Goal: Task Accomplishment & Management: Use online tool/utility

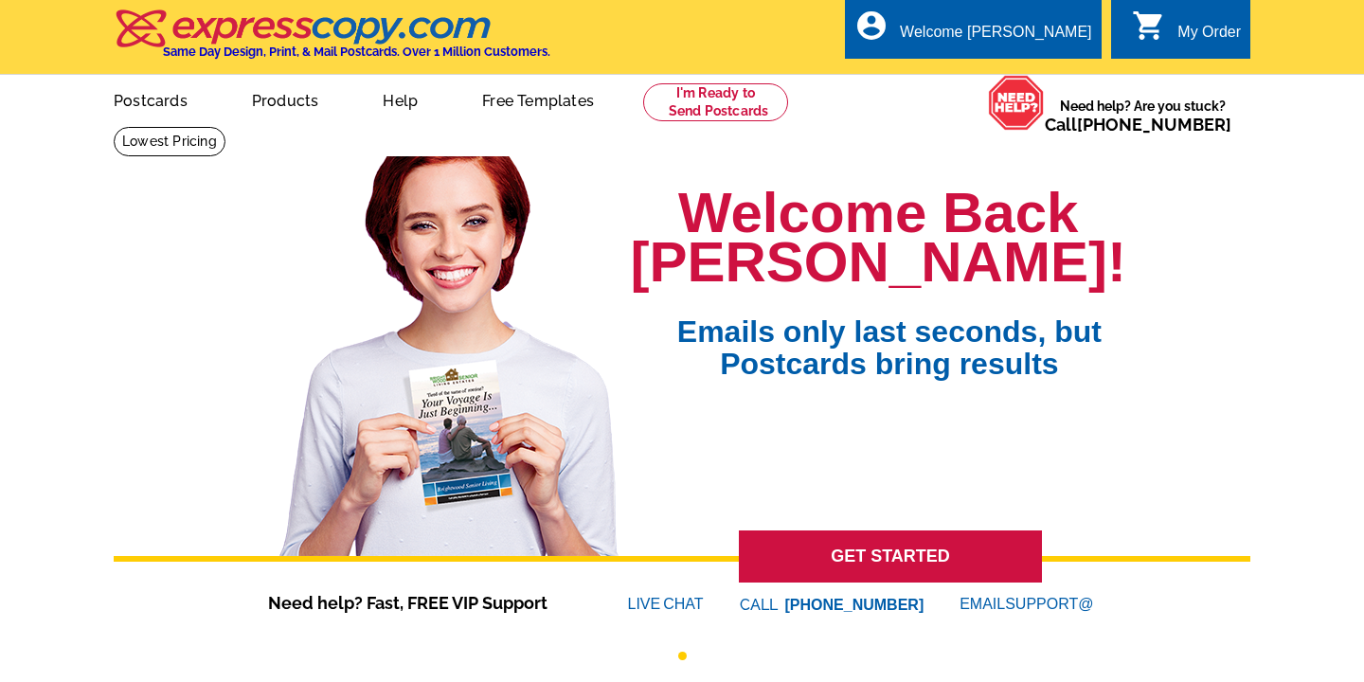
click at [992, 26] on div "Welcome [PERSON_NAME]" at bounding box center [995, 37] width 191 height 27
click at [1036, 70] on link "My Account" at bounding box center [1044, 72] width 81 height 17
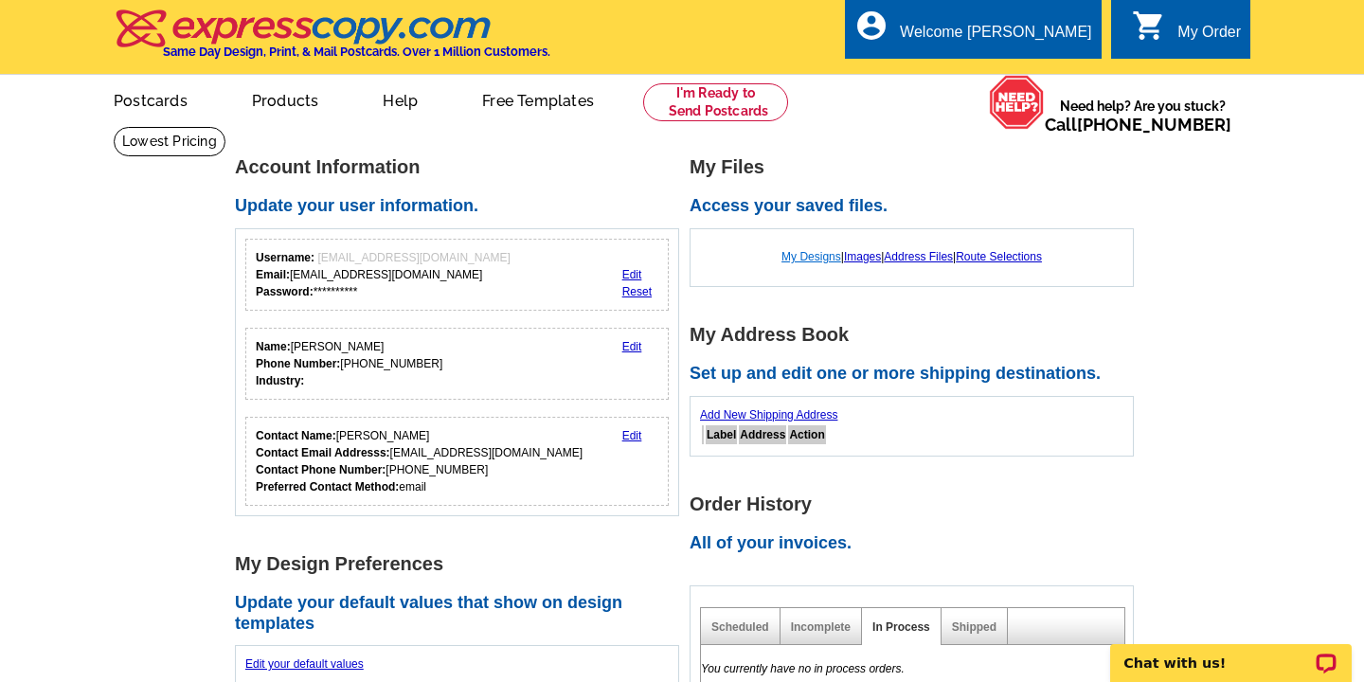
click at [799, 256] on link "My Designs" at bounding box center [811, 256] width 60 height 13
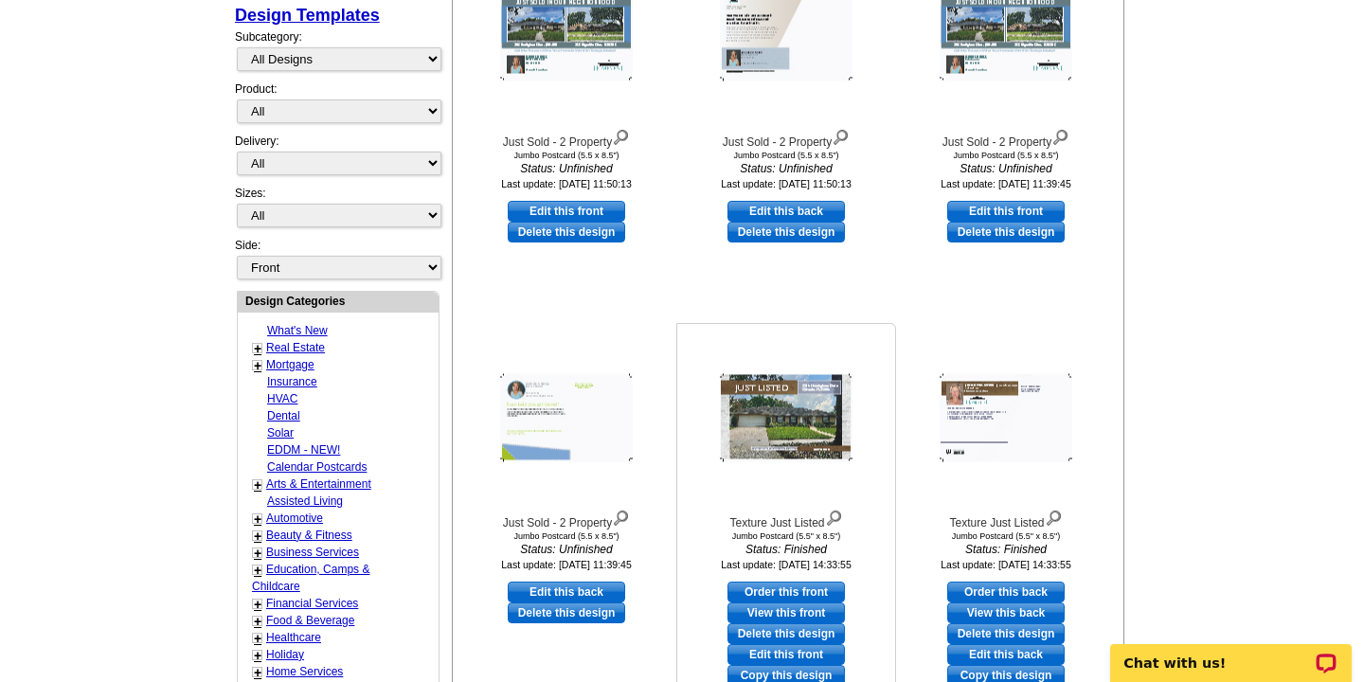
scroll to position [443, 0]
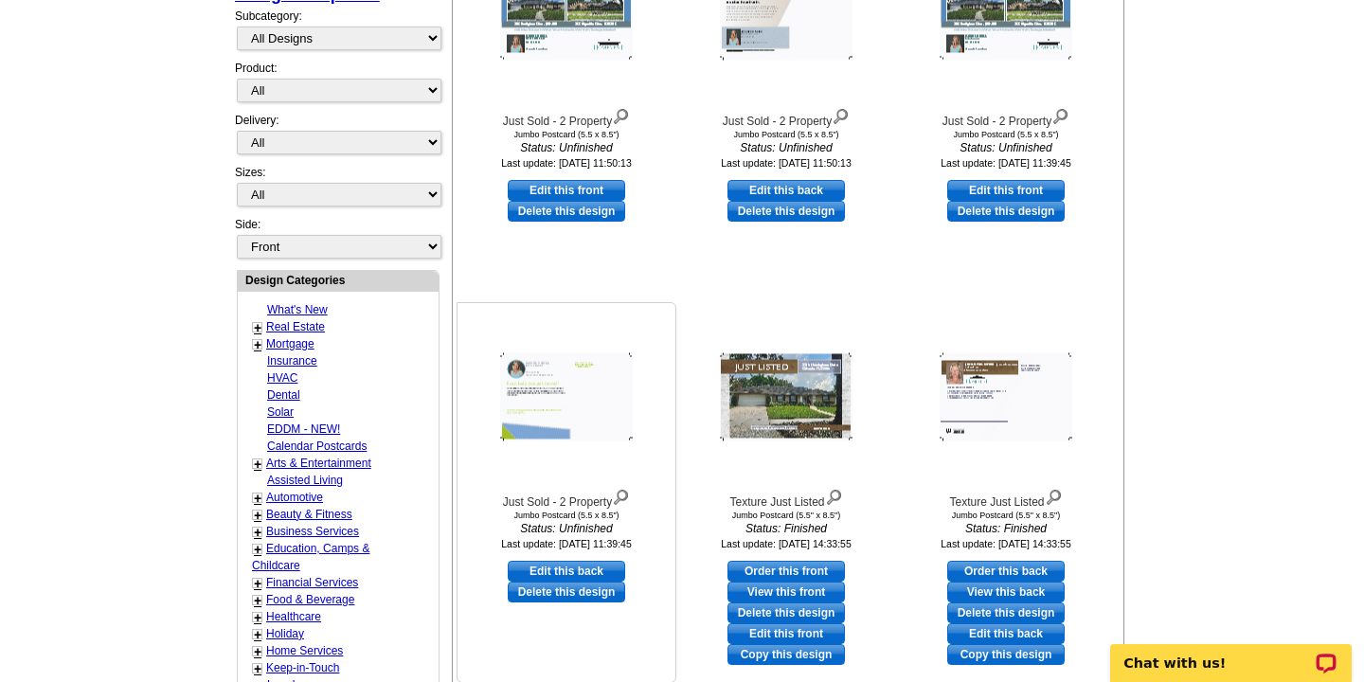
click at [583, 594] on link "Delete this design" at bounding box center [566, 592] width 117 height 21
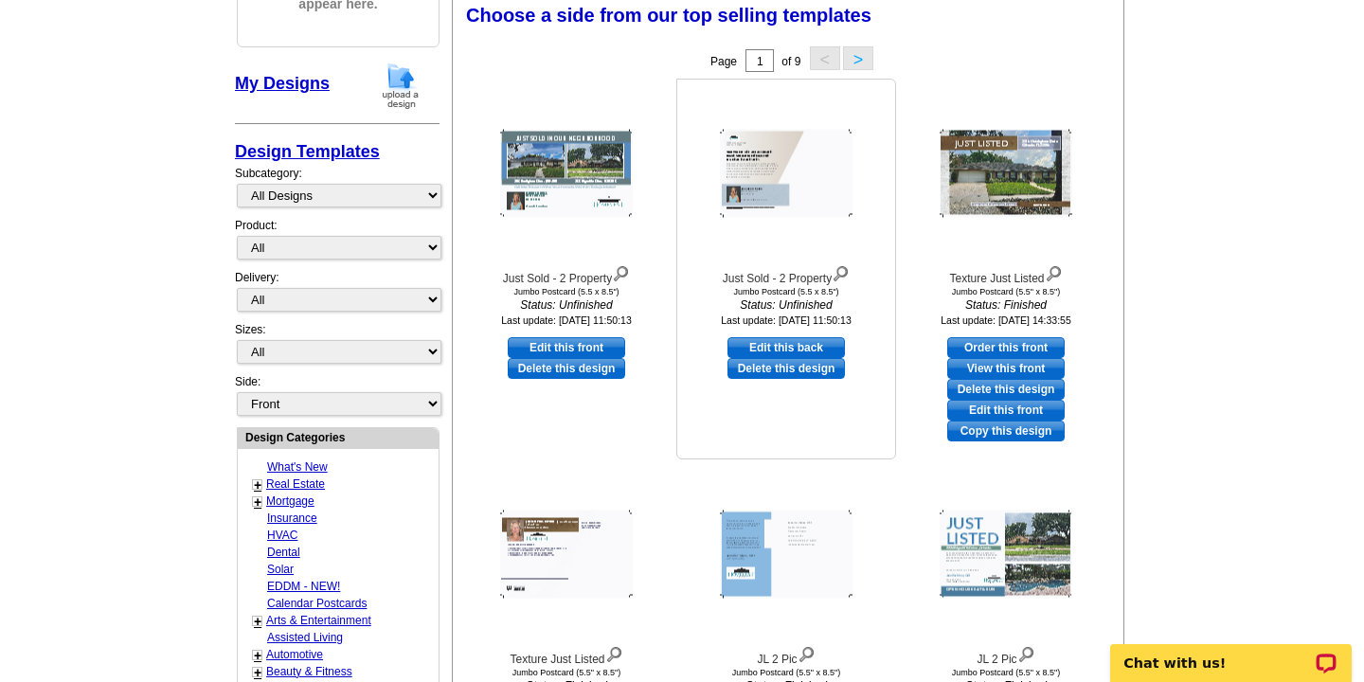
scroll to position [287, 0]
click at [776, 343] on link "Edit this back" at bounding box center [785, 346] width 117 height 21
select select "2"
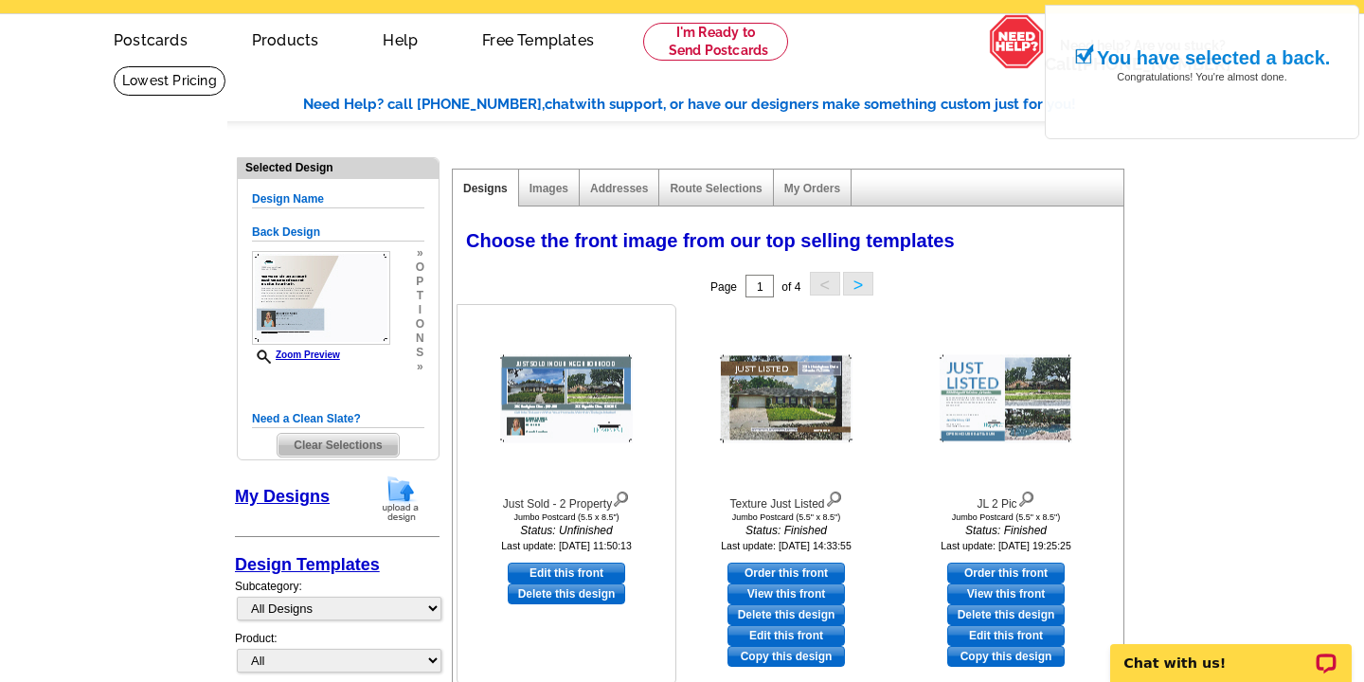
scroll to position [41, 0]
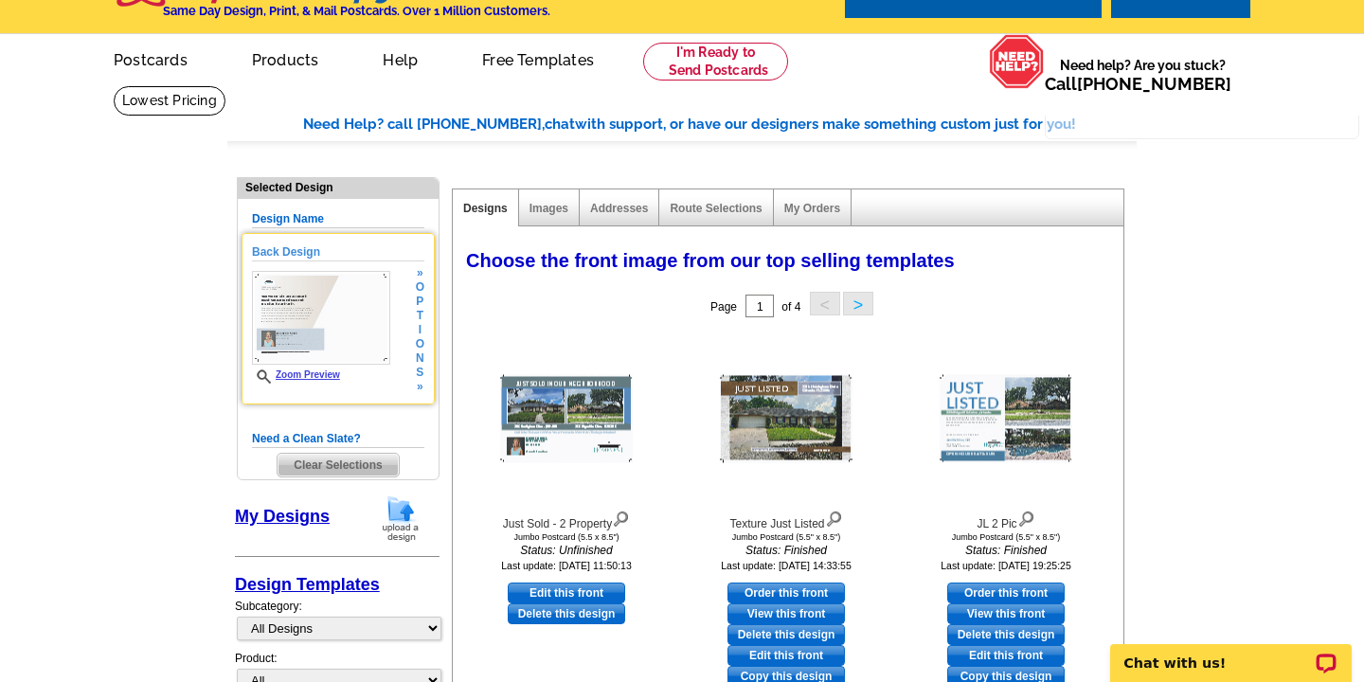
click at [346, 309] on img at bounding box center [321, 318] width 138 height 94
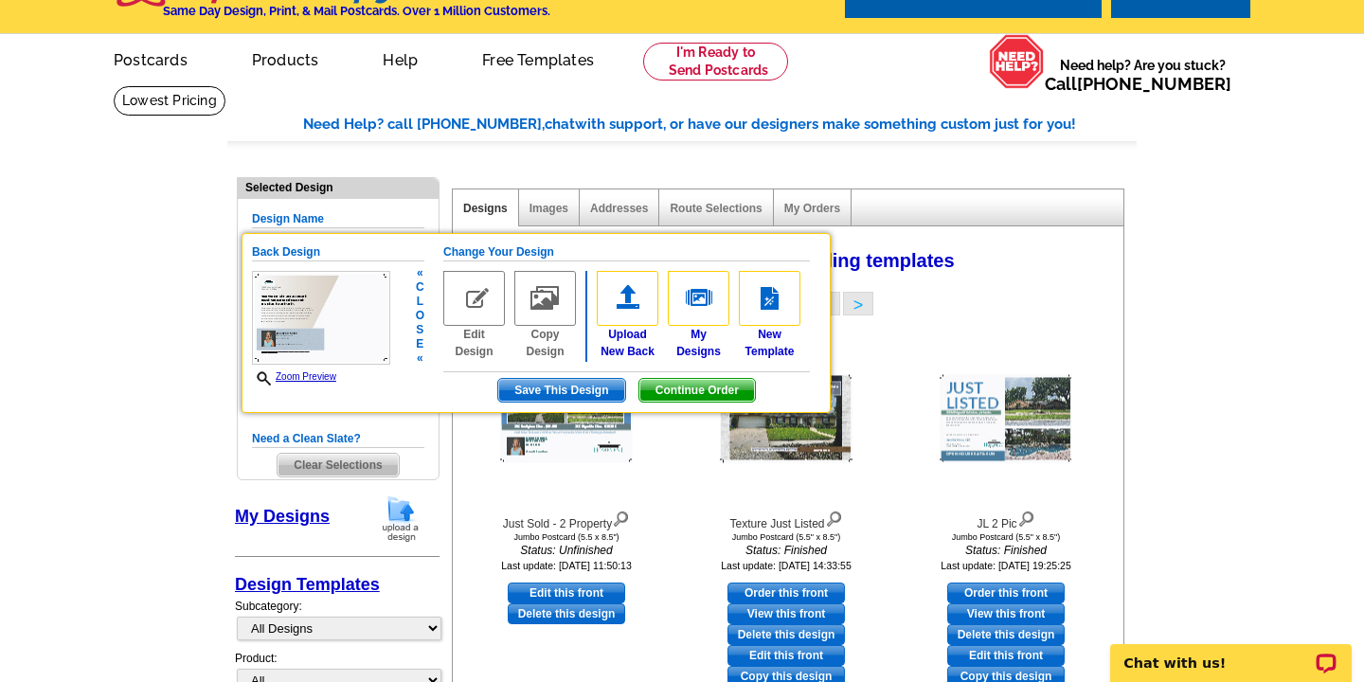
click at [480, 307] on img at bounding box center [474, 298] width 62 height 55
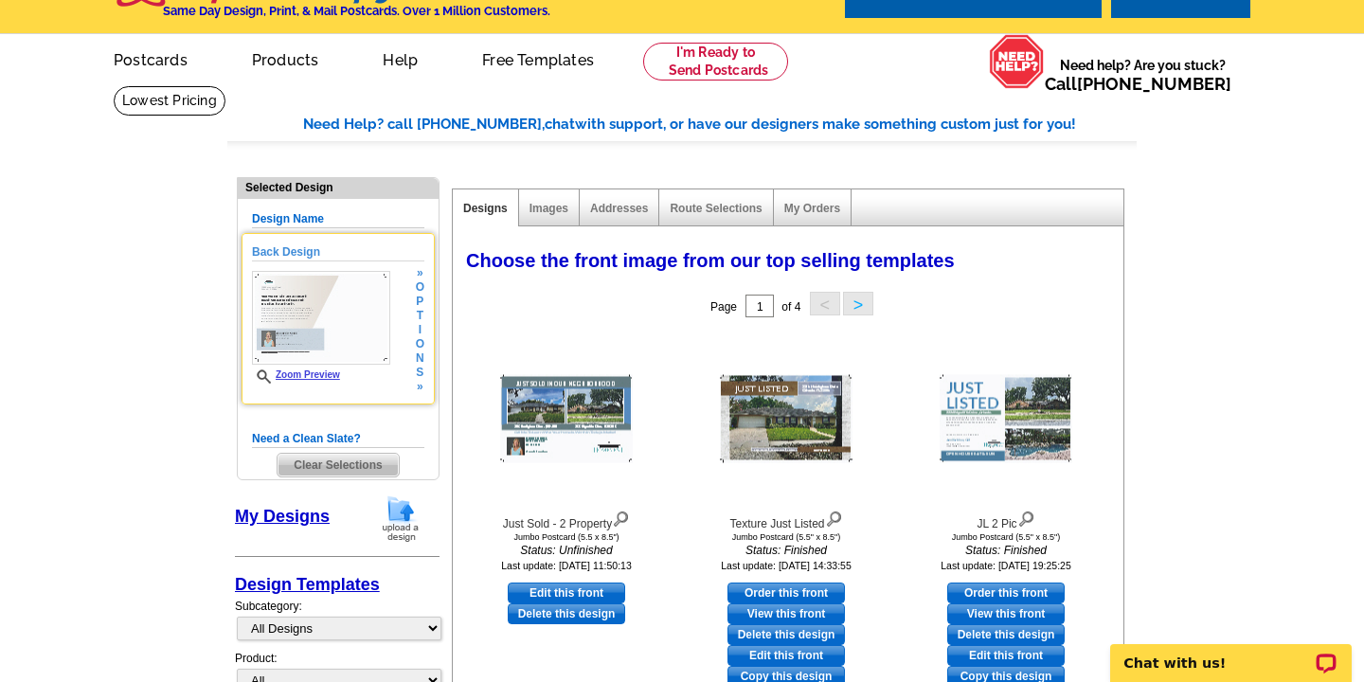
click at [343, 326] on img at bounding box center [321, 318] width 138 height 94
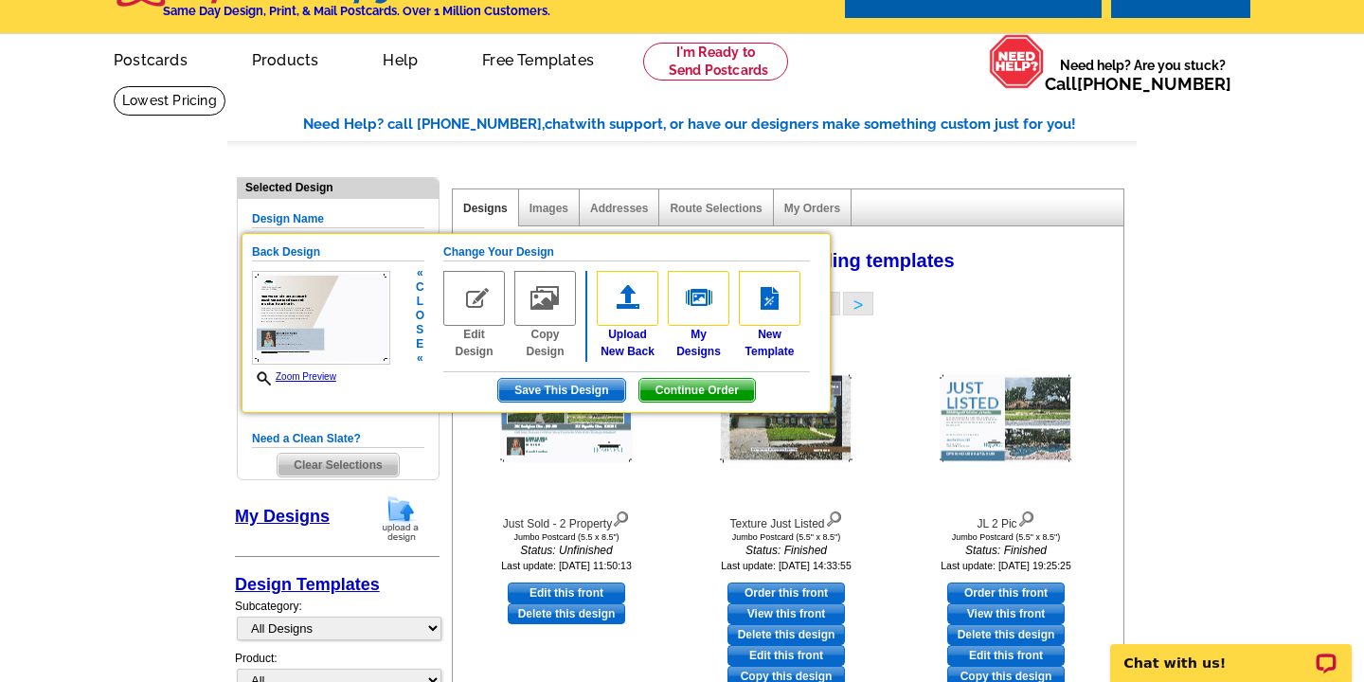
click at [343, 326] on img at bounding box center [321, 318] width 138 height 94
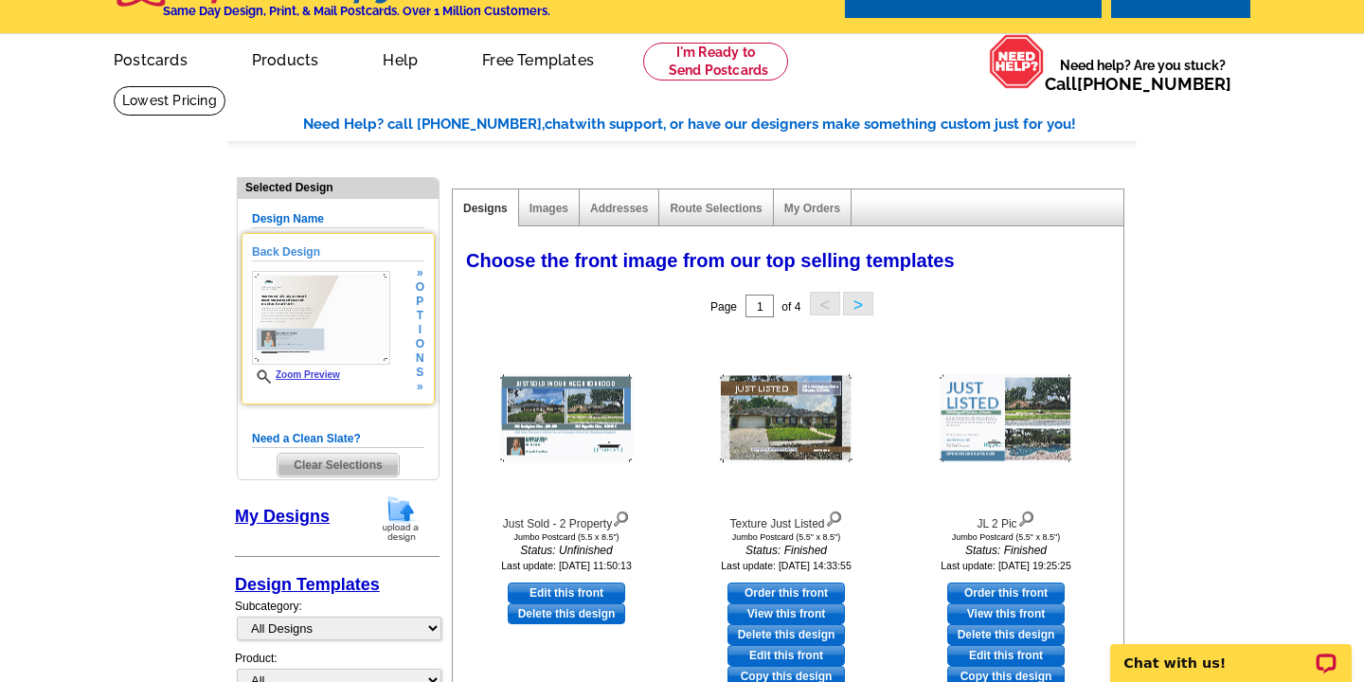
click at [343, 326] on img at bounding box center [321, 318] width 138 height 94
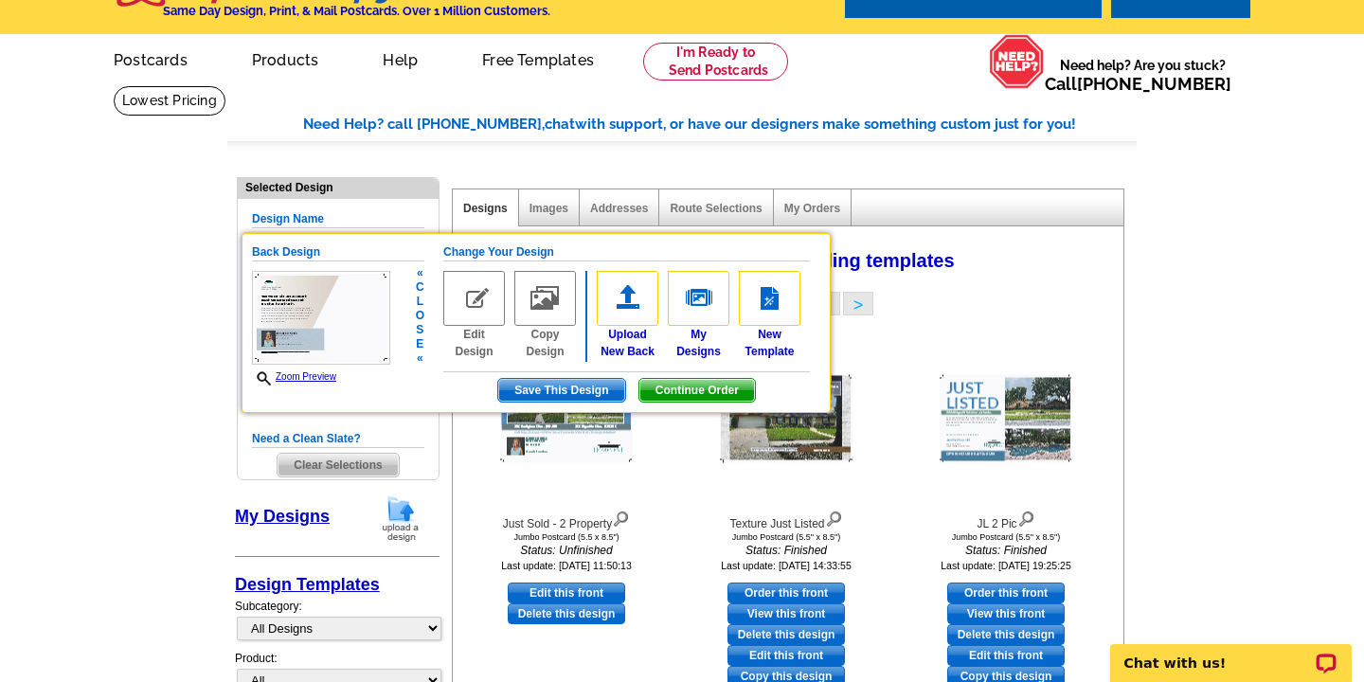
click at [470, 343] on link "Edit Design" at bounding box center [474, 315] width 62 height 89
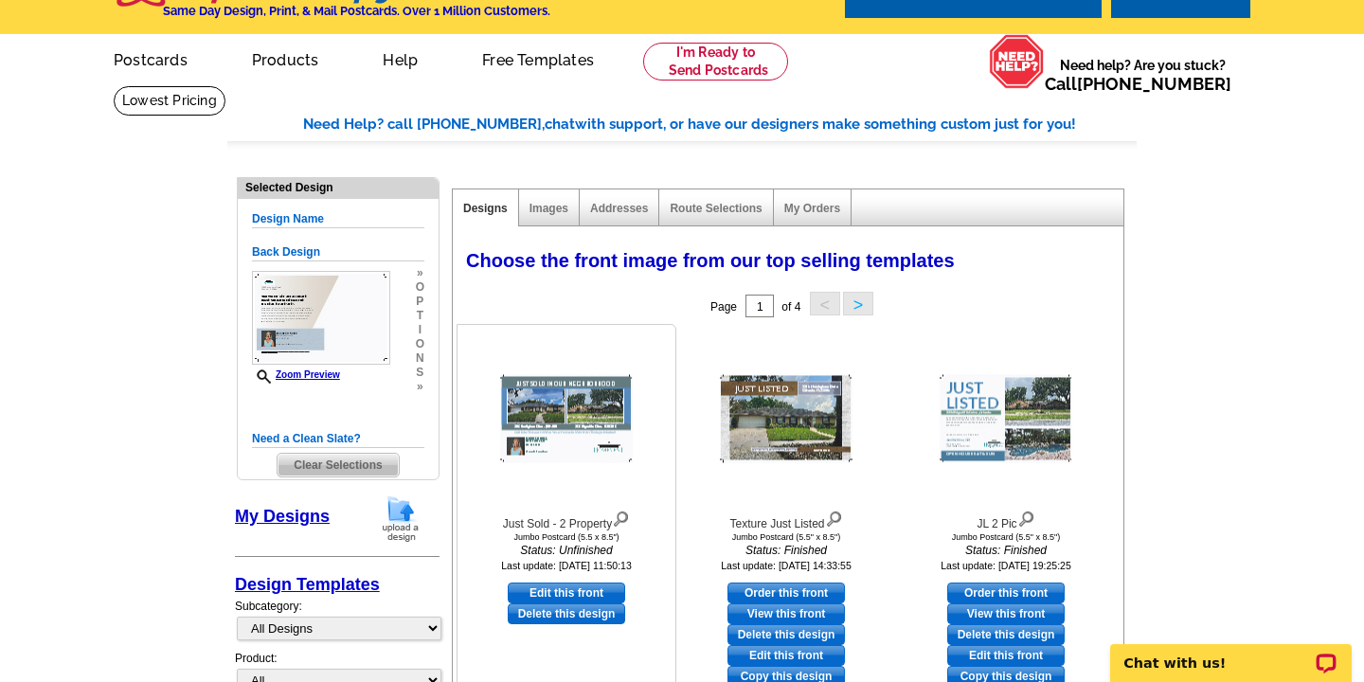
click at [578, 405] on img at bounding box center [566, 419] width 133 height 88
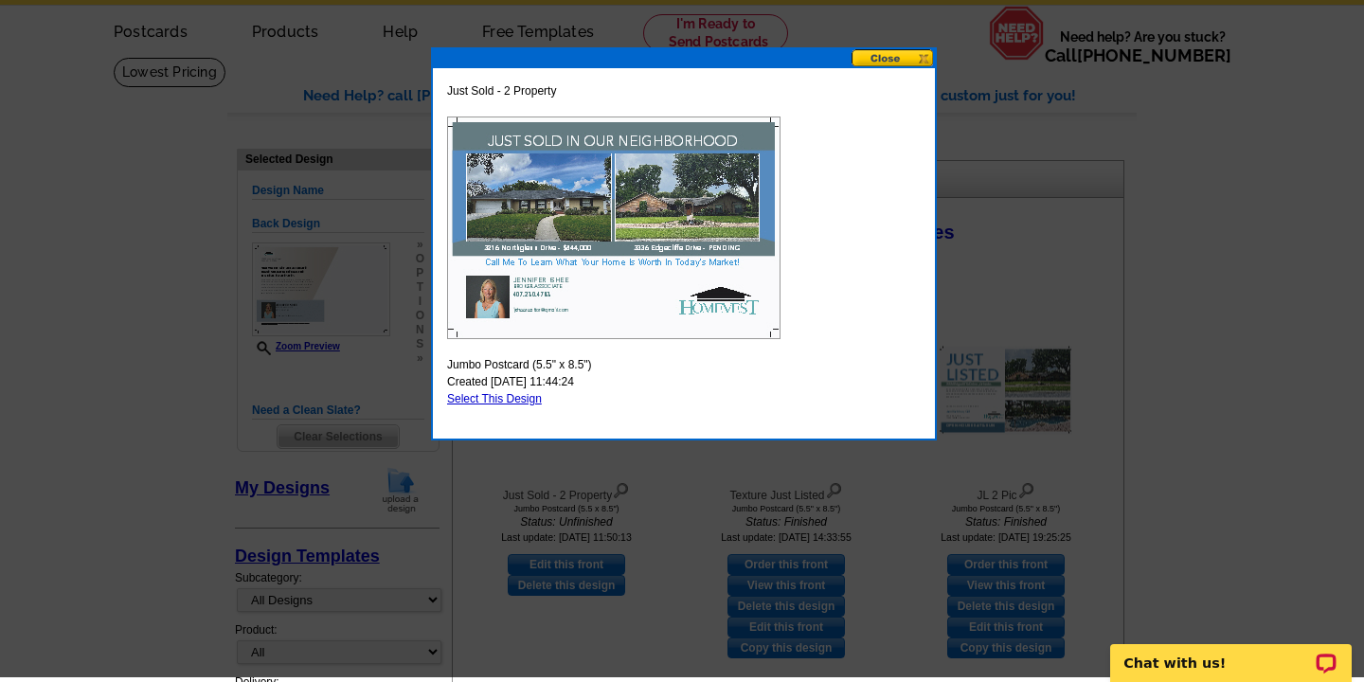
scroll to position [64, 0]
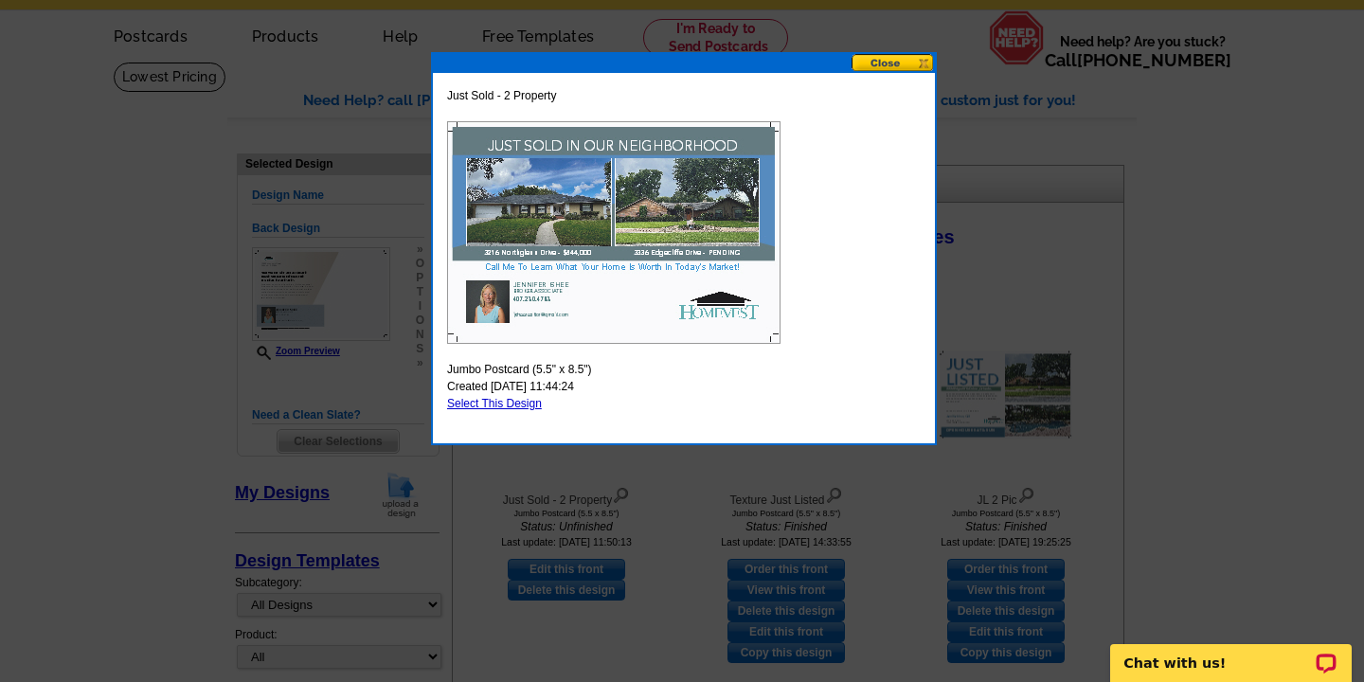
click at [883, 61] on button at bounding box center [893, 63] width 83 height 18
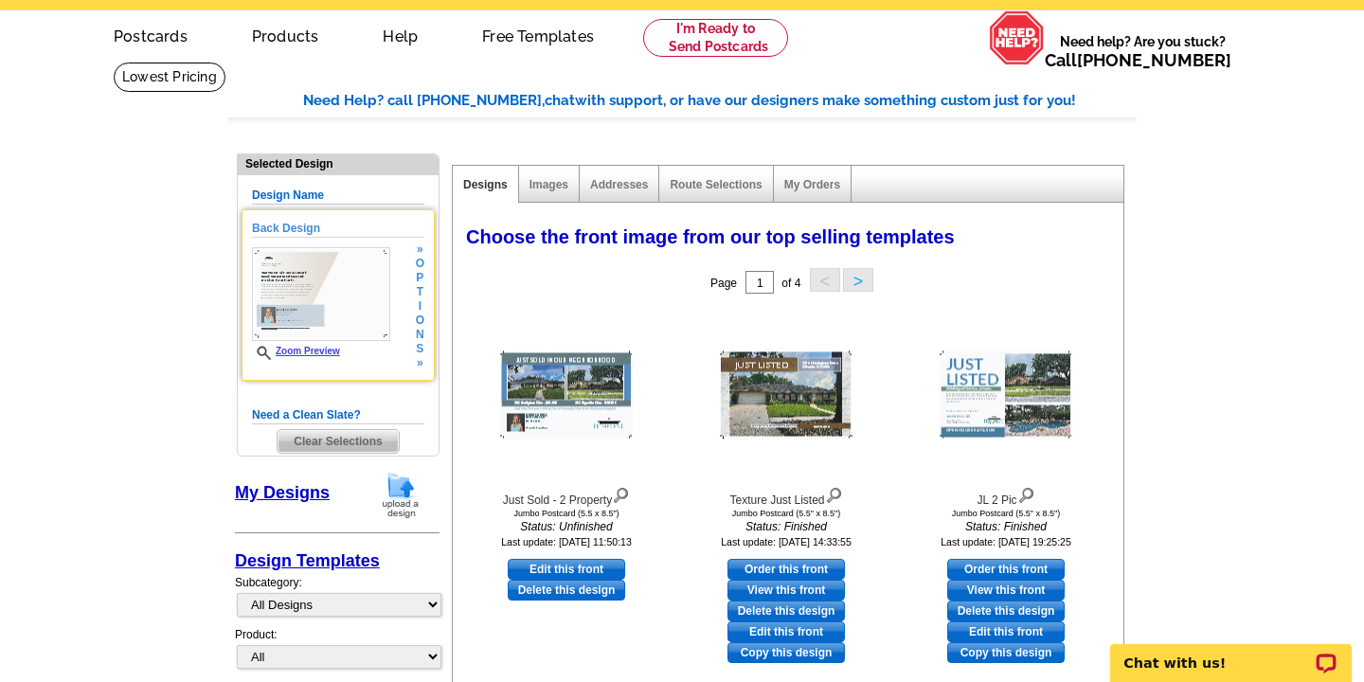
click at [342, 303] on img at bounding box center [321, 294] width 138 height 94
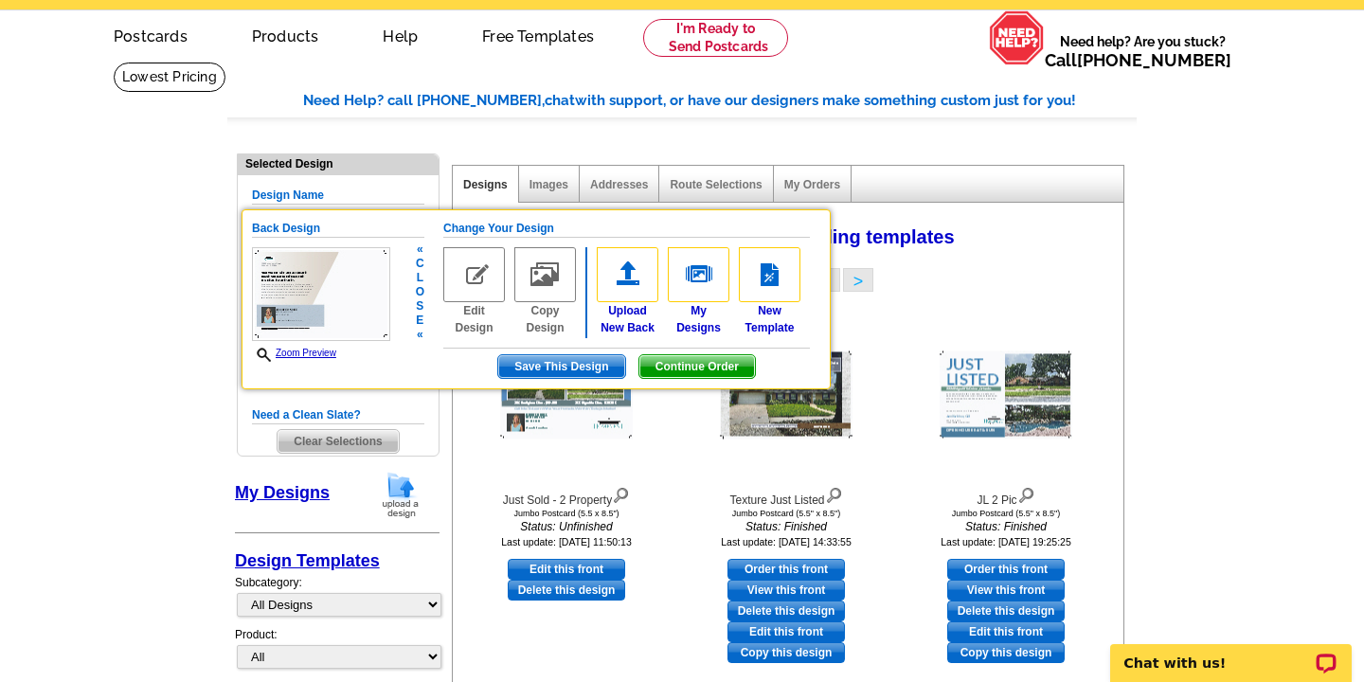
click at [475, 324] on link "Edit Design" at bounding box center [474, 291] width 62 height 89
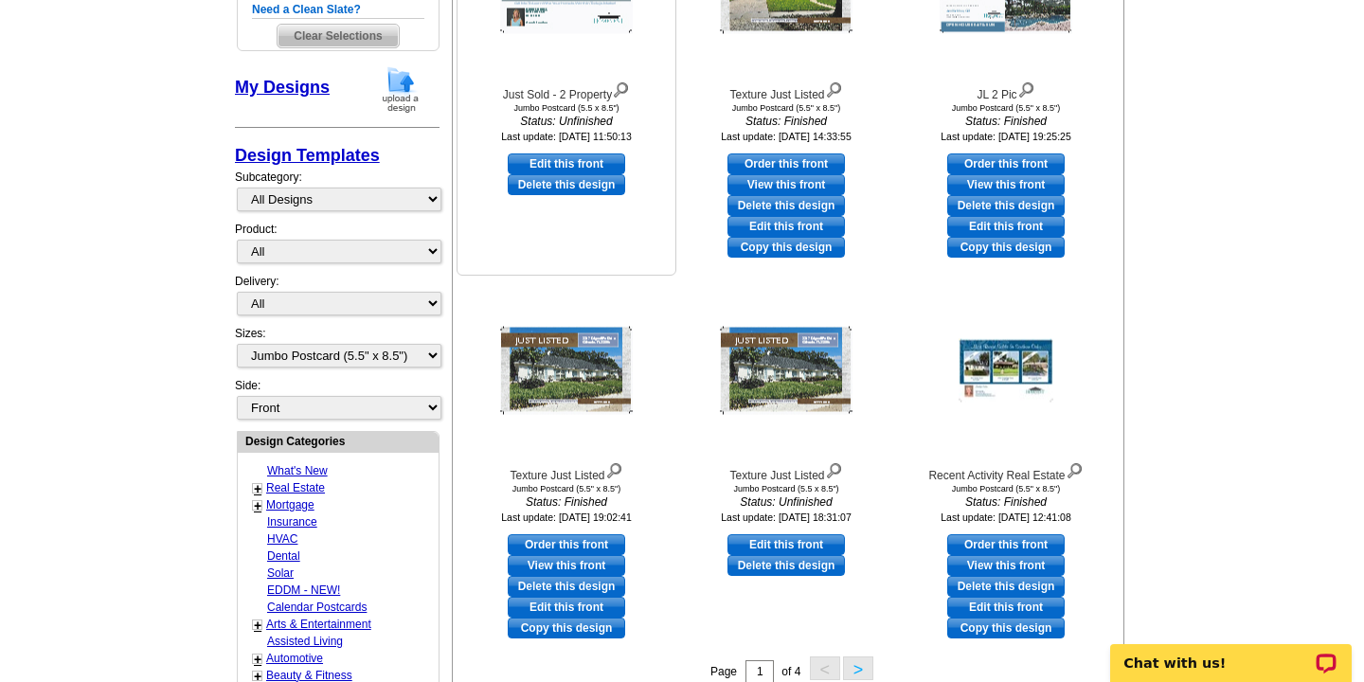
scroll to position [471, 0]
click at [1007, 422] on div at bounding box center [1006, 369] width 208 height 170
click at [1000, 418] on div at bounding box center [1006, 369] width 208 height 170
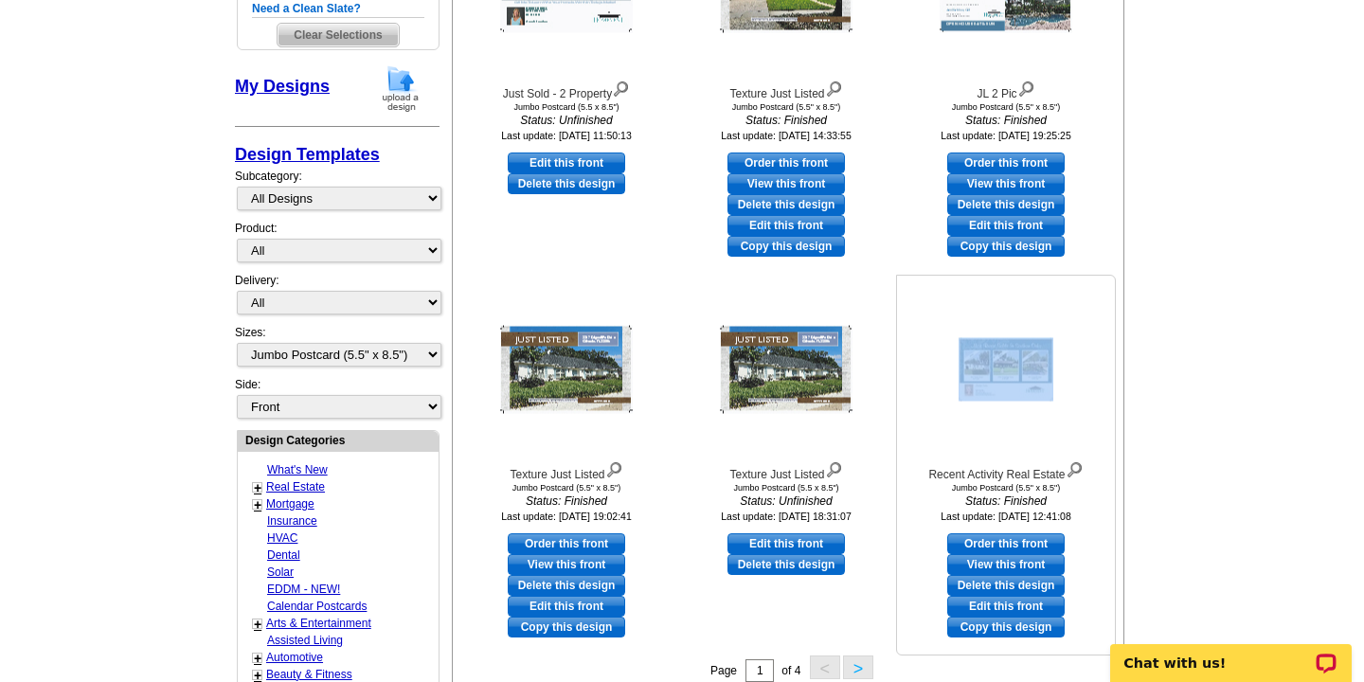
click at [1000, 418] on div at bounding box center [1006, 369] width 208 height 170
click at [999, 353] on img at bounding box center [1006, 369] width 95 height 63
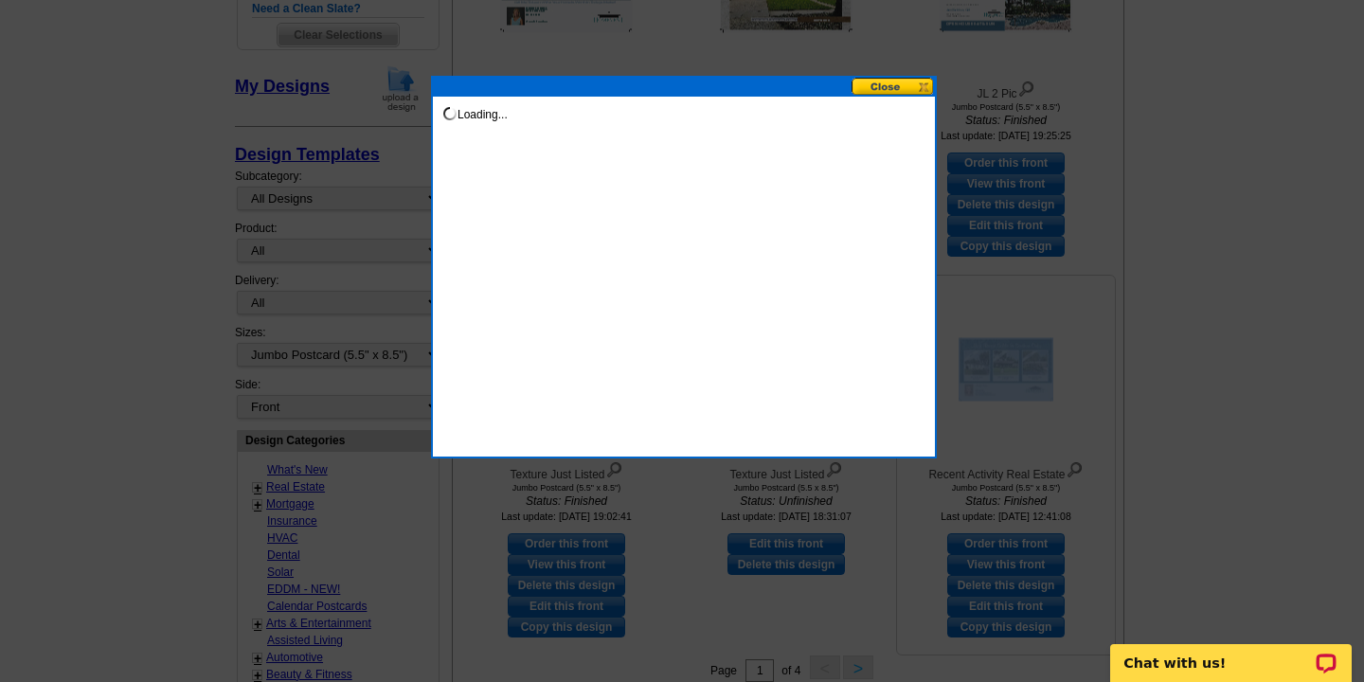
click at [999, 353] on div at bounding box center [682, 105] width 1364 height 1153
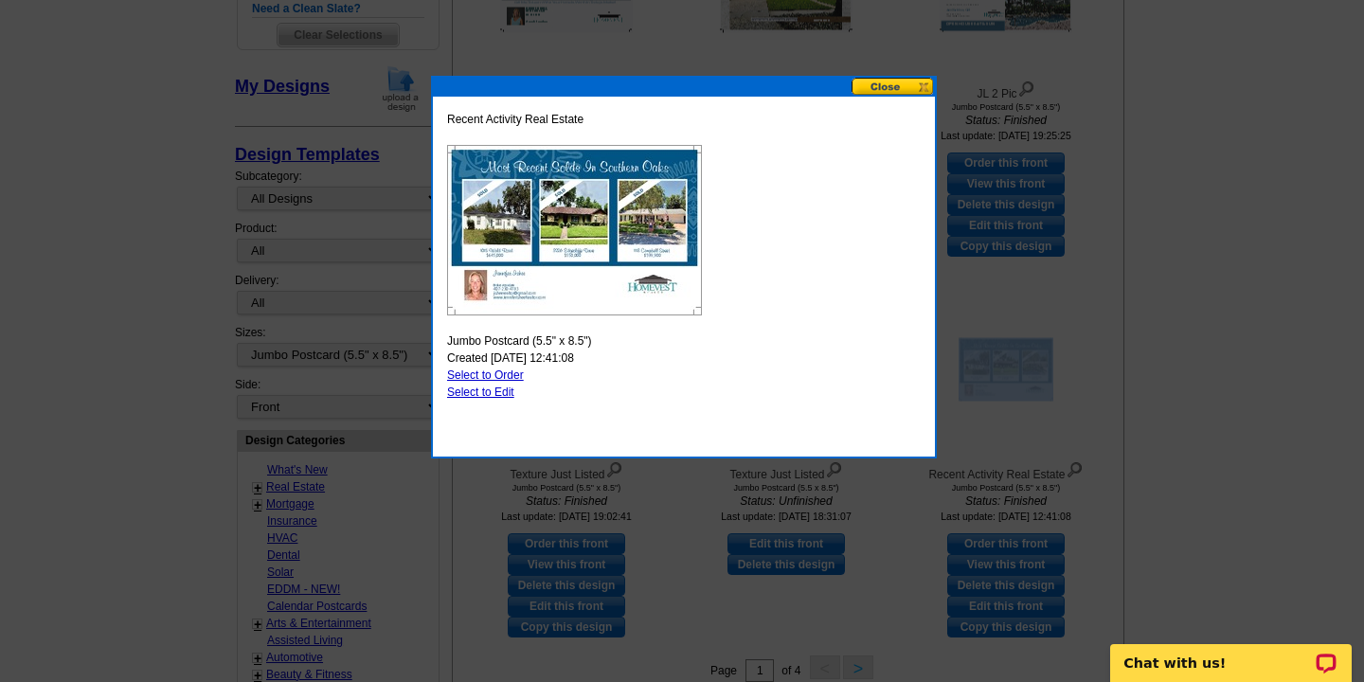
click at [885, 83] on button at bounding box center [893, 87] width 83 height 18
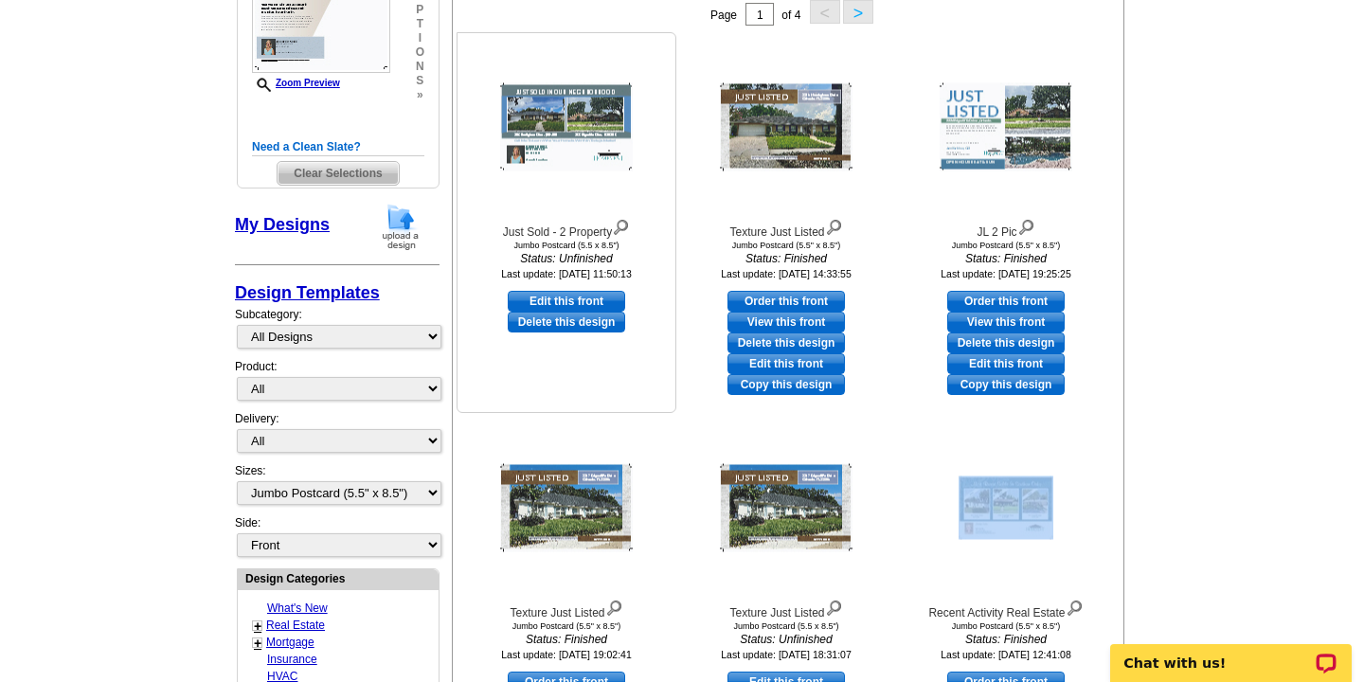
scroll to position [310, 0]
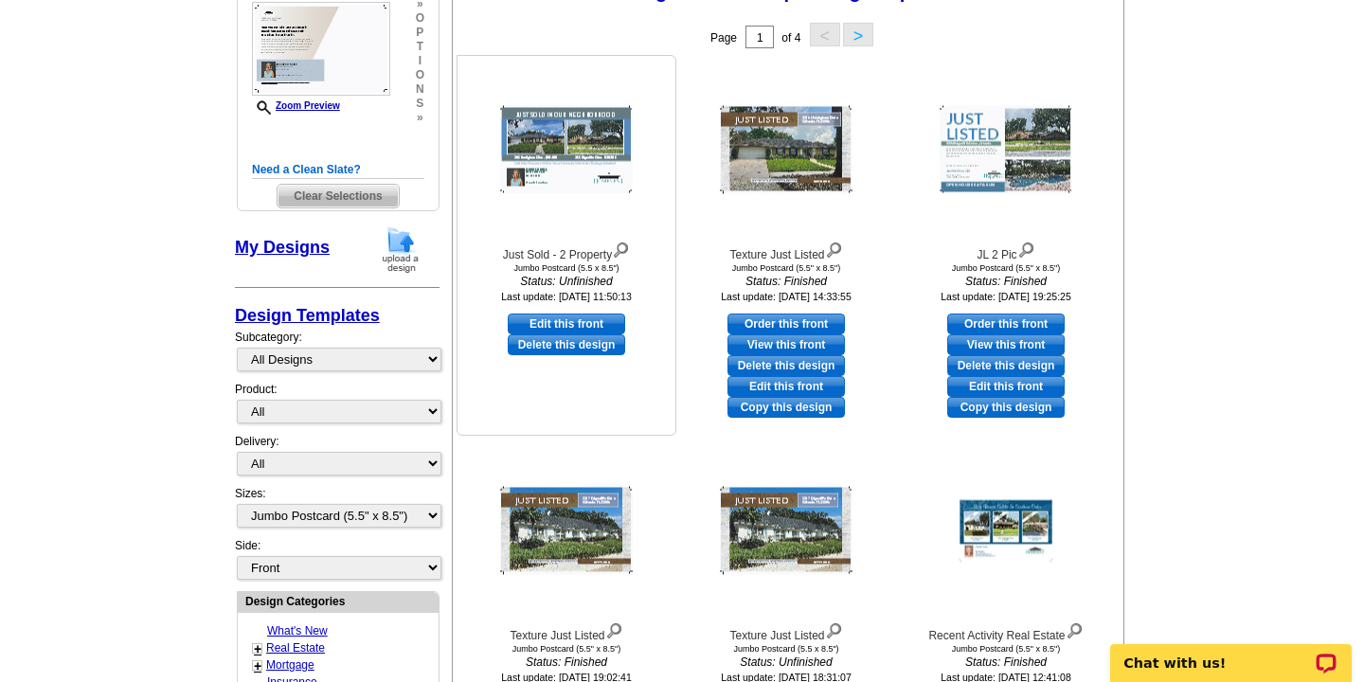
click at [565, 320] on link "Edit this front" at bounding box center [566, 324] width 117 height 21
select select "back"
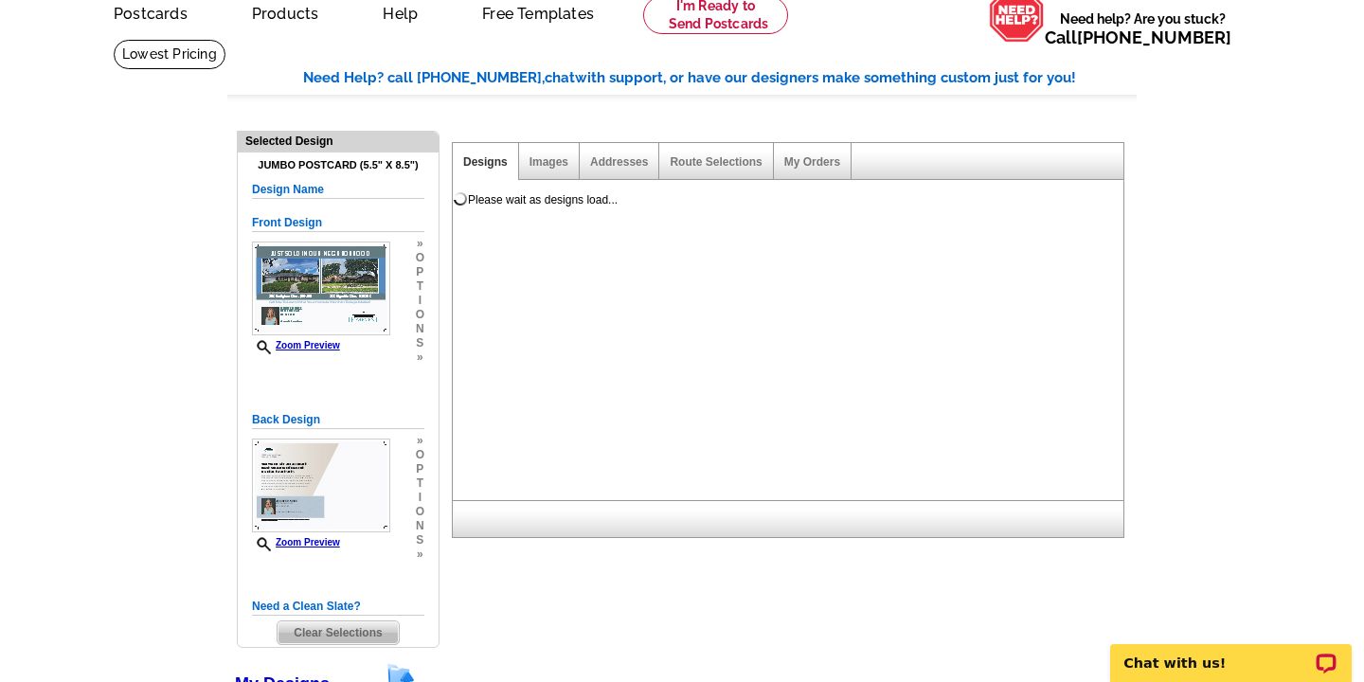
scroll to position [94, 0]
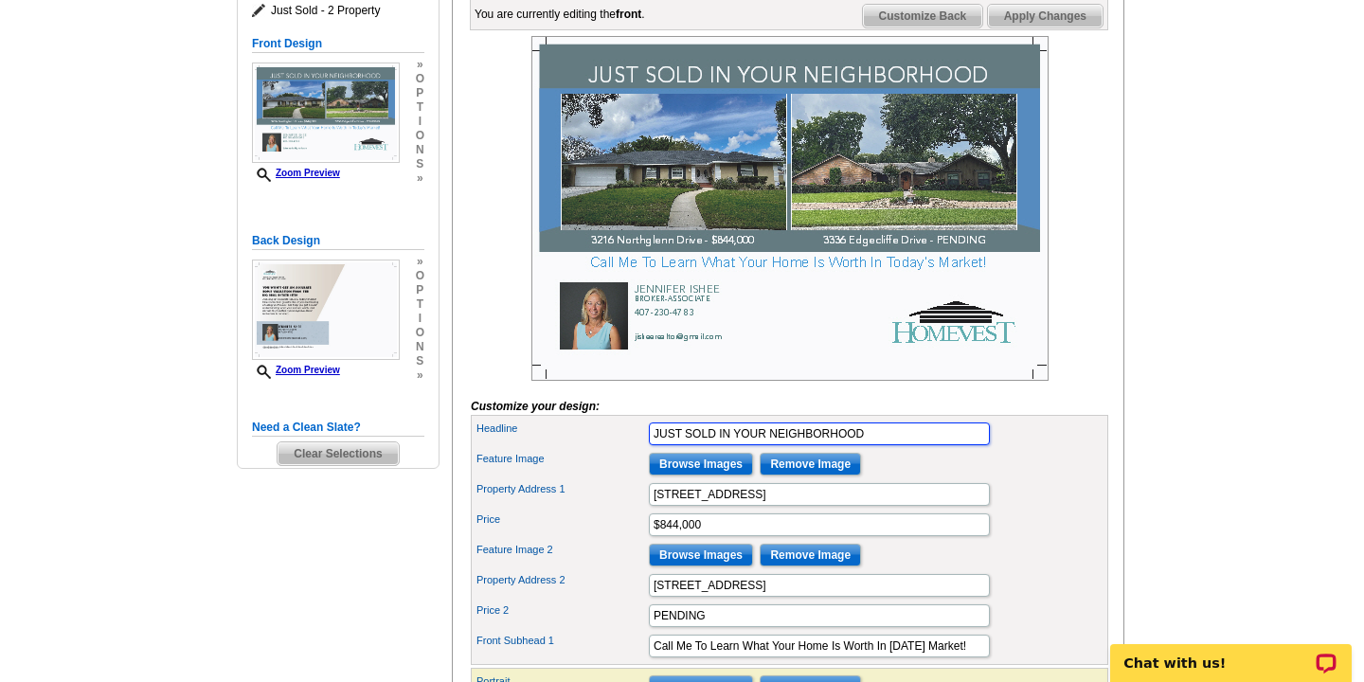
click at [769, 445] on input "JUST SOLD IN YOUR NEIGHBORHOOD" at bounding box center [819, 433] width 341 height 23
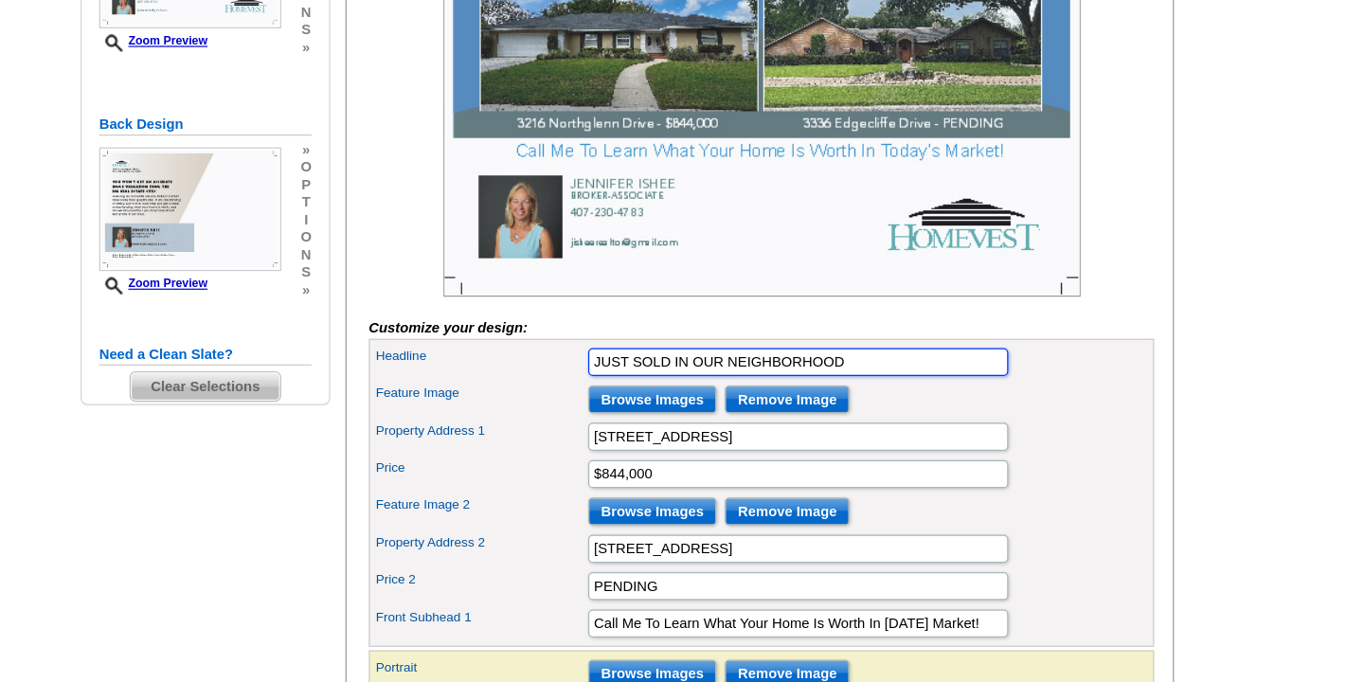
scroll to position [335, 0]
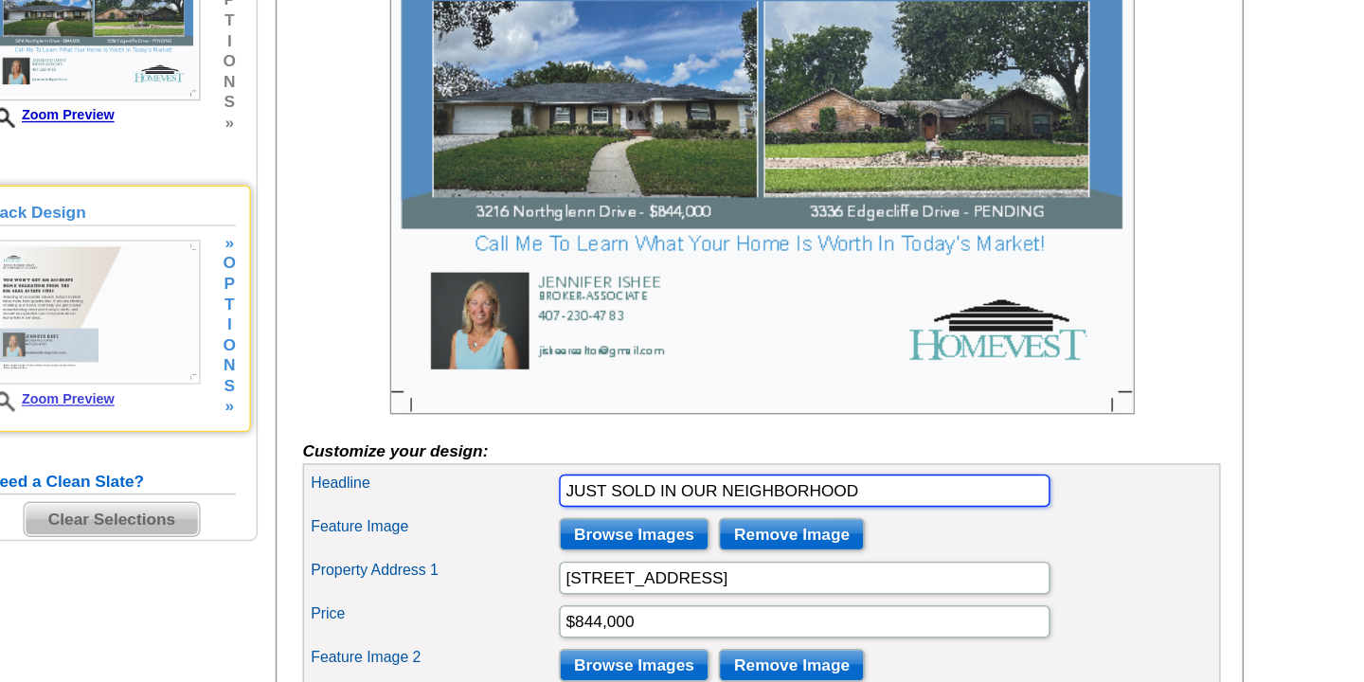
type input "JUST SOLD IN OUR NEIGHBORHOOD"
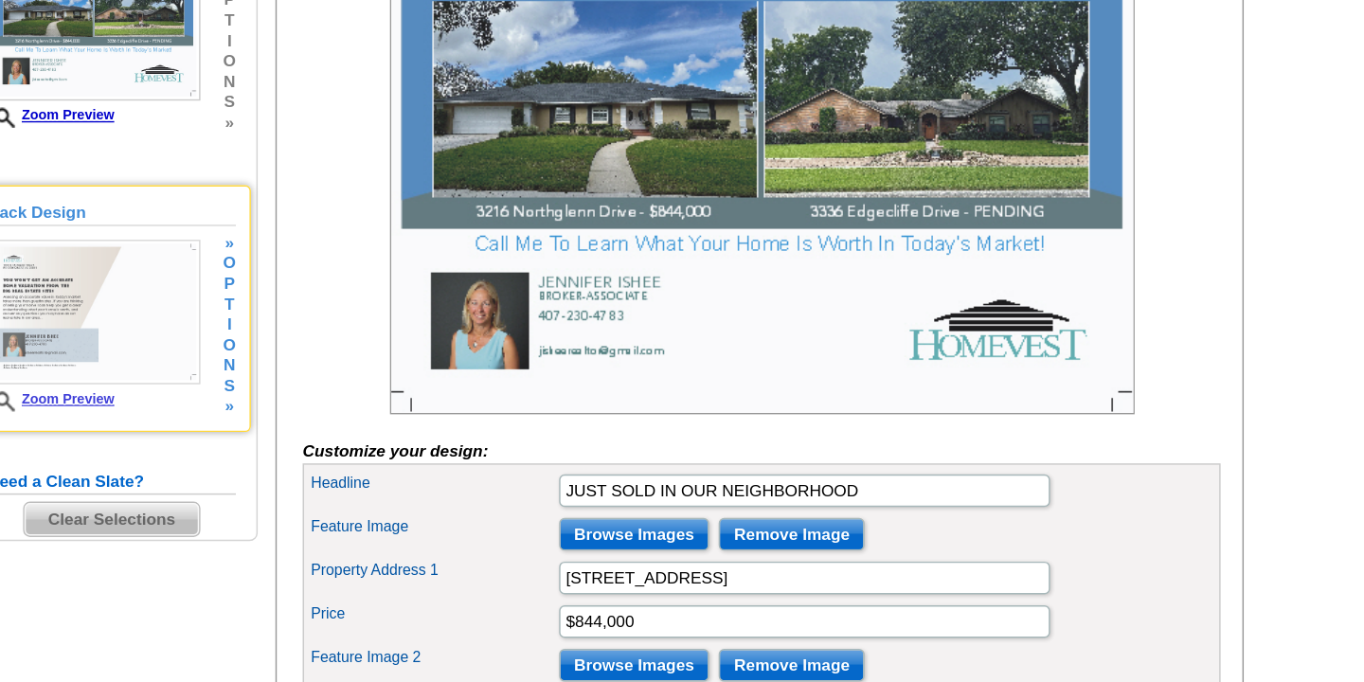
click at [356, 280] on img at bounding box center [326, 264] width 148 height 100
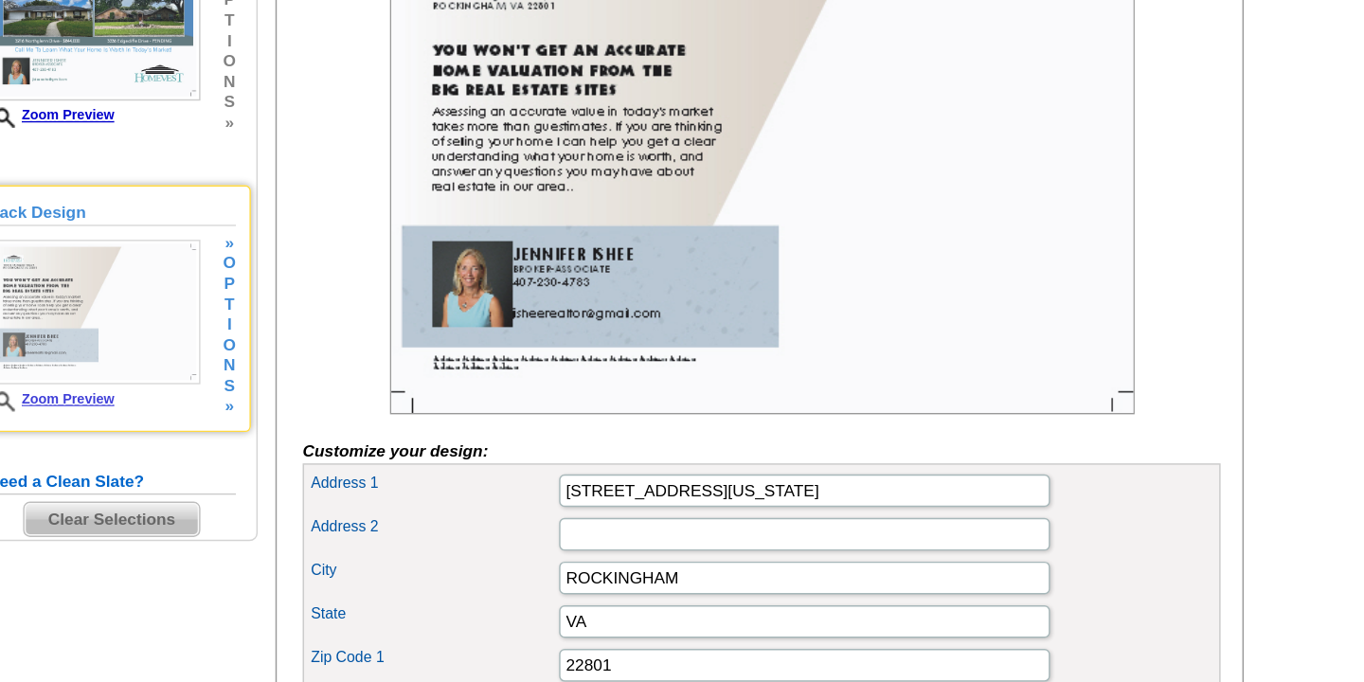
scroll to position [0, 0]
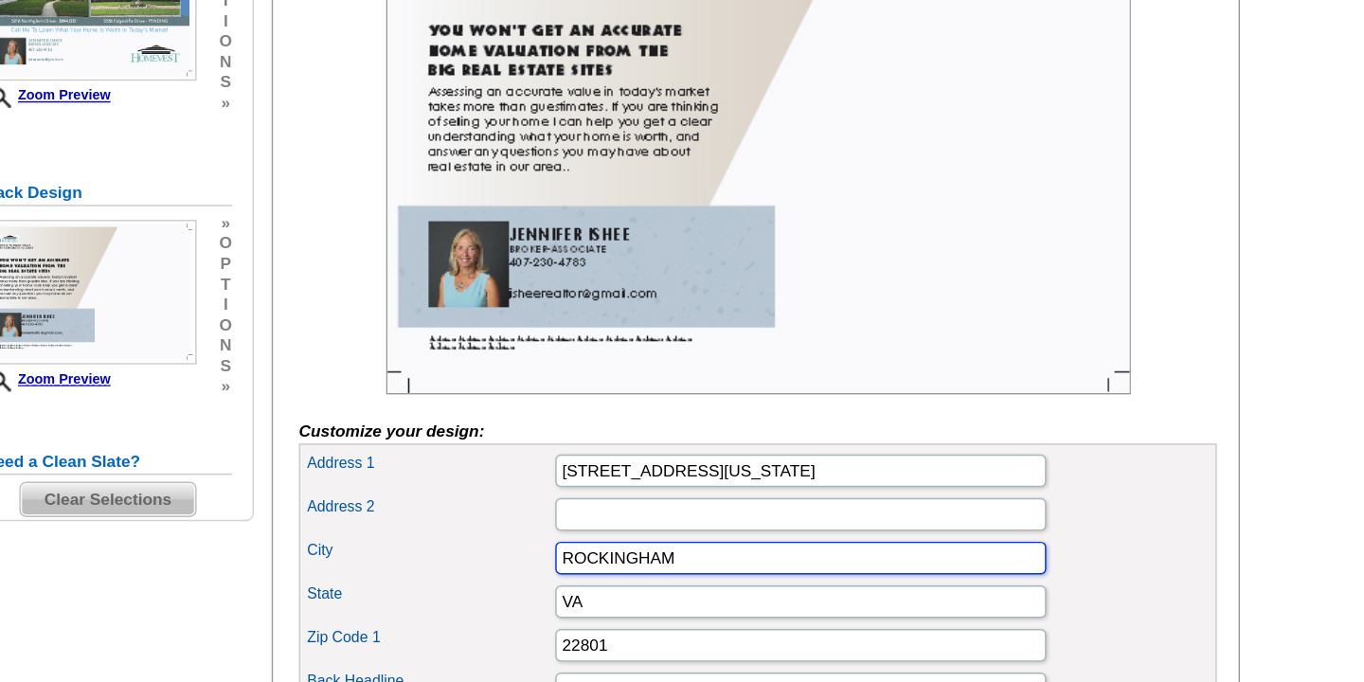
click at [744, 460] on input "ROCKINGHAM" at bounding box center [819, 449] width 341 height 23
type input "R"
type input "Orlando"
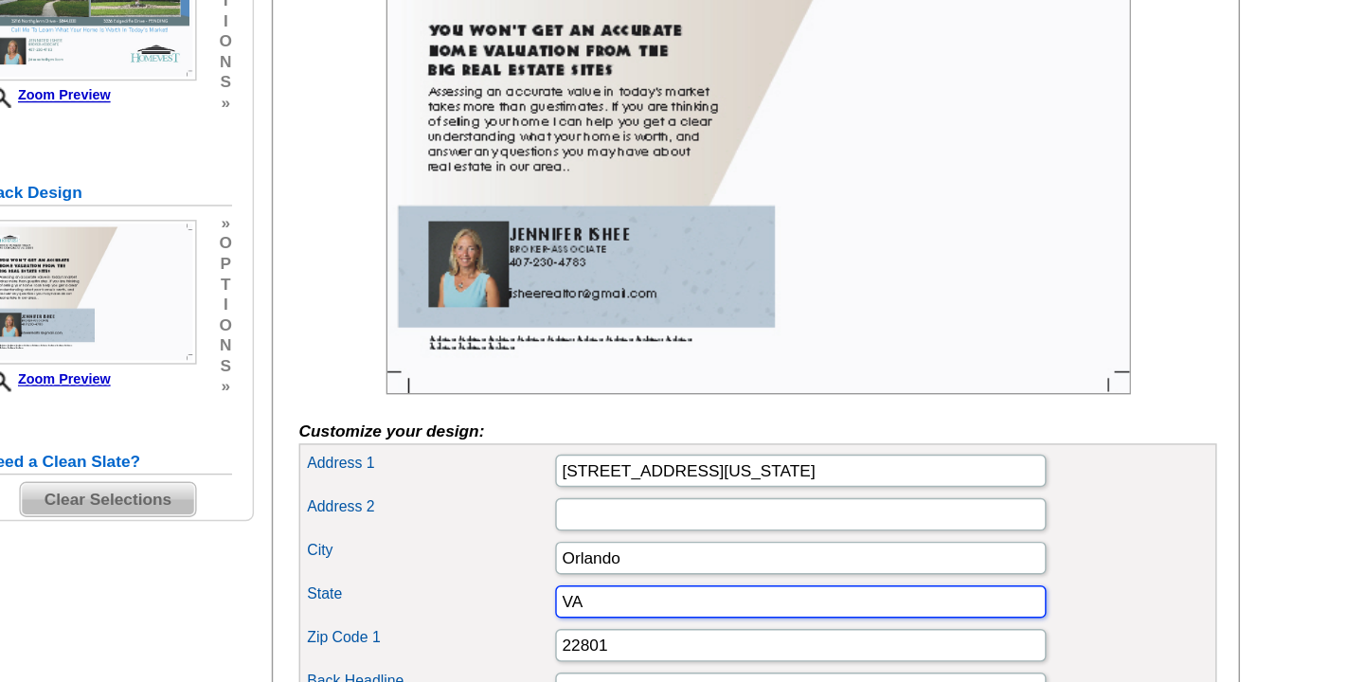
click at [701, 491] on input "VA" at bounding box center [819, 479] width 341 height 23
type input "V"
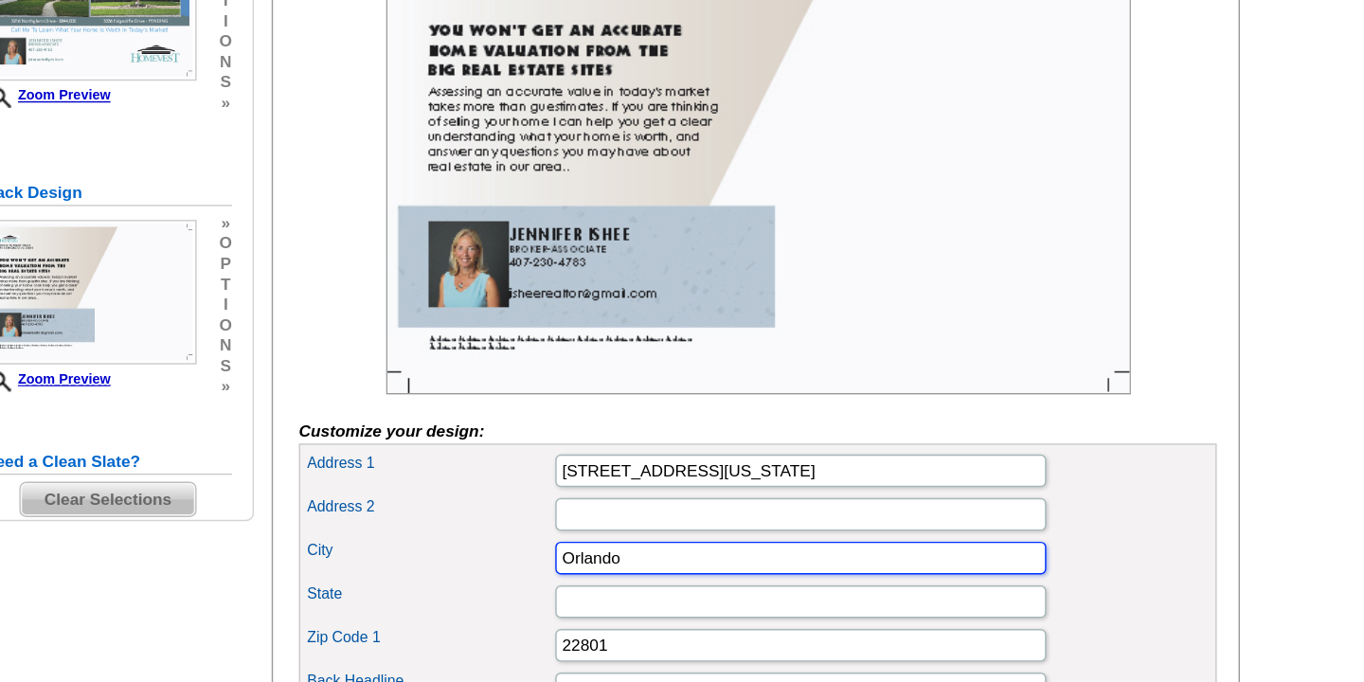
click at [700, 460] on input "Orlando" at bounding box center [819, 449] width 341 height 23
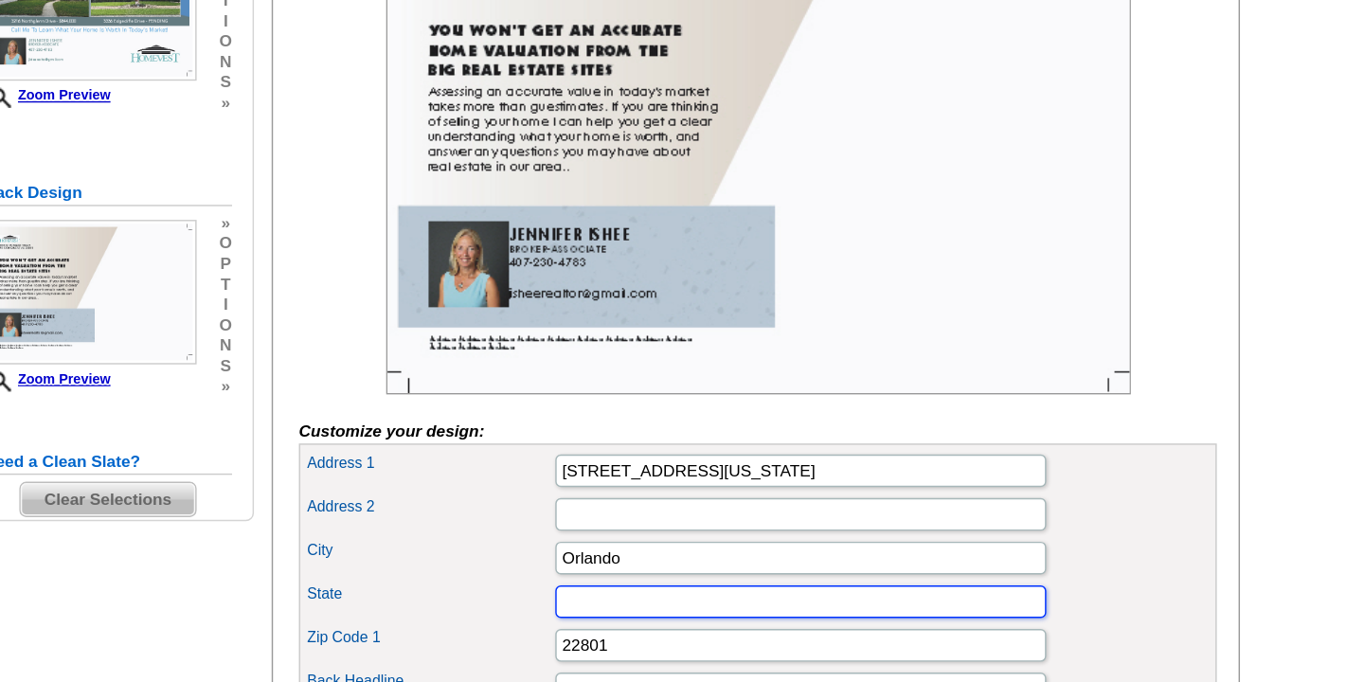
click at [682, 491] on input "State" at bounding box center [819, 479] width 341 height 23
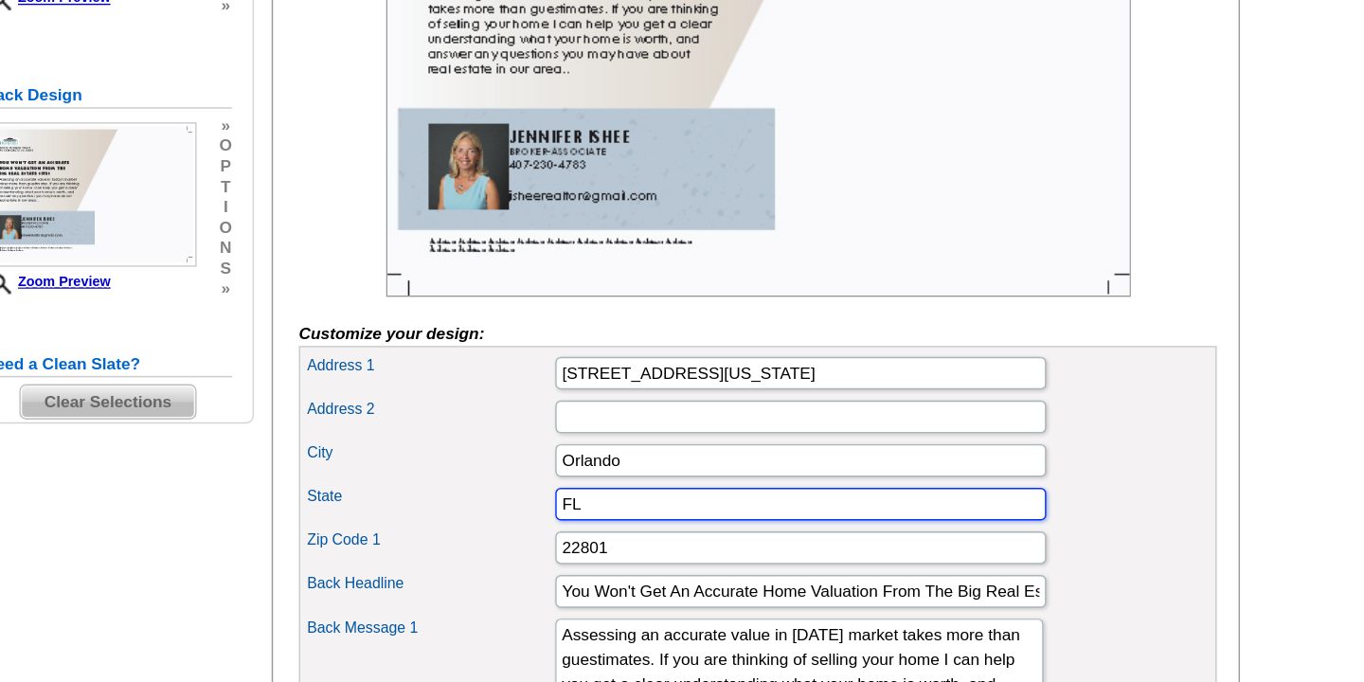
type input "FL"
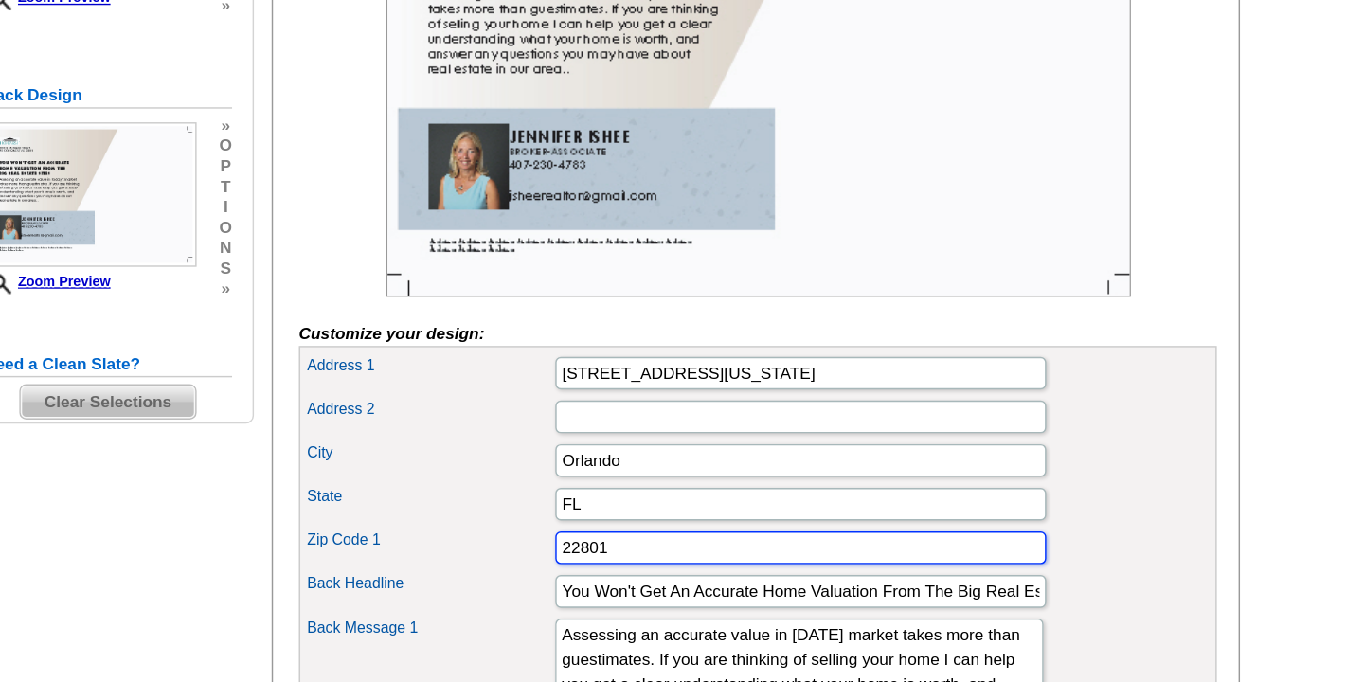
click at [690, 521] on input "22801" at bounding box center [819, 509] width 341 height 23
type input "2"
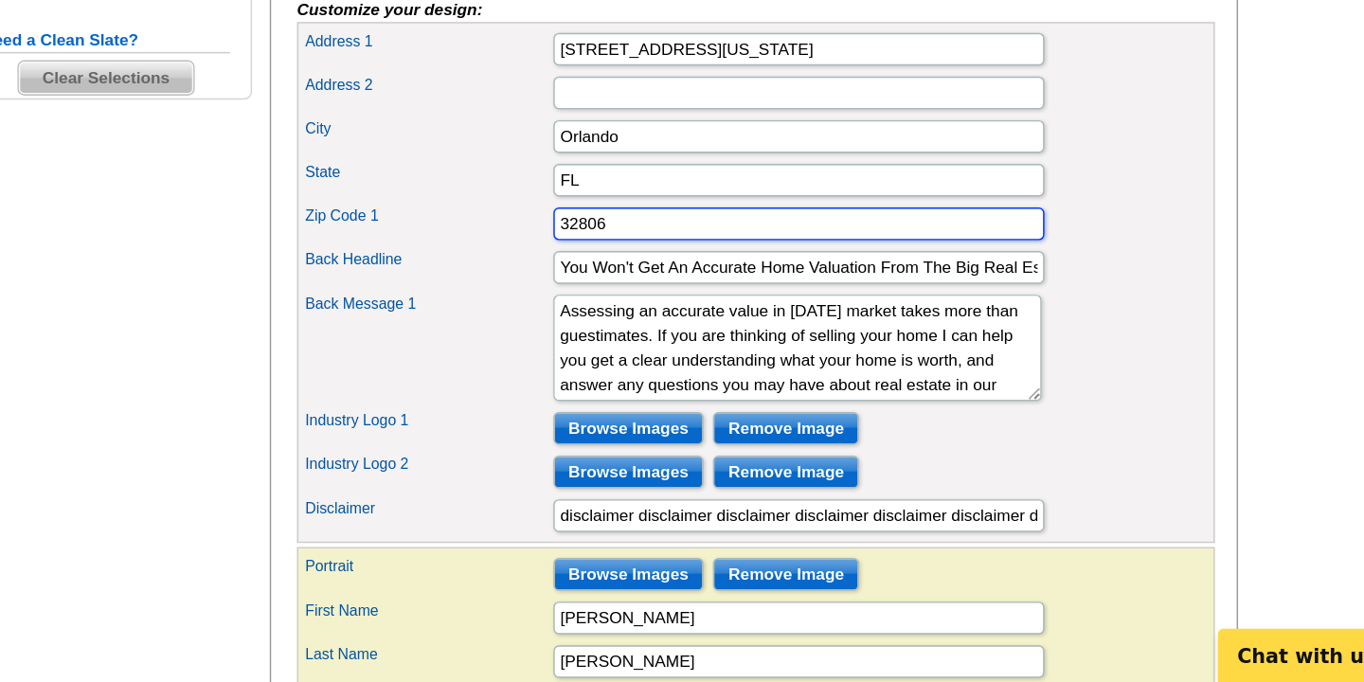
scroll to position [491, 0]
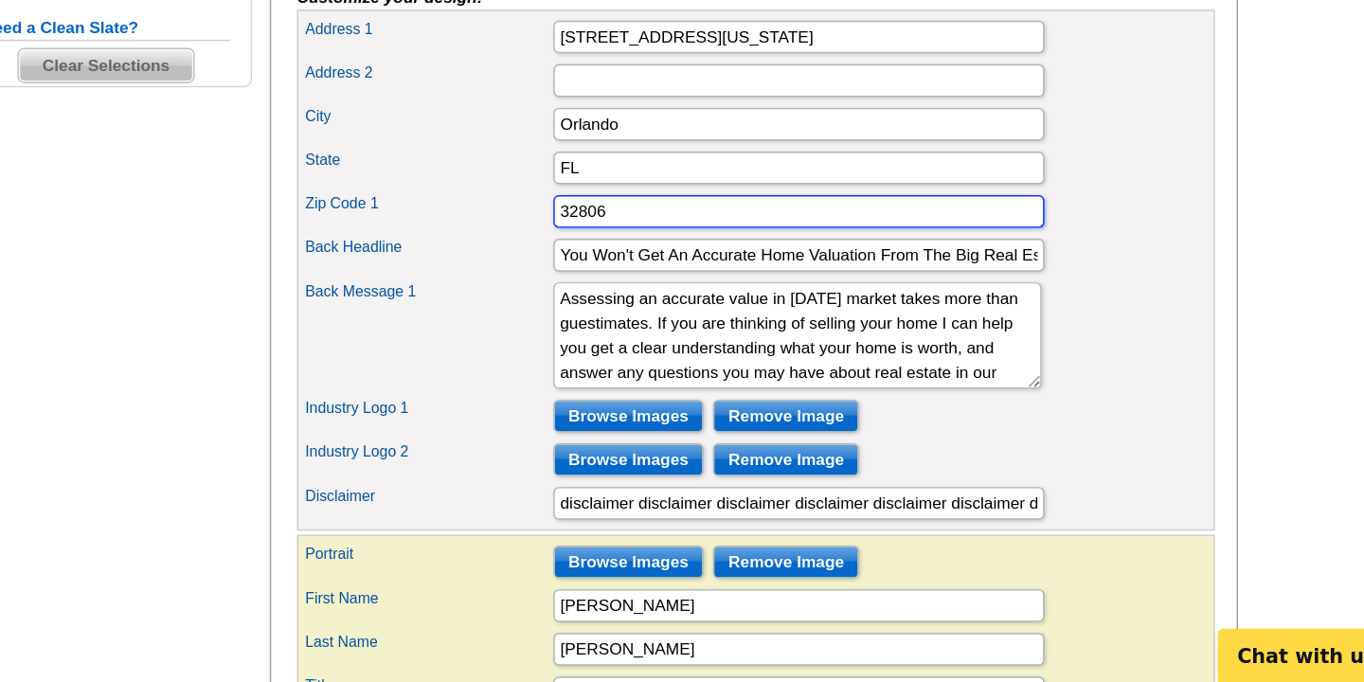
type input "32806"
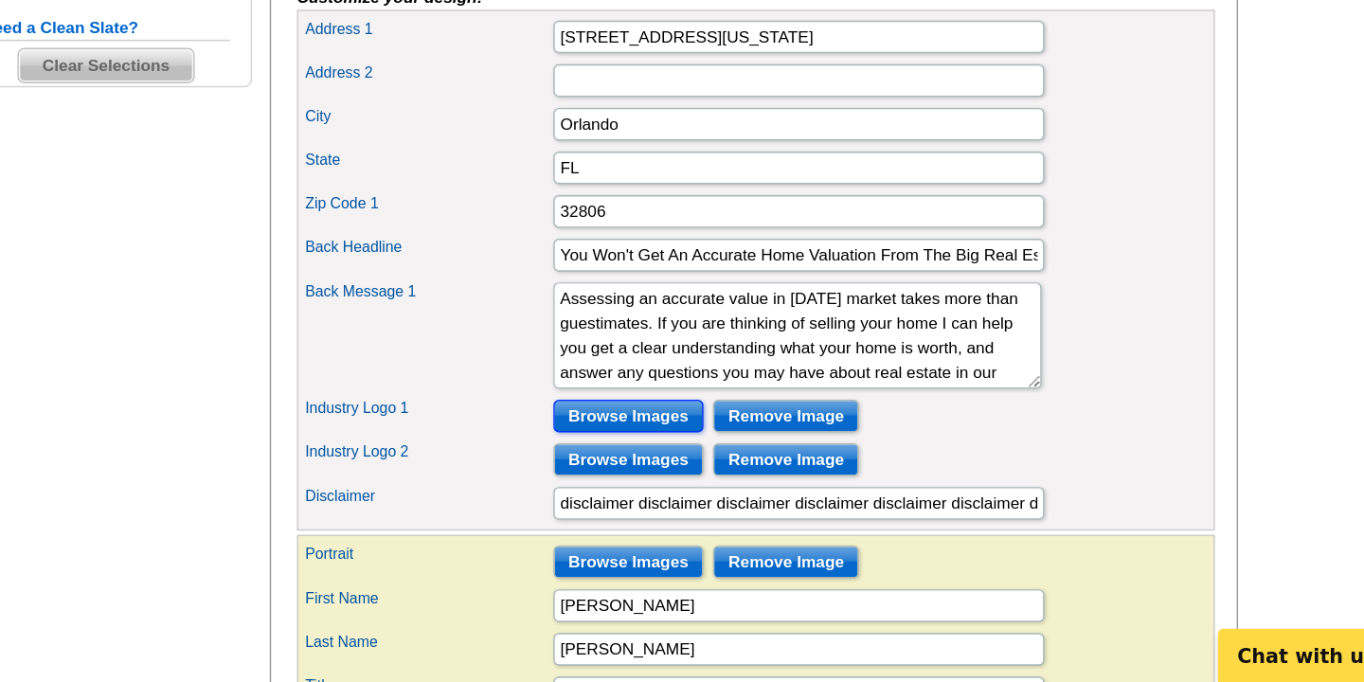
click at [687, 508] on input "Browse Images" at bounding box center [701, 496] width 104 height 23
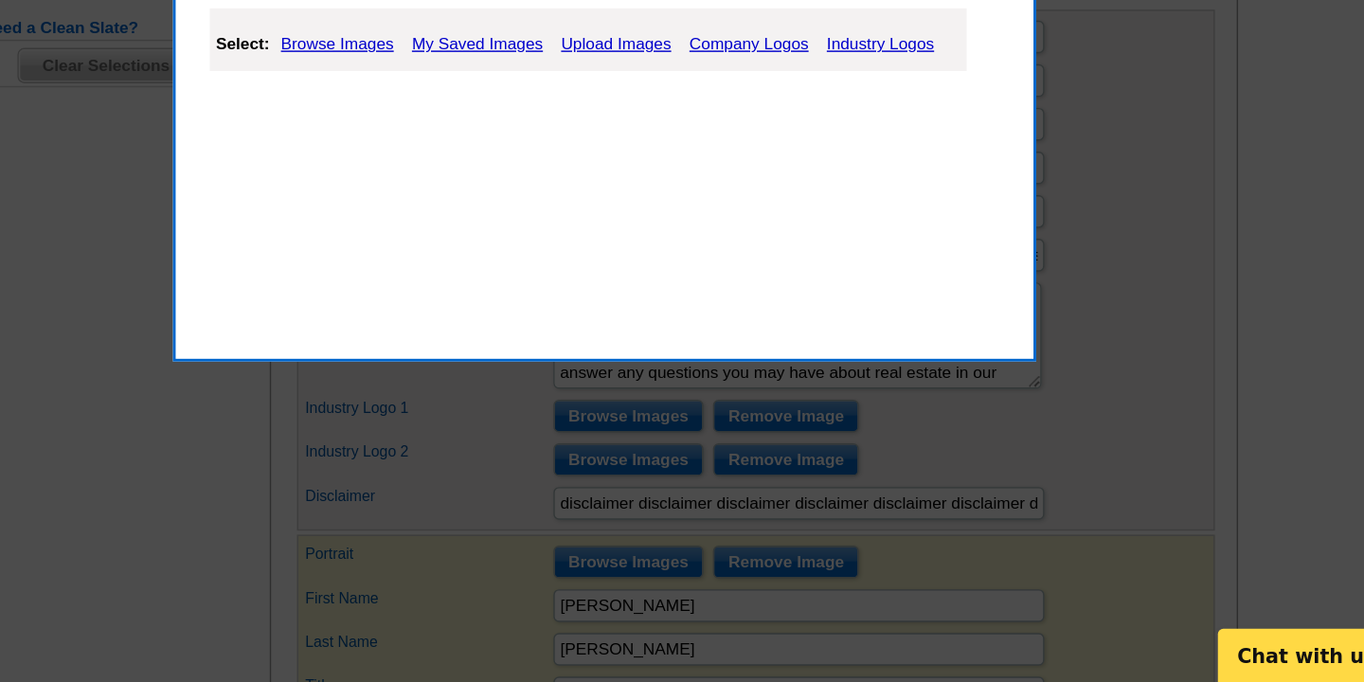
click at [855, 235] on link "Industry Logos" at bounding box center [876, 237] width 84 height 23
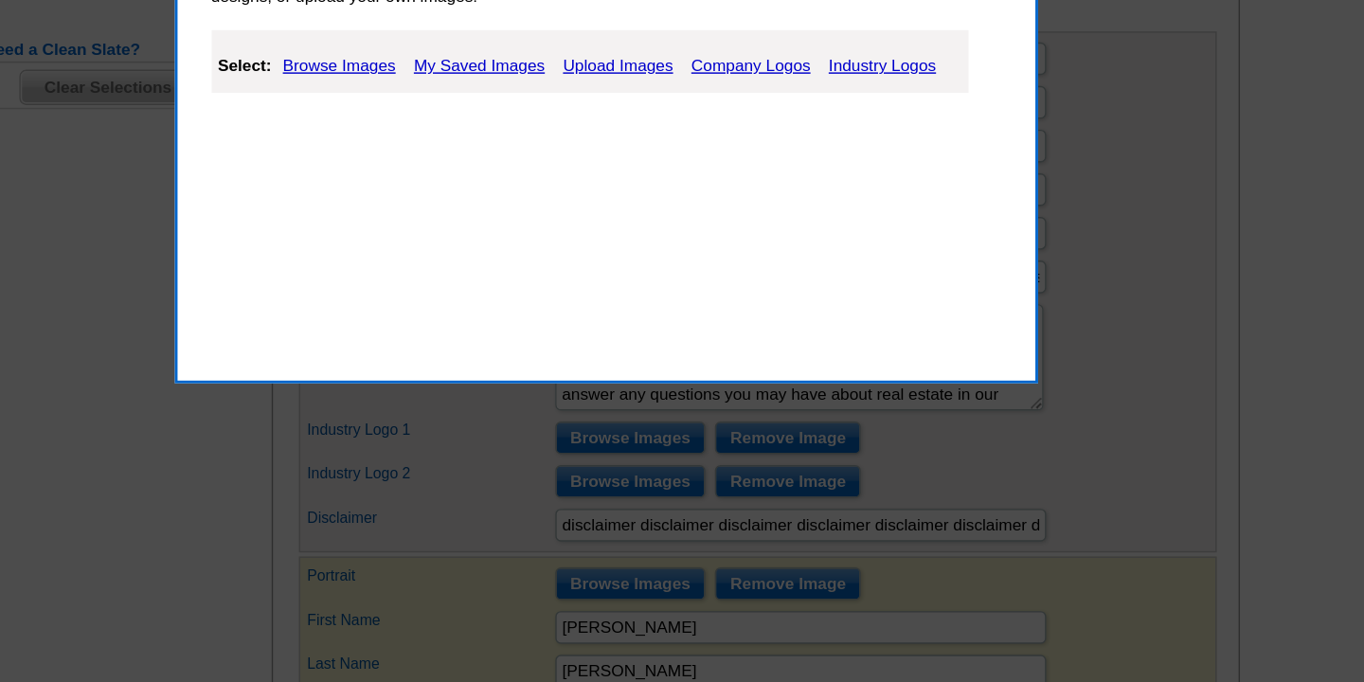
scroll to position [674, 0]
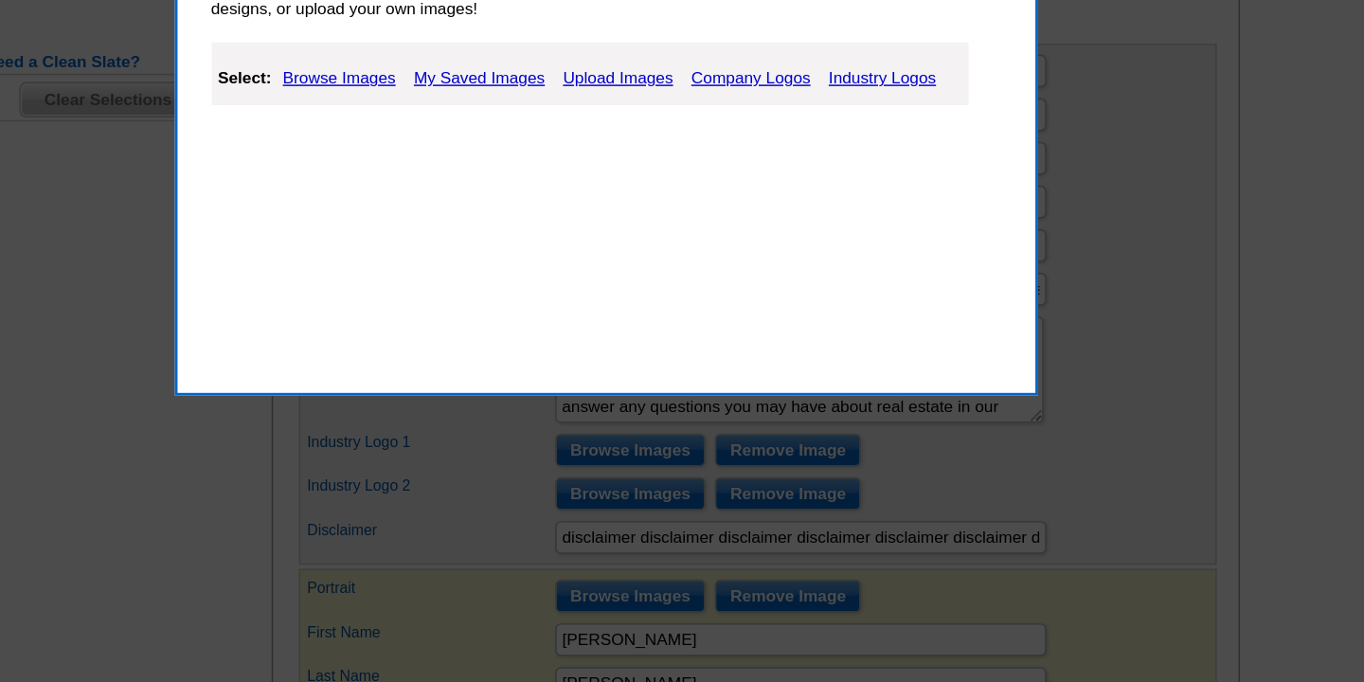
click at [862, 55] on link "Industry Logos" at bounding box center [876, 54] width 84 height 23
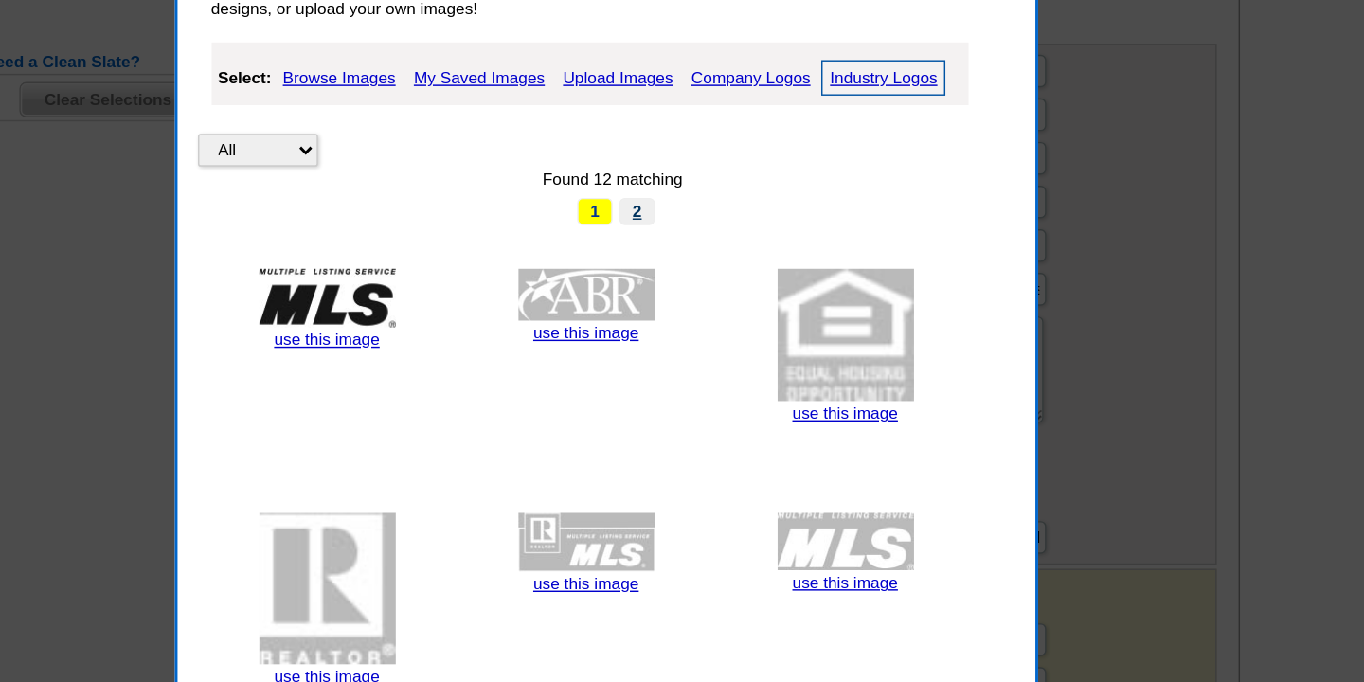
click at [708, 137] on link "2" at bounding box center [705, 146] width 25 height 19
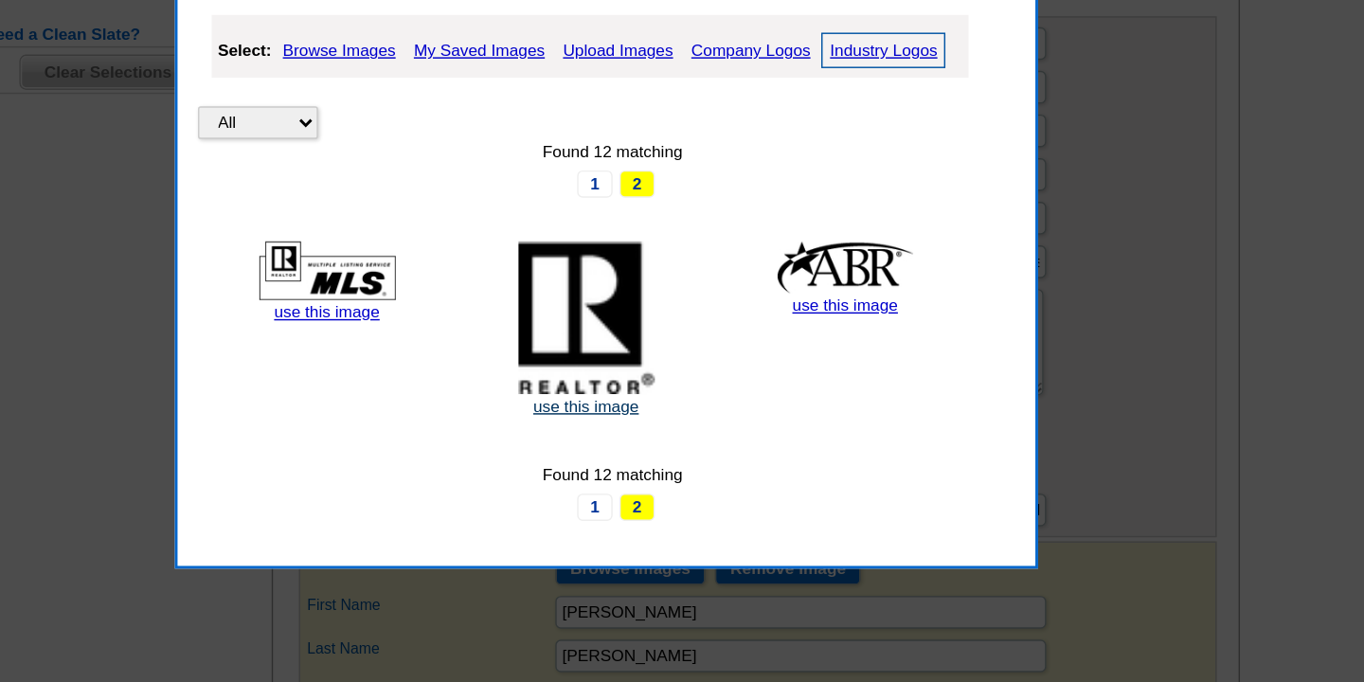
click at [666, 300] on link "use this image" at bounding box center [670, 301] width 73 height 13
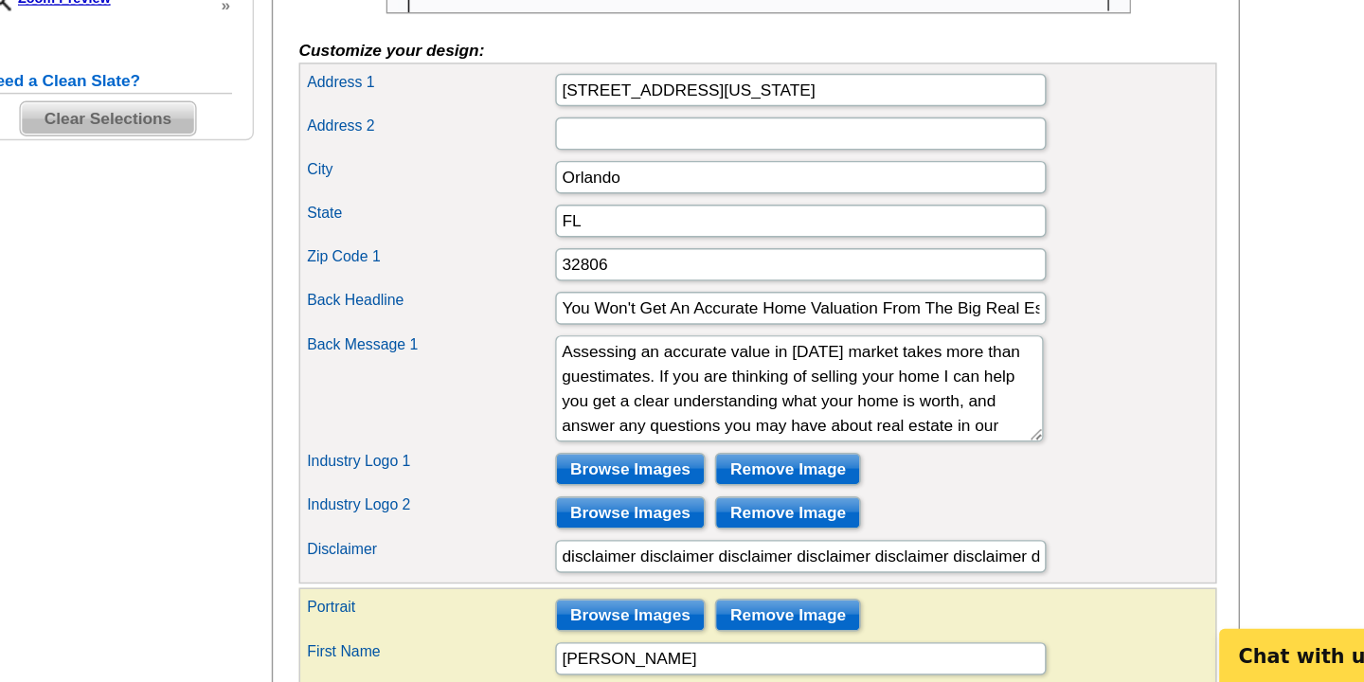
scroll to position [455, 0]
click at [703, 574] on input "Browse Images" at bounding box center [701, 562] width 104 height 23
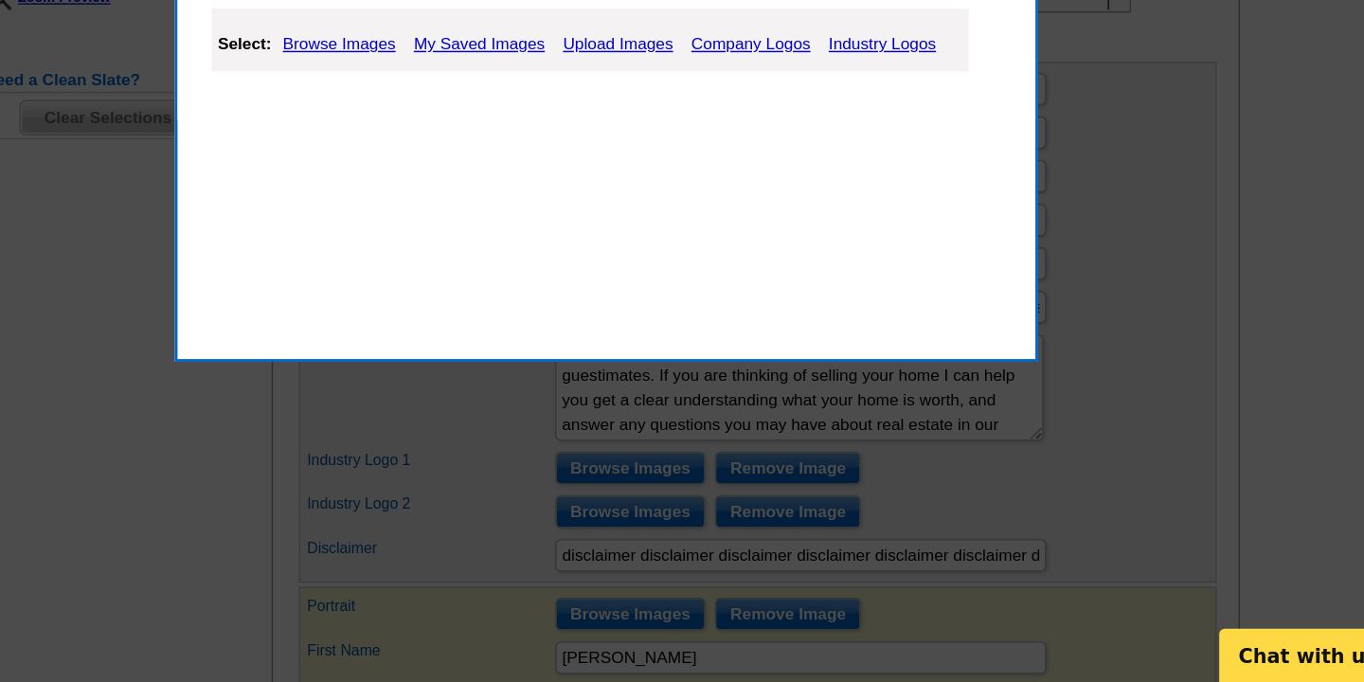
click at [855, 238] on link "Industry Logos" at bounding box center [876, 237] width 84 height 23
click at [869, 238] on link "Industry Logos" at bounding box center [876, 237] width 84 height 23
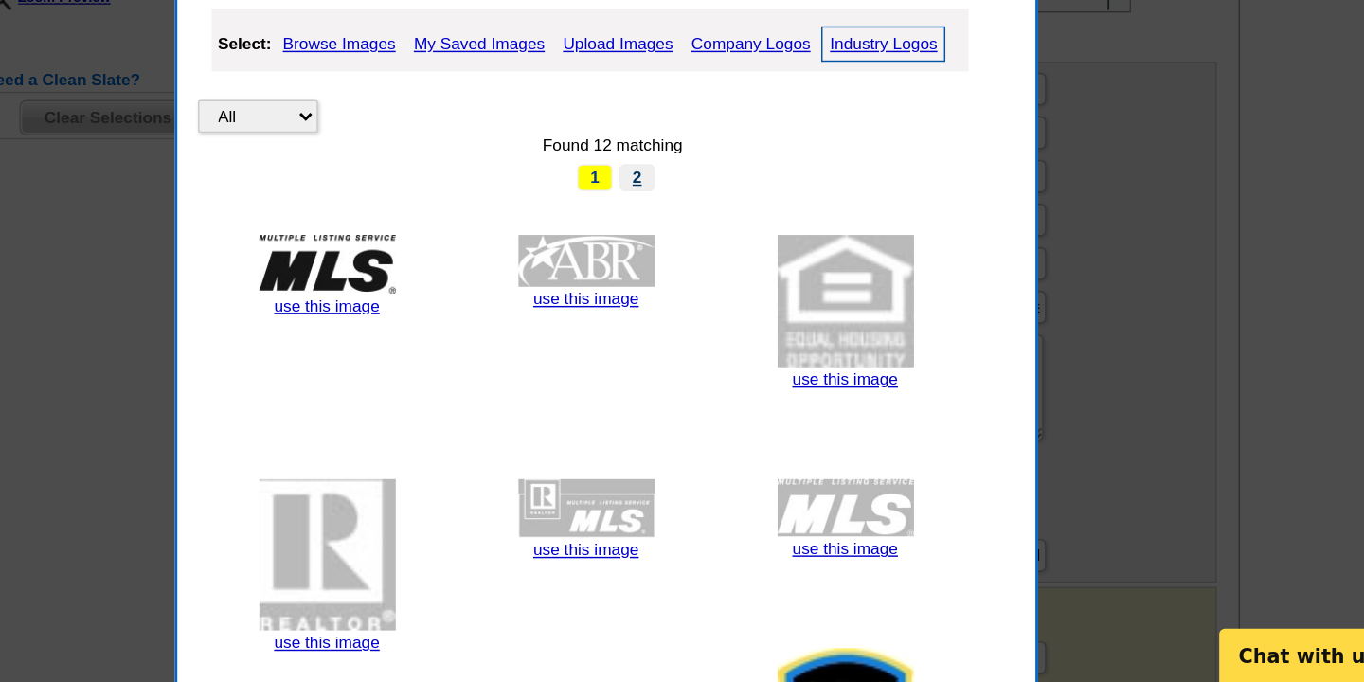
click at [706, 330] on link "2" at bounding box center [705, 330] width 25 height 19
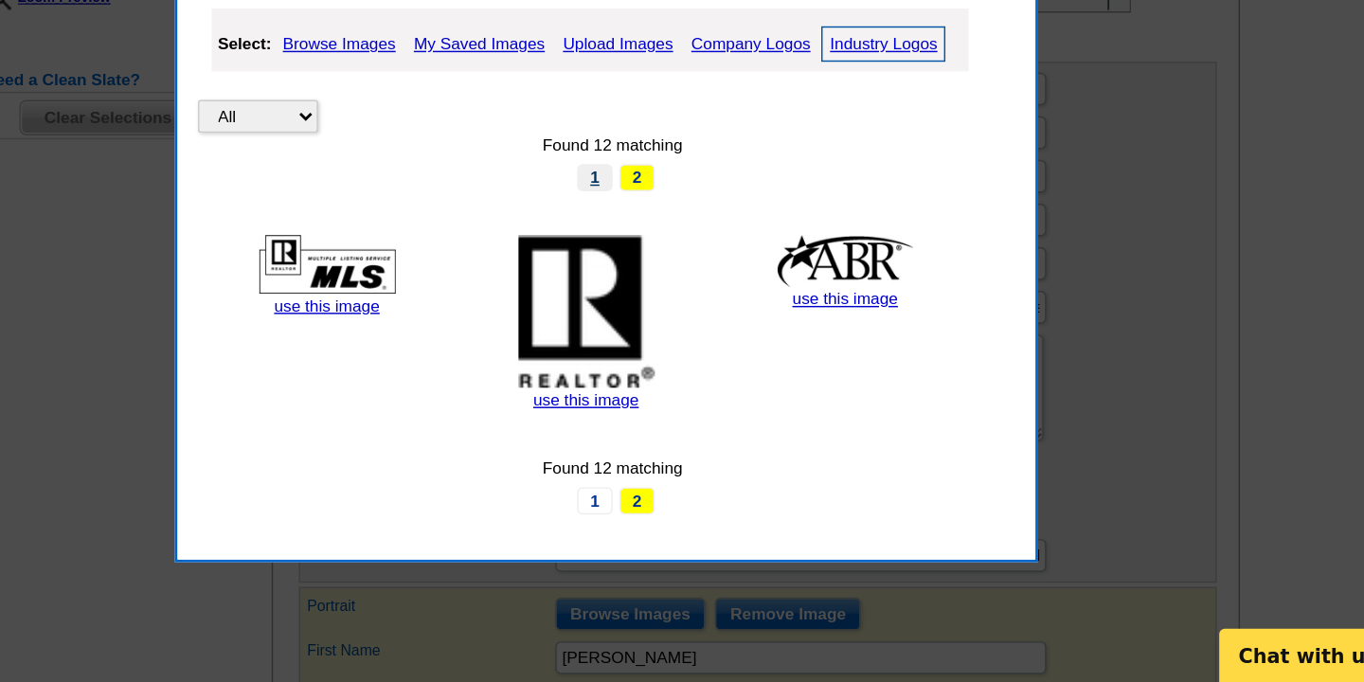
click at [675, 331] on link "1" at bounding box center [676, 330] width 25 height 19
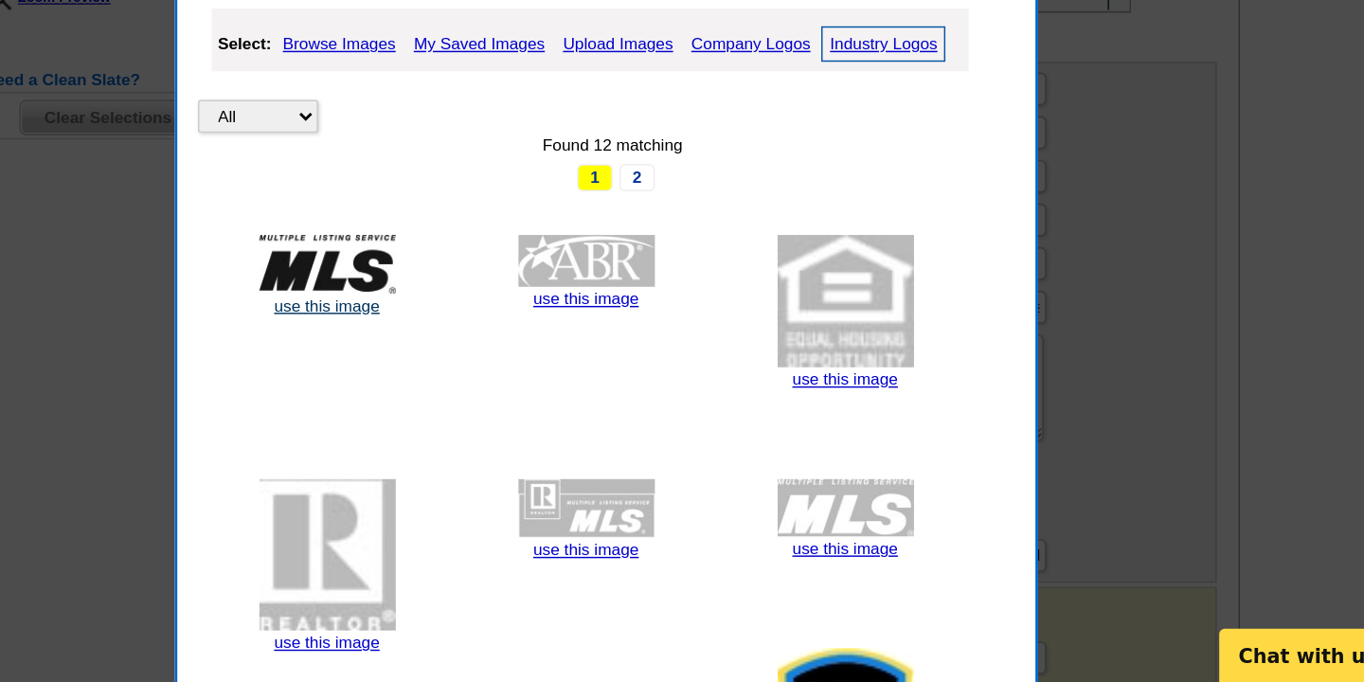
click at [495, 421] on link "use this image" at bounding box center [490, 419] width 73 height 13
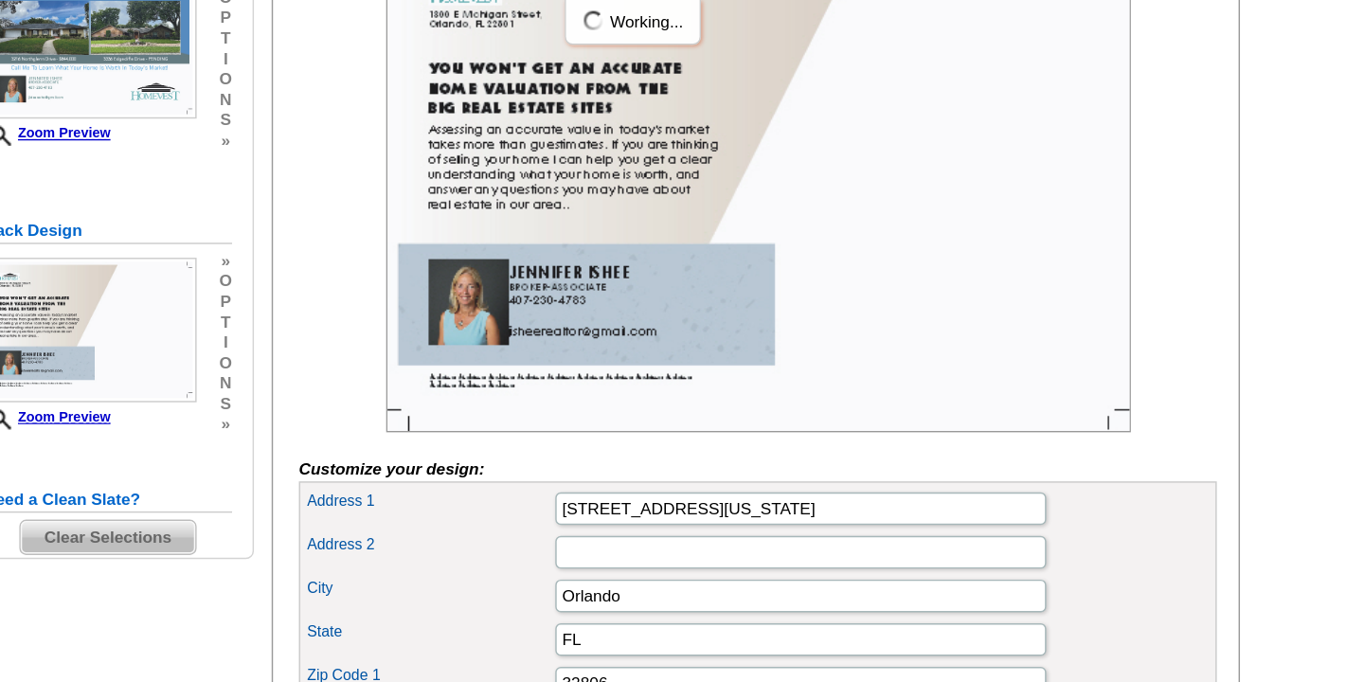
scroll to position [369, 0]
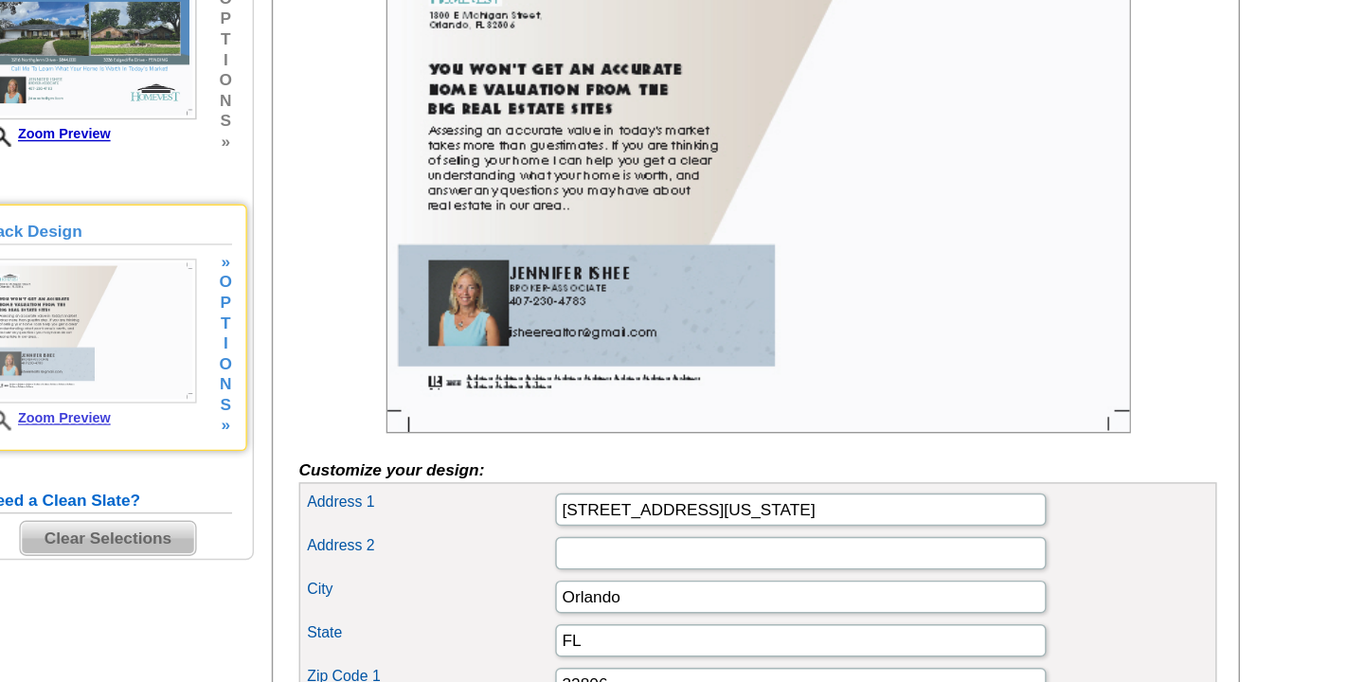
click at [326, 293] on link "Zoom Preview" at bounding box center [296, 290] width 88 height 10
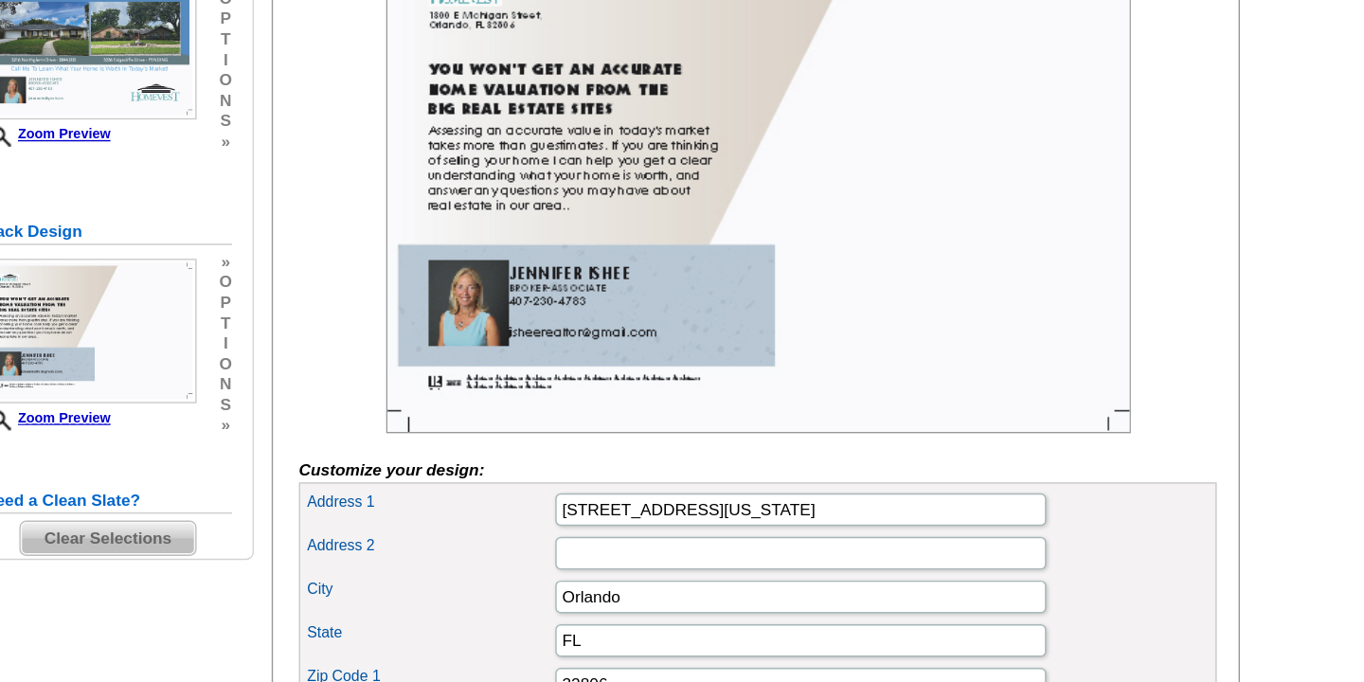
click at [898, 210] on img at bounding box center [789, 128] width 517 height 345
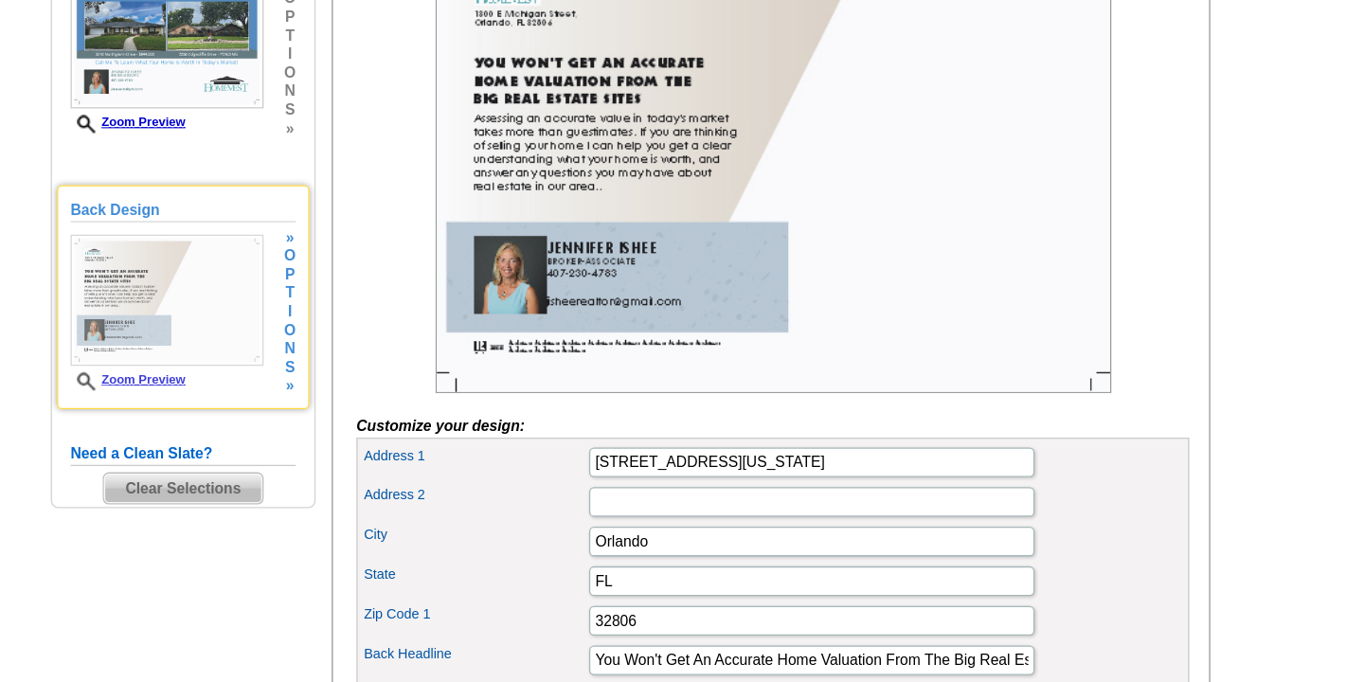
click at [298, 287] on link "Zoom Preview" at bounding box center [296, 290] width 88 height 10
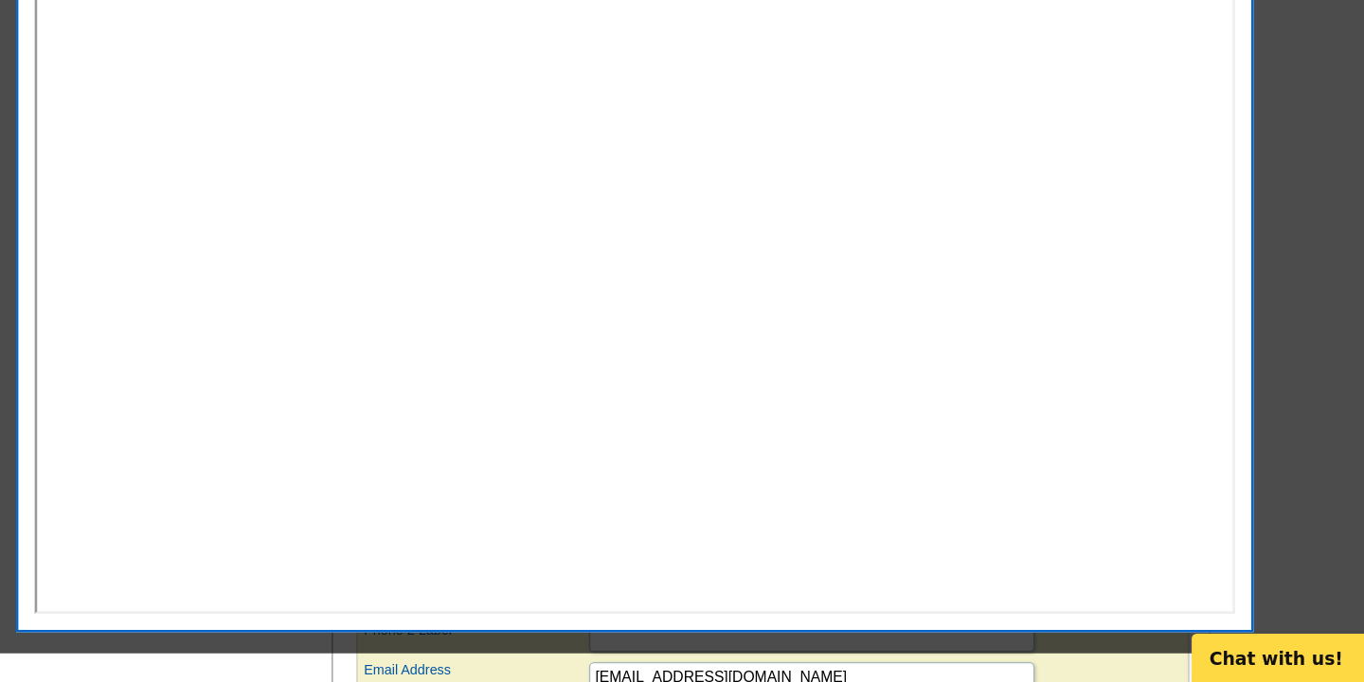
scroll to position [666, 0]
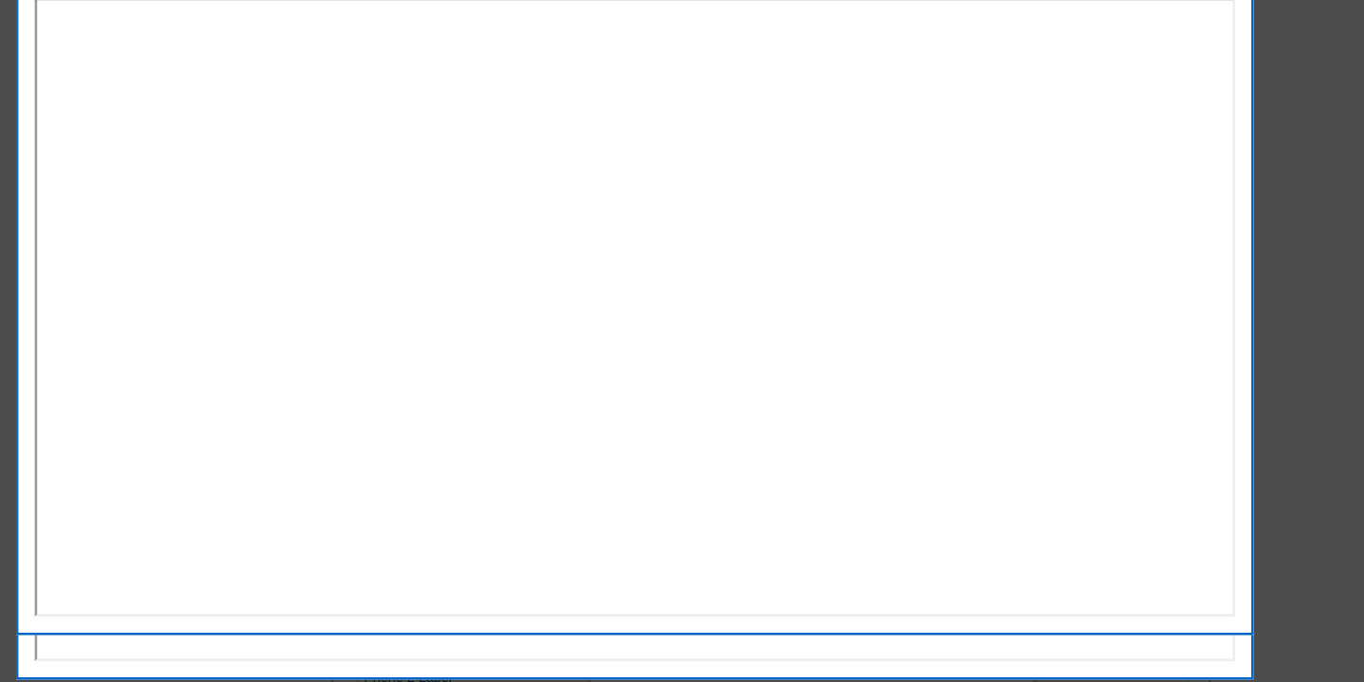
scroll to position [674, 0]
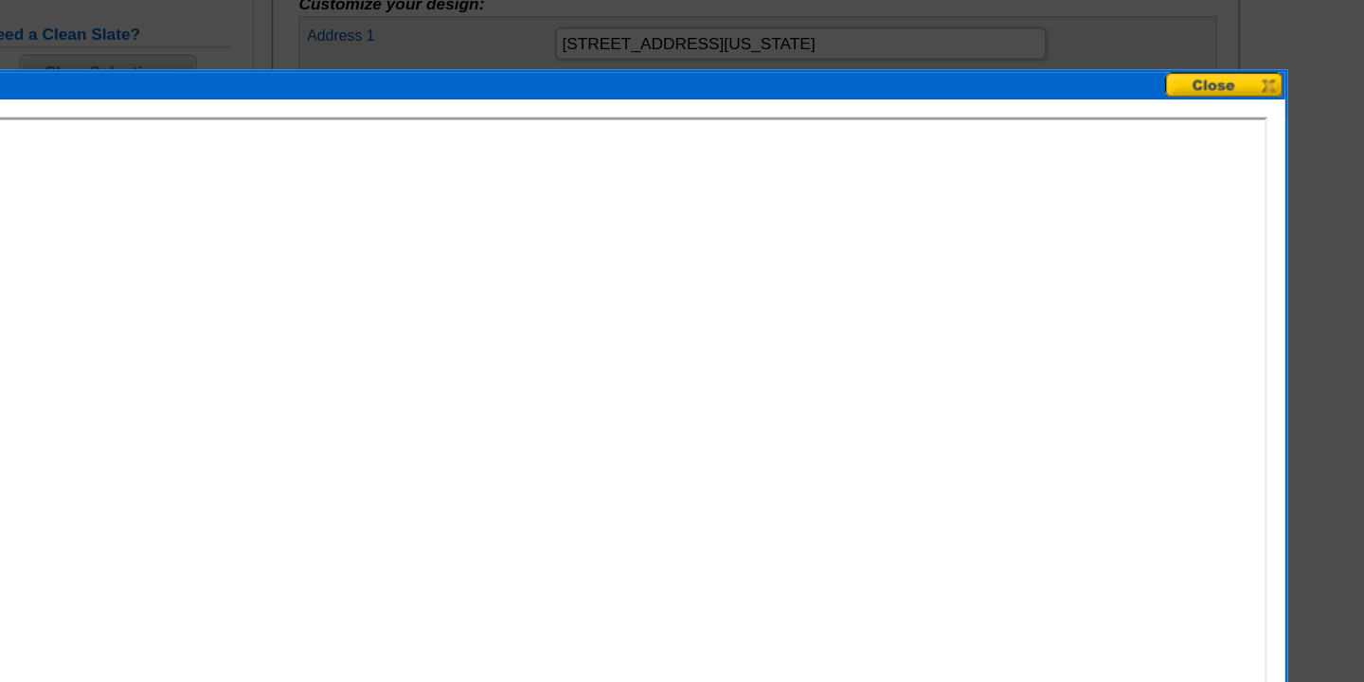
click at [1108, 75] on button at bounding box center [1113, 78] width 83 height 18
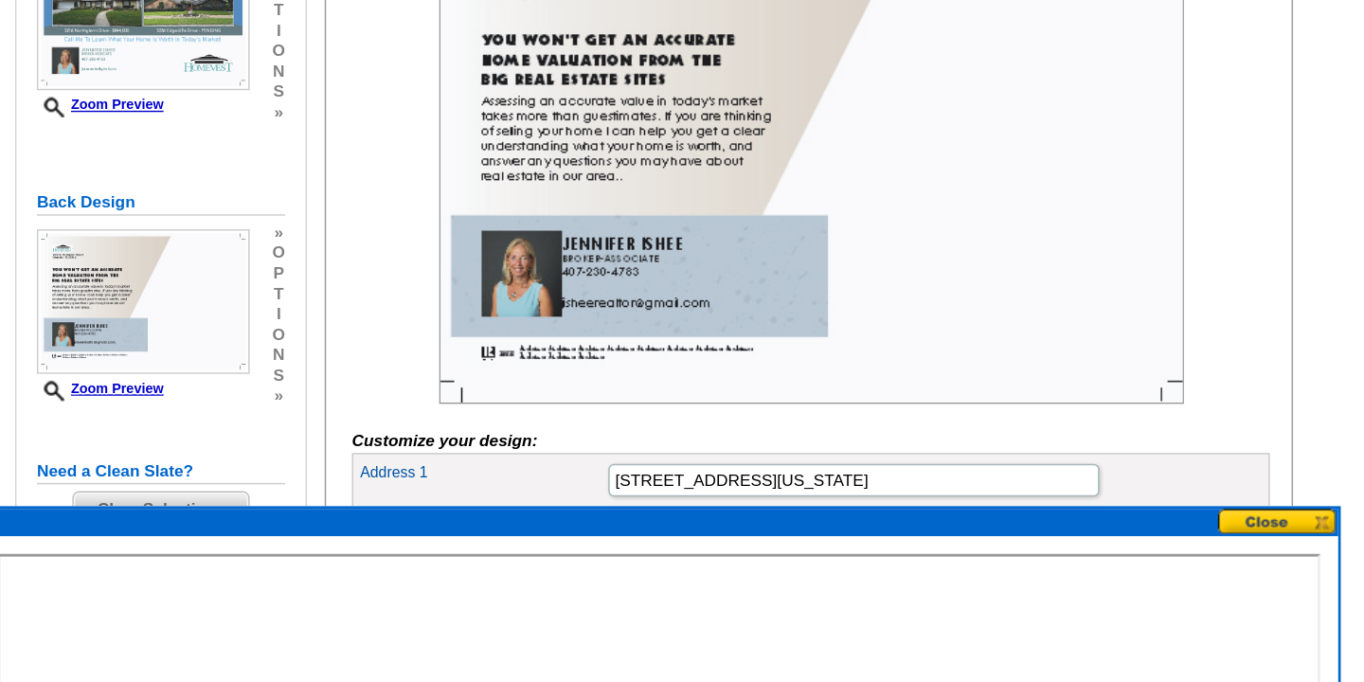
scroll to position [370, 0]
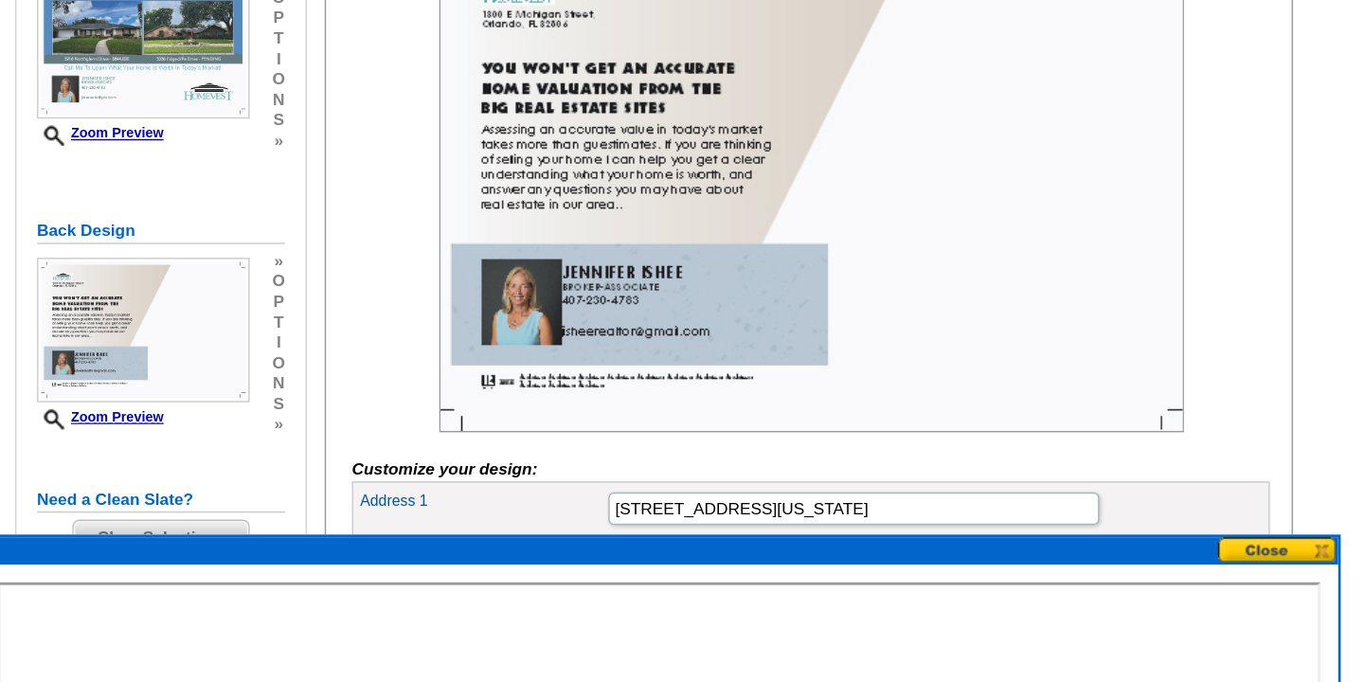
click at [579, 332] on icon "Customize your design:" at bounding box center [535, 325] width 129 height 13
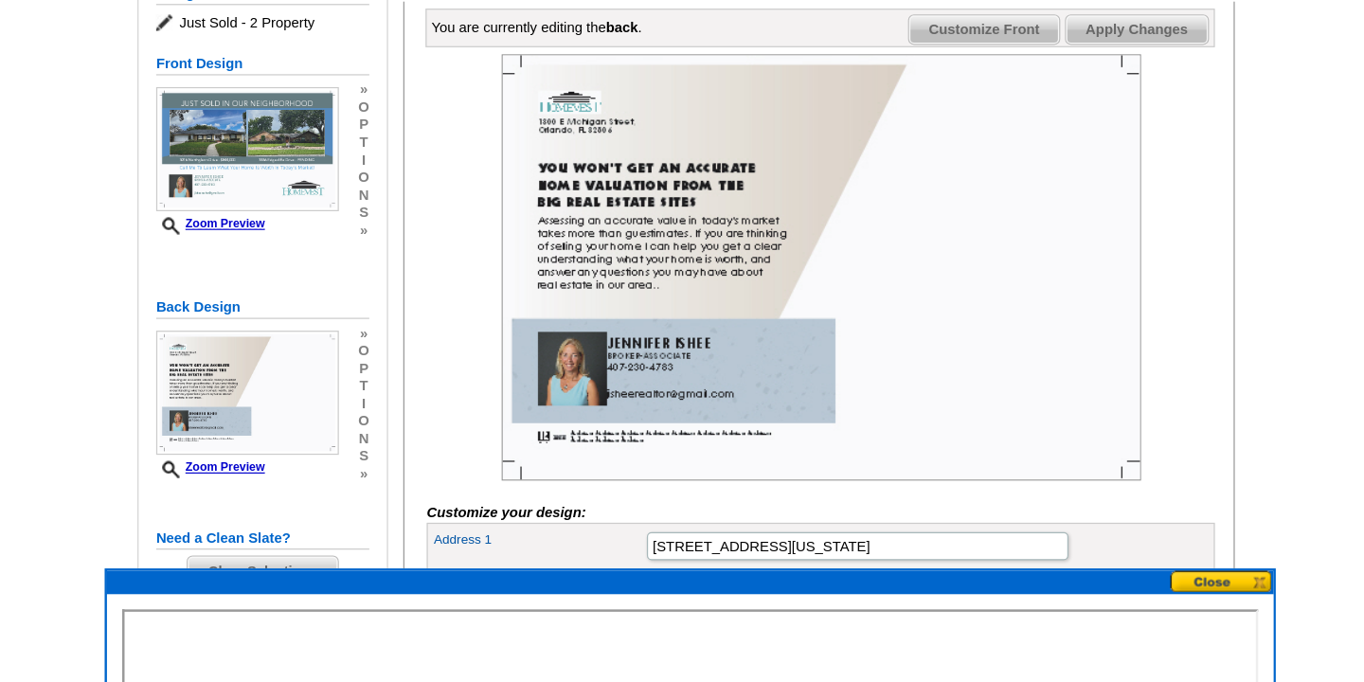
scroll to position [21, 0]
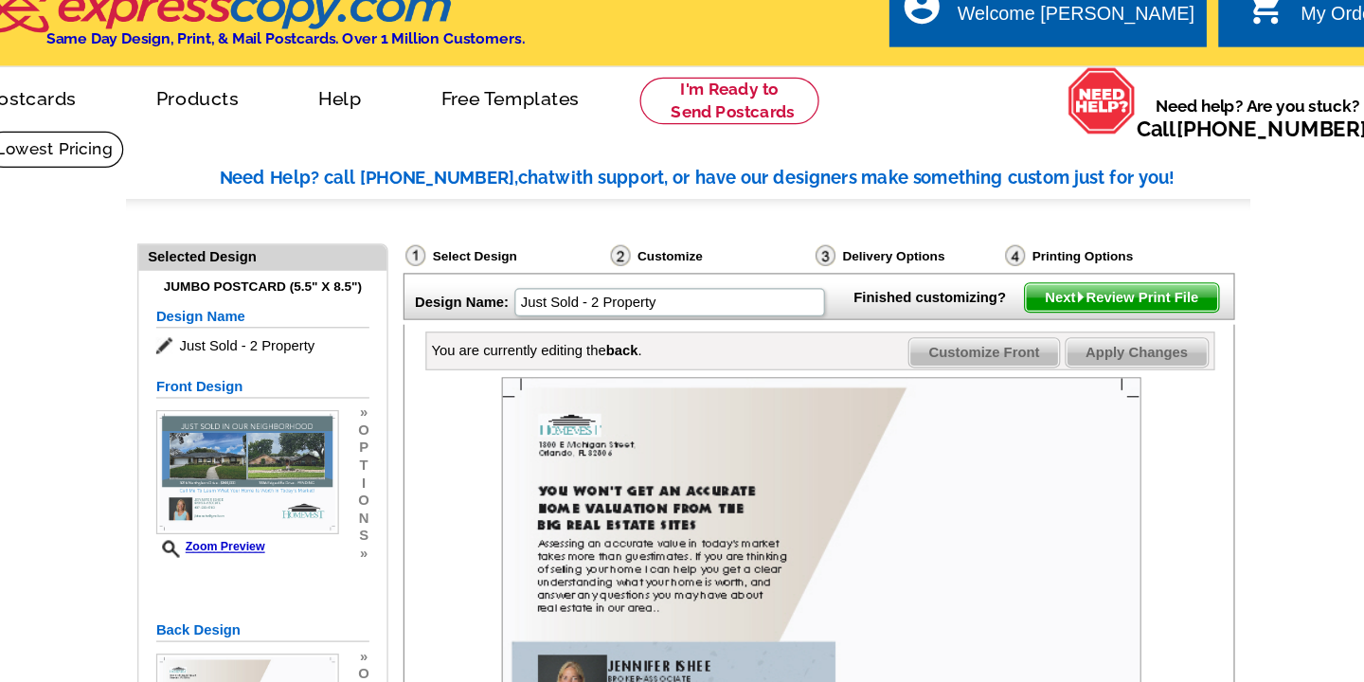
click at [755, 416] on img at bounding box center [789, 477] width 517 height 345
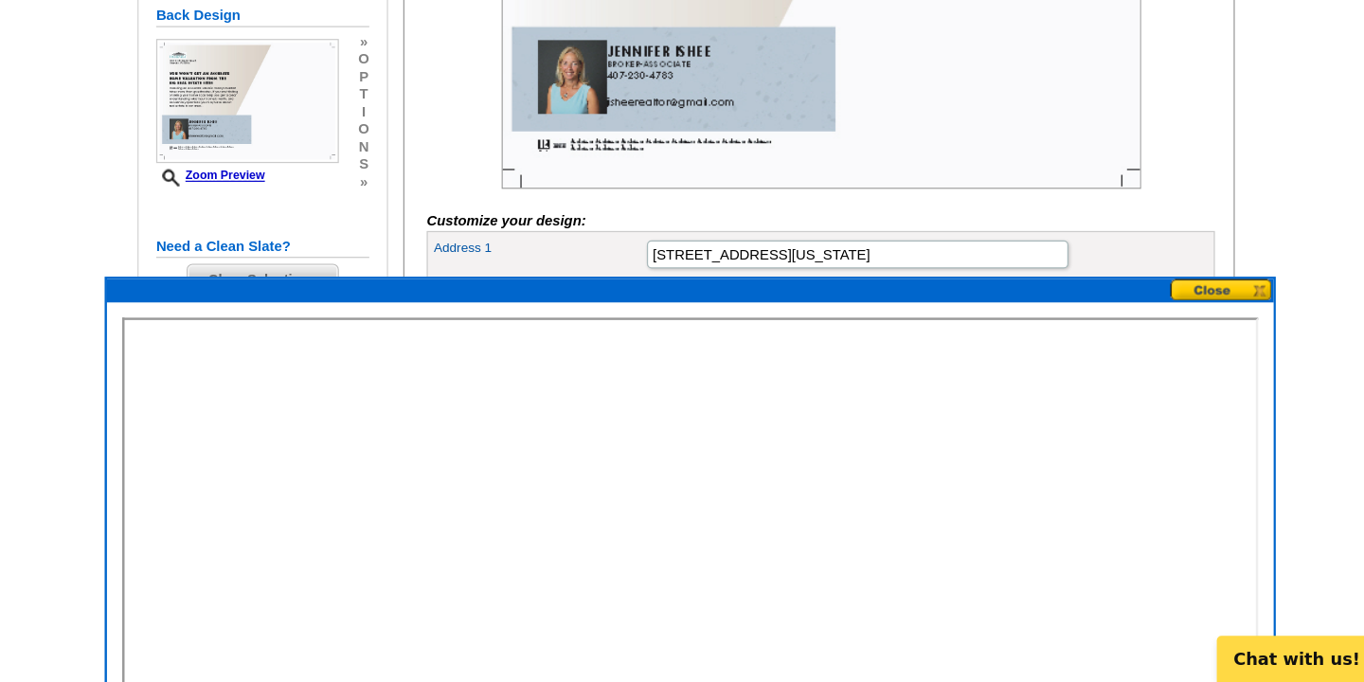
scroll to position [432, 0]
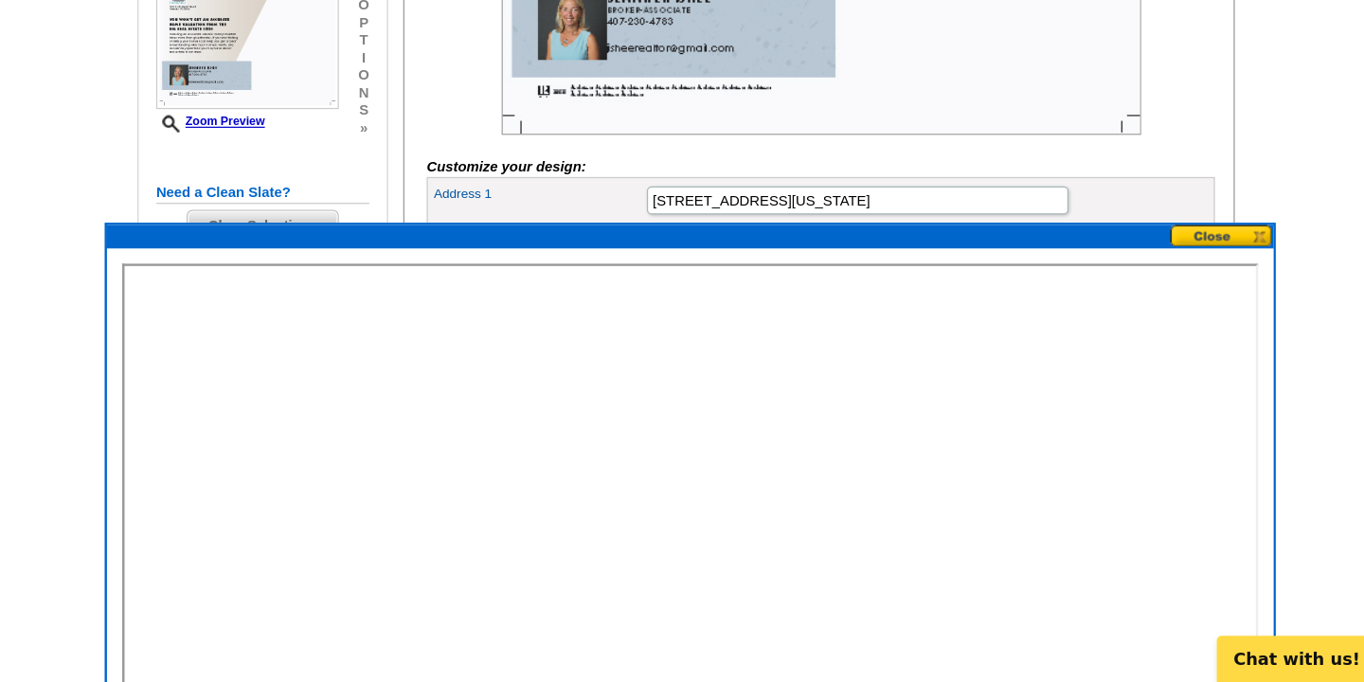
click at [1107, 320] on button at bounding box center [1113, 321] width 83 height 18
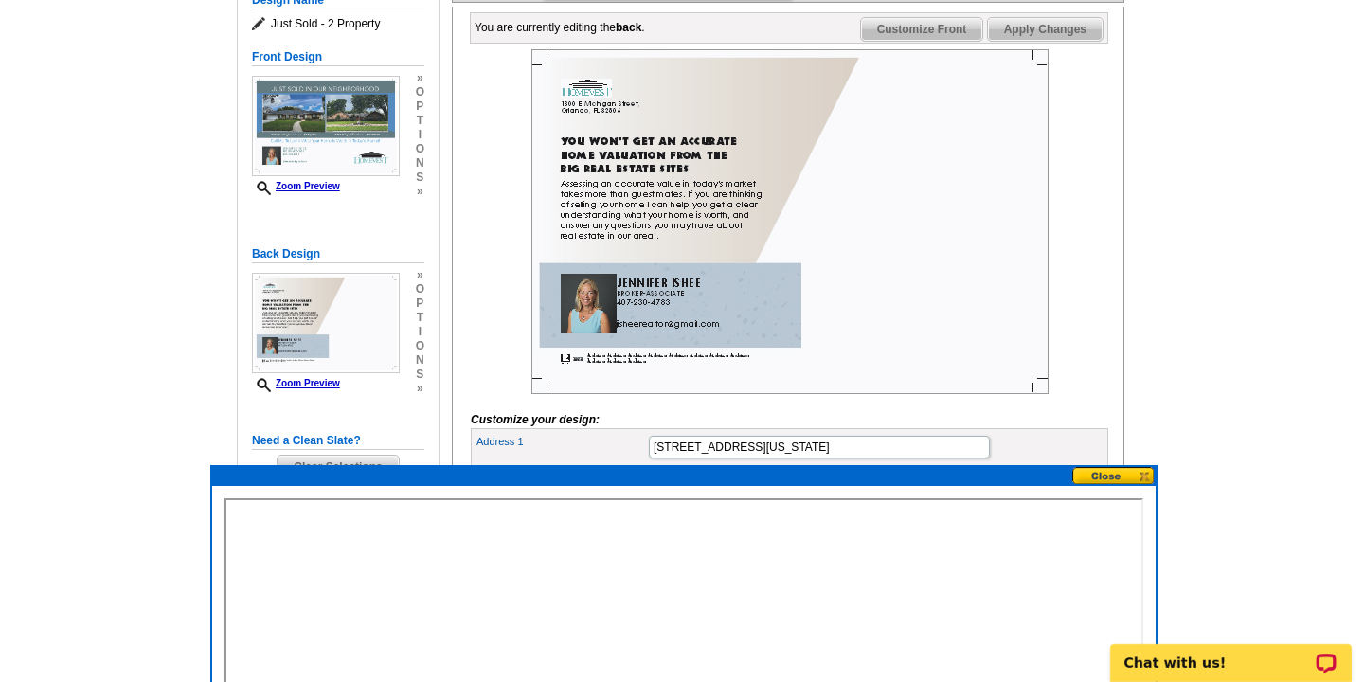
scroll to position [276, 0]
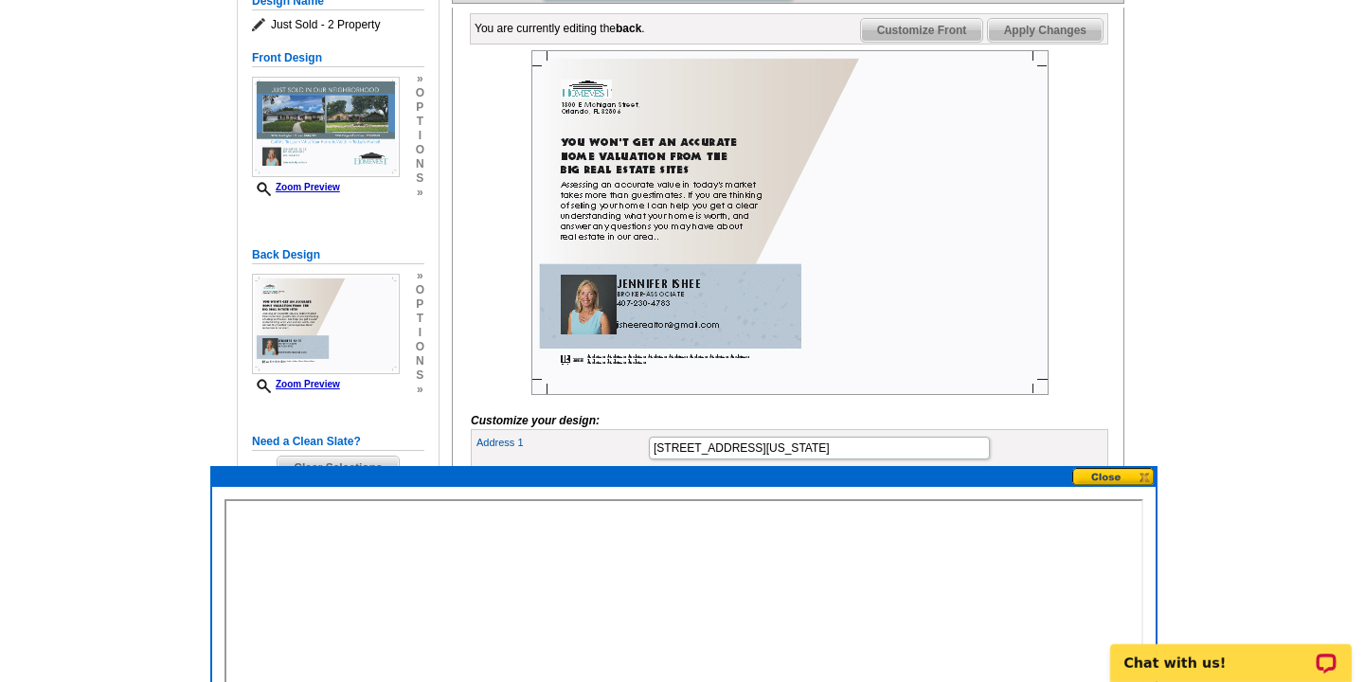
click at [886, 307] on img at bounding box center [789, 222] width 517 height 345
click at [1099, 474] on button at bounding box center [1113, 477] width 83 height 18
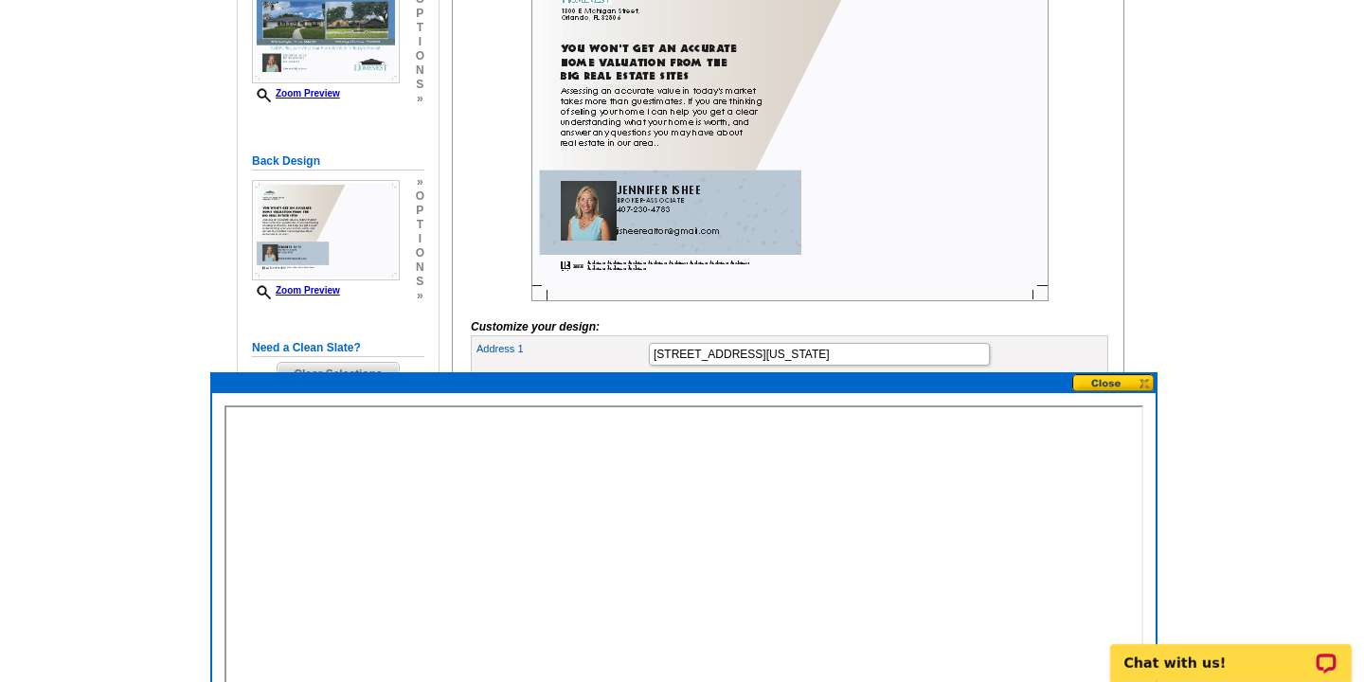
scroll to position [370, 0]
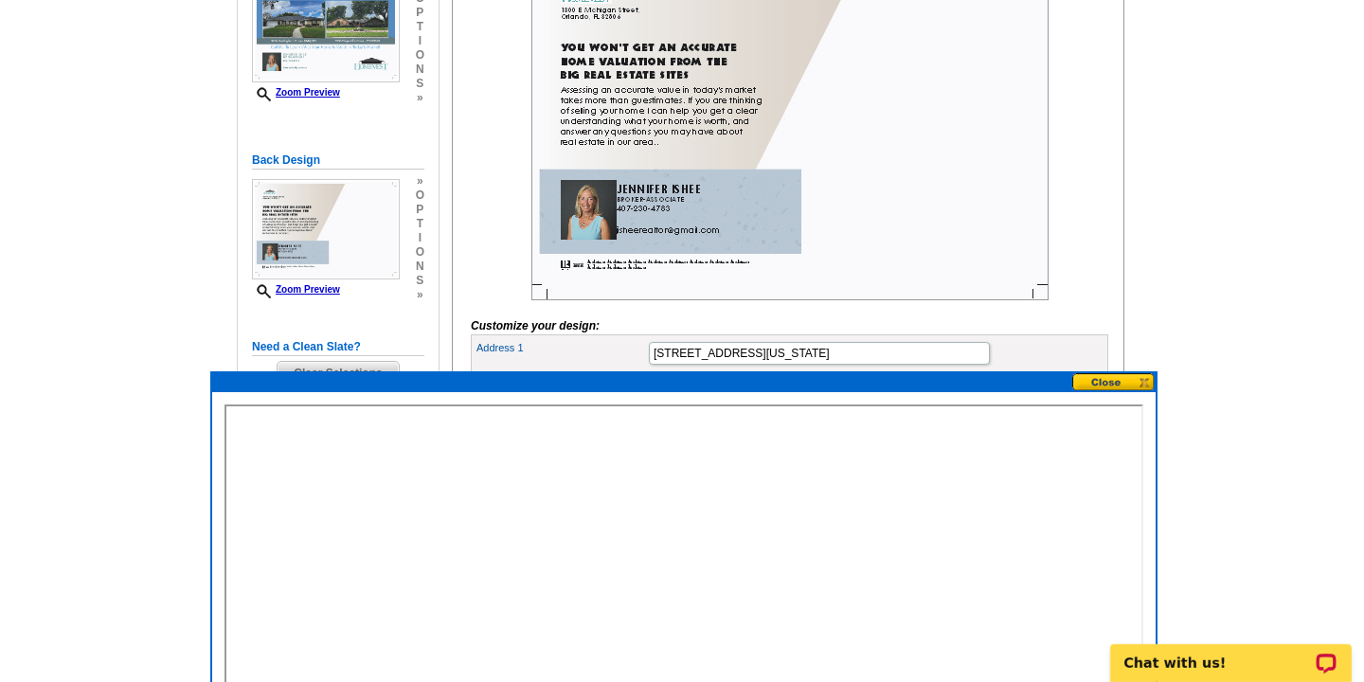
click at [553, 332] on icon "Customize your design:" at bounding box center [535, 325] width 129 height 13
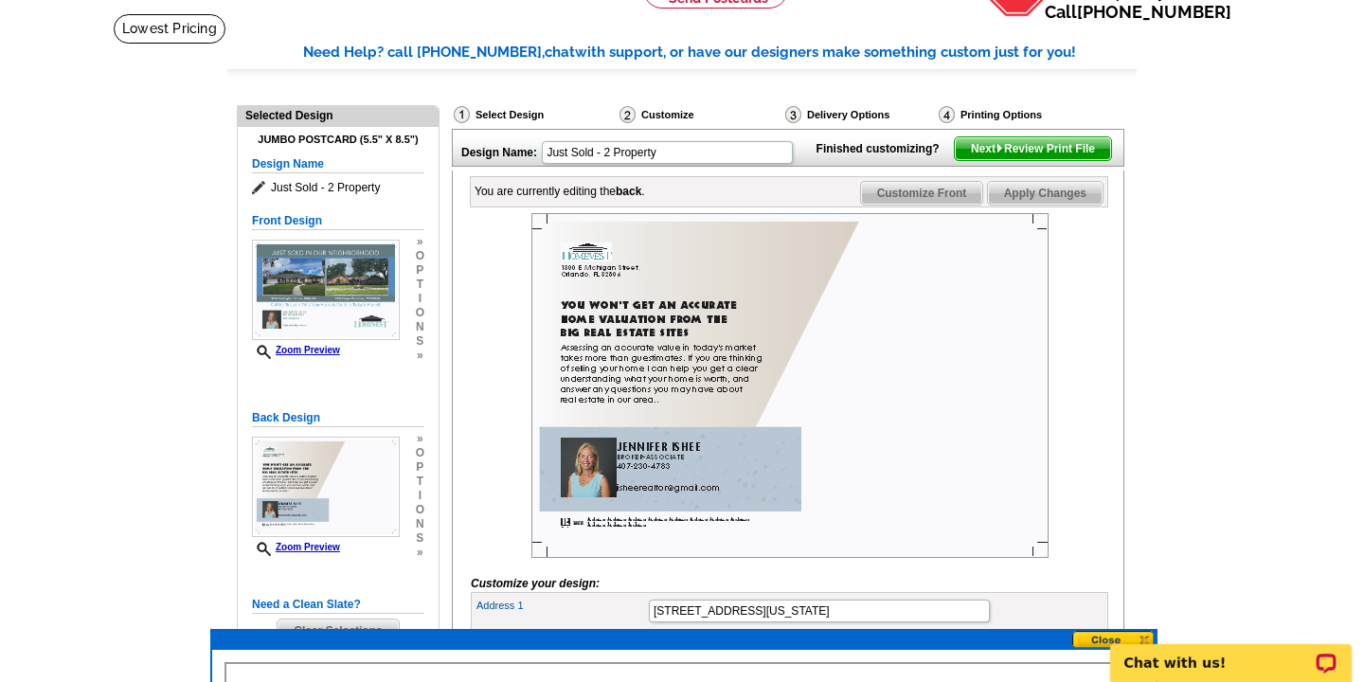
scroll to position [54, 0]
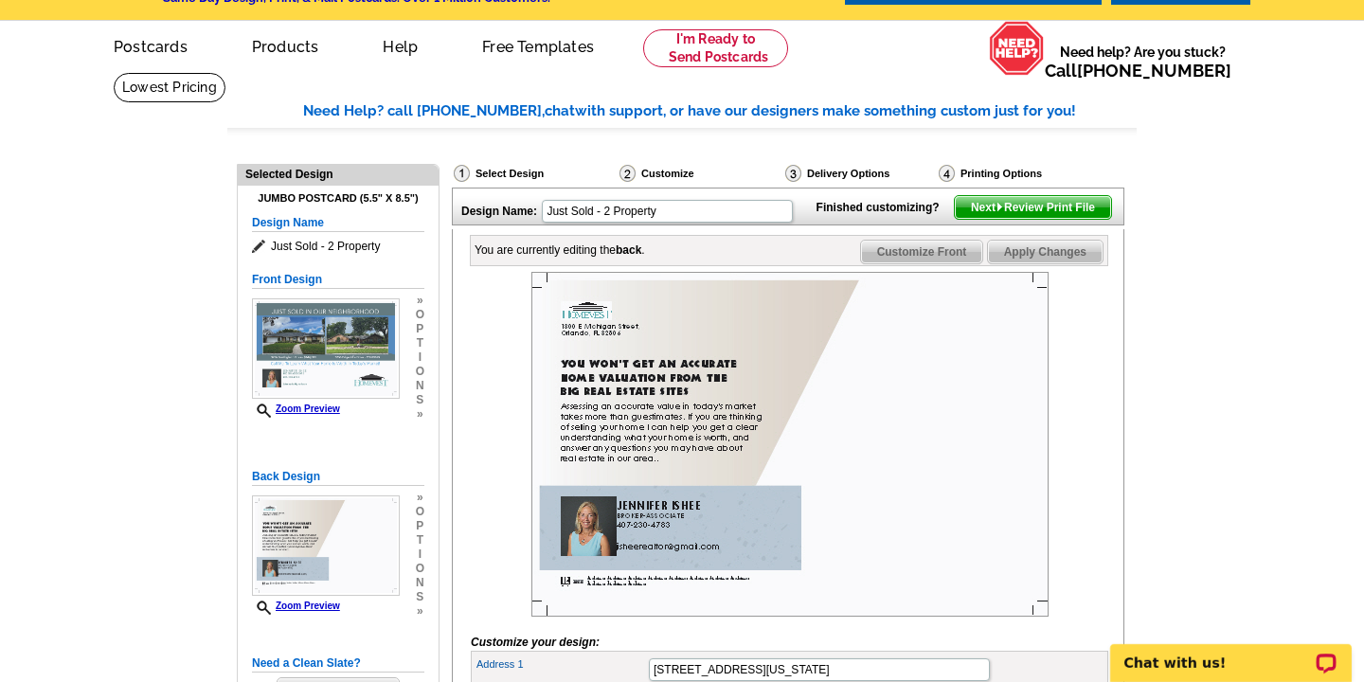
click at [923, 263] on span "Customize Front" at bounding box center [922, 252] width 122 height 23
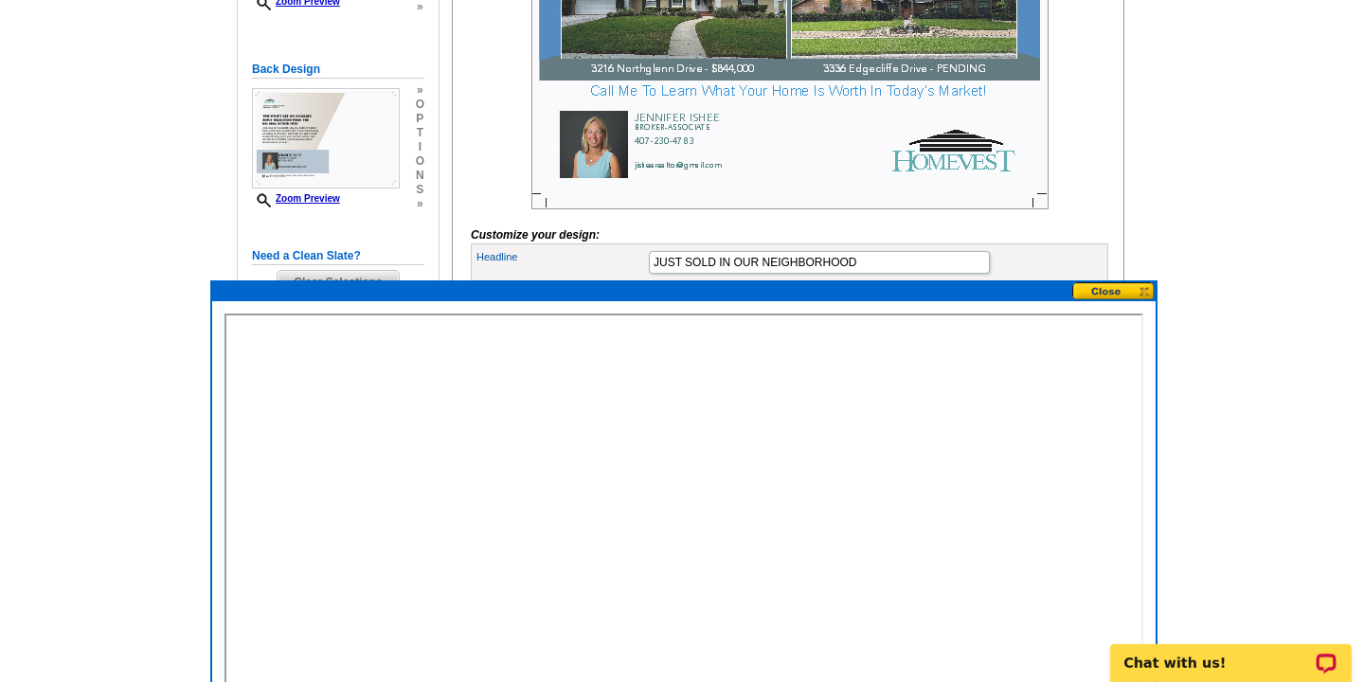
scroll to position [592, 0]
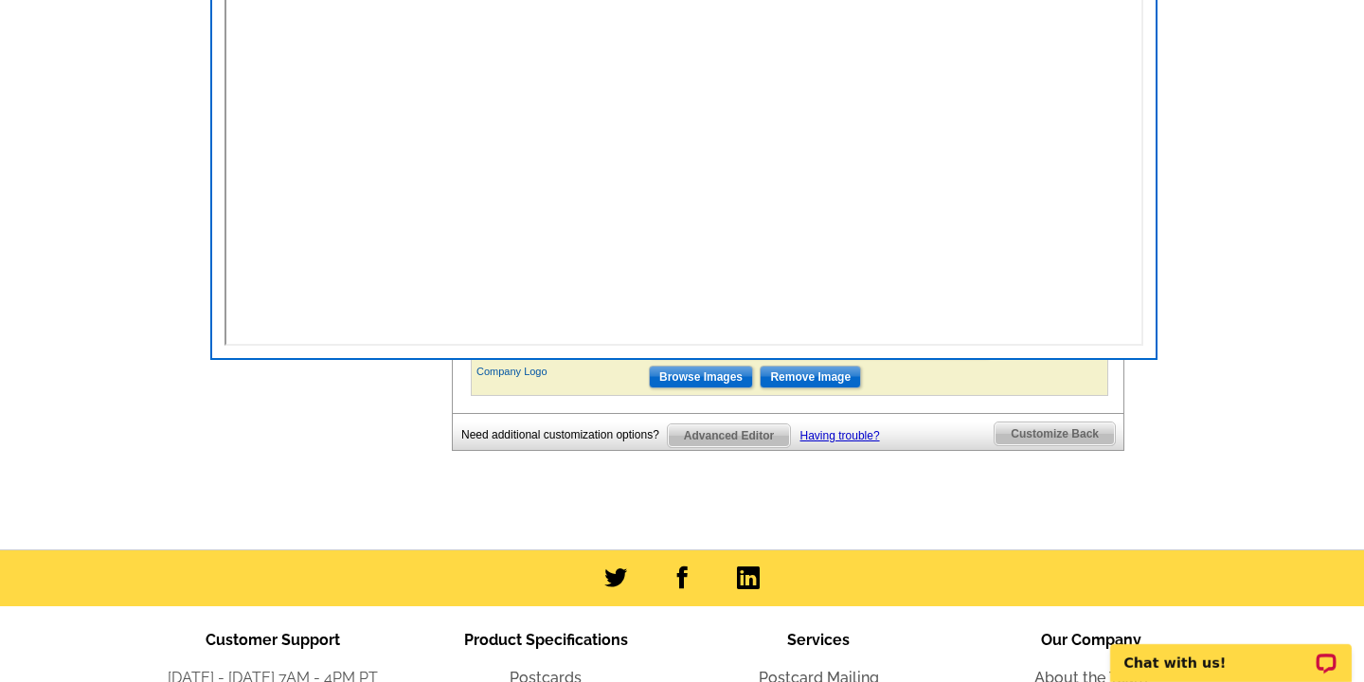
click at [1039, 445] on span "Customize Back" at bounding box center [1055, 433] width 120 height 23
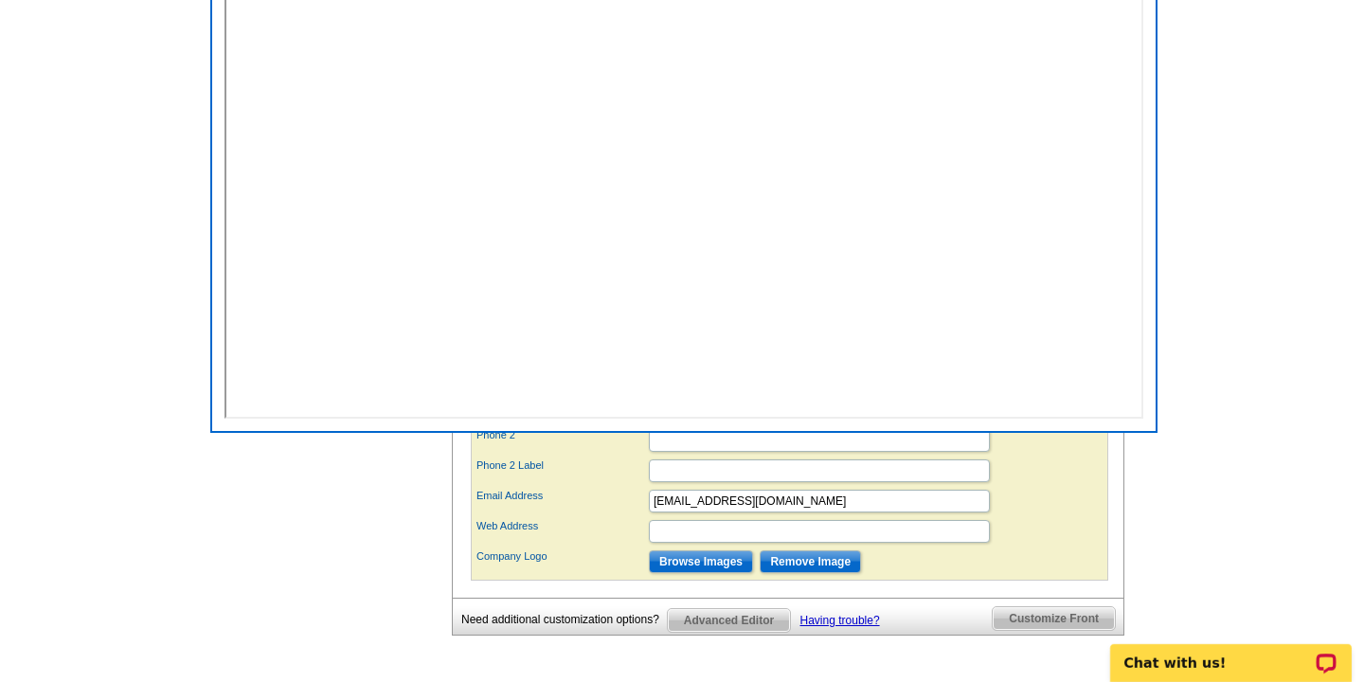
scroll to position [313, 0]
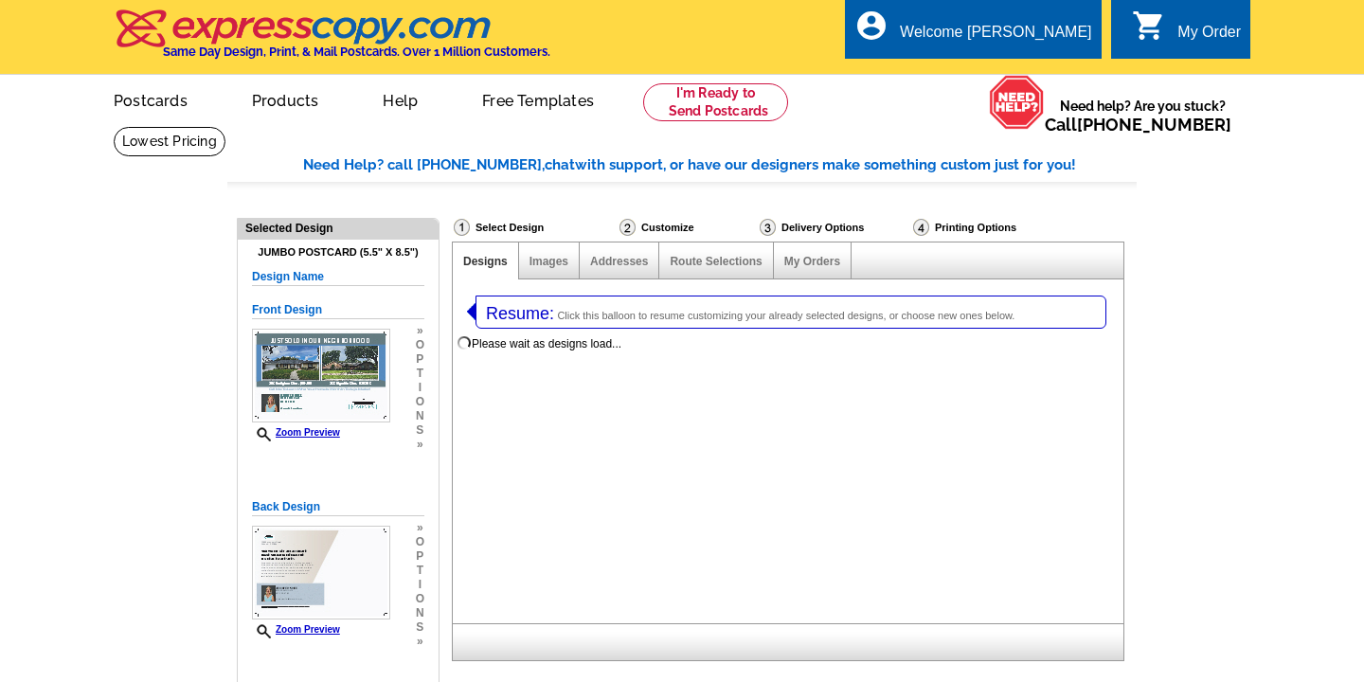
select select "2"
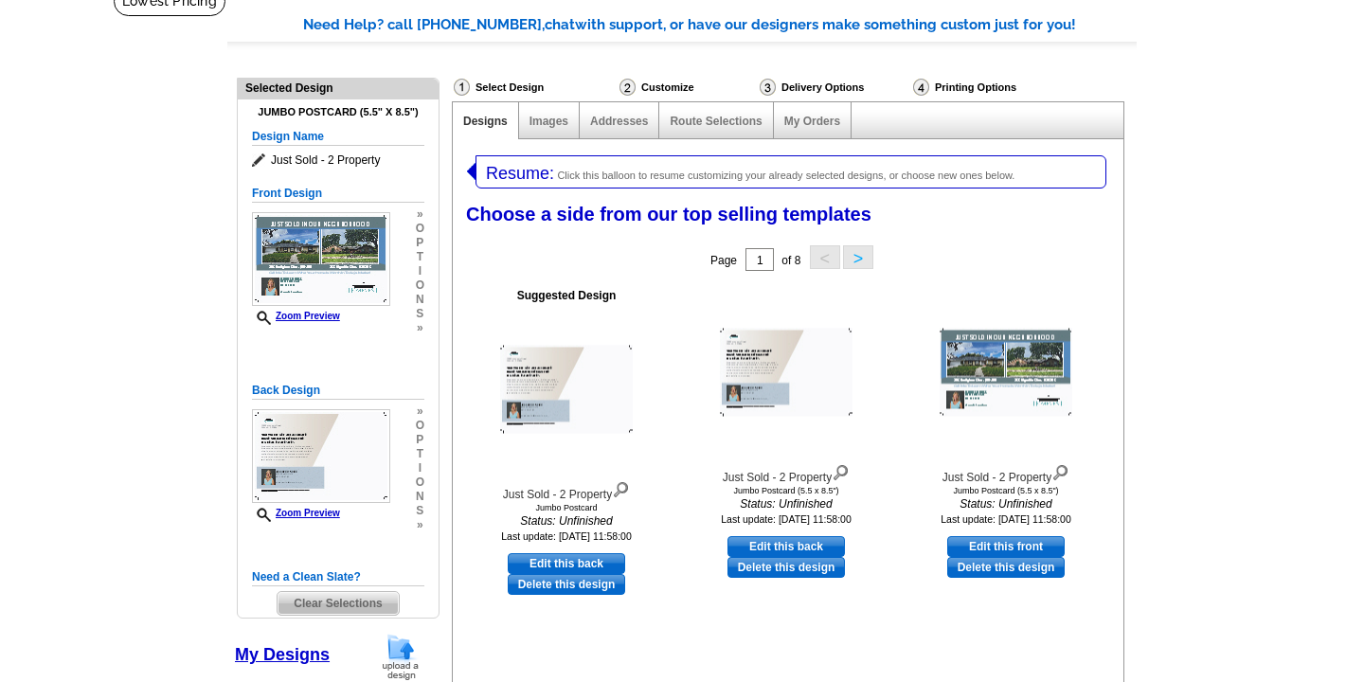
scroll to position [152, 0]
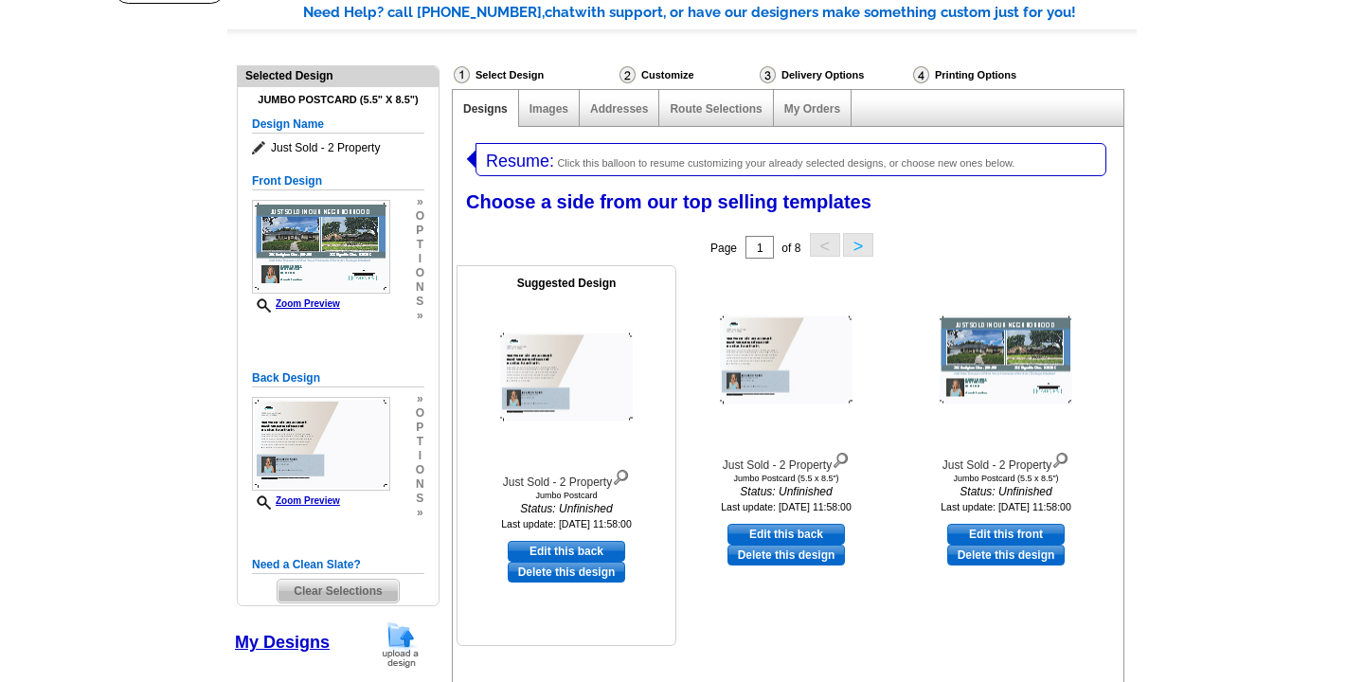
click at [563, 550] on link "Edit this back" at bounding box center [566, 551] width 117 height 21
select select "front"
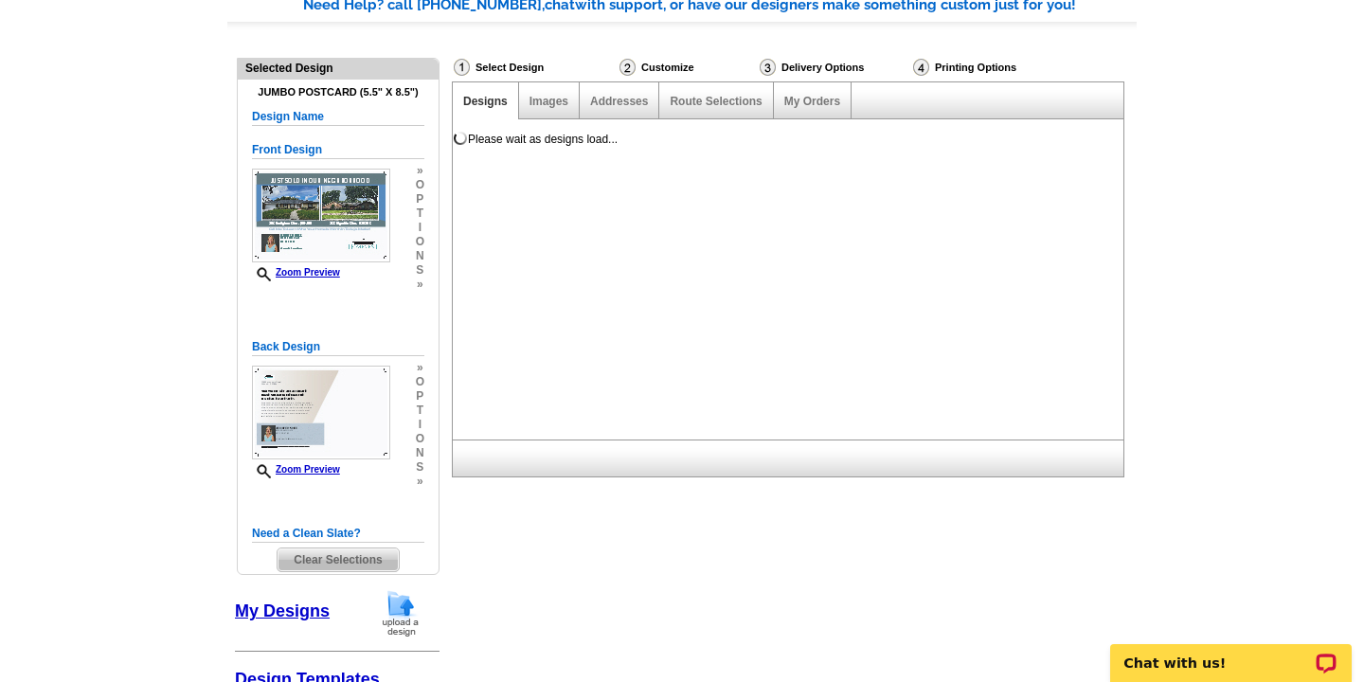
scroll to position [163, 0]
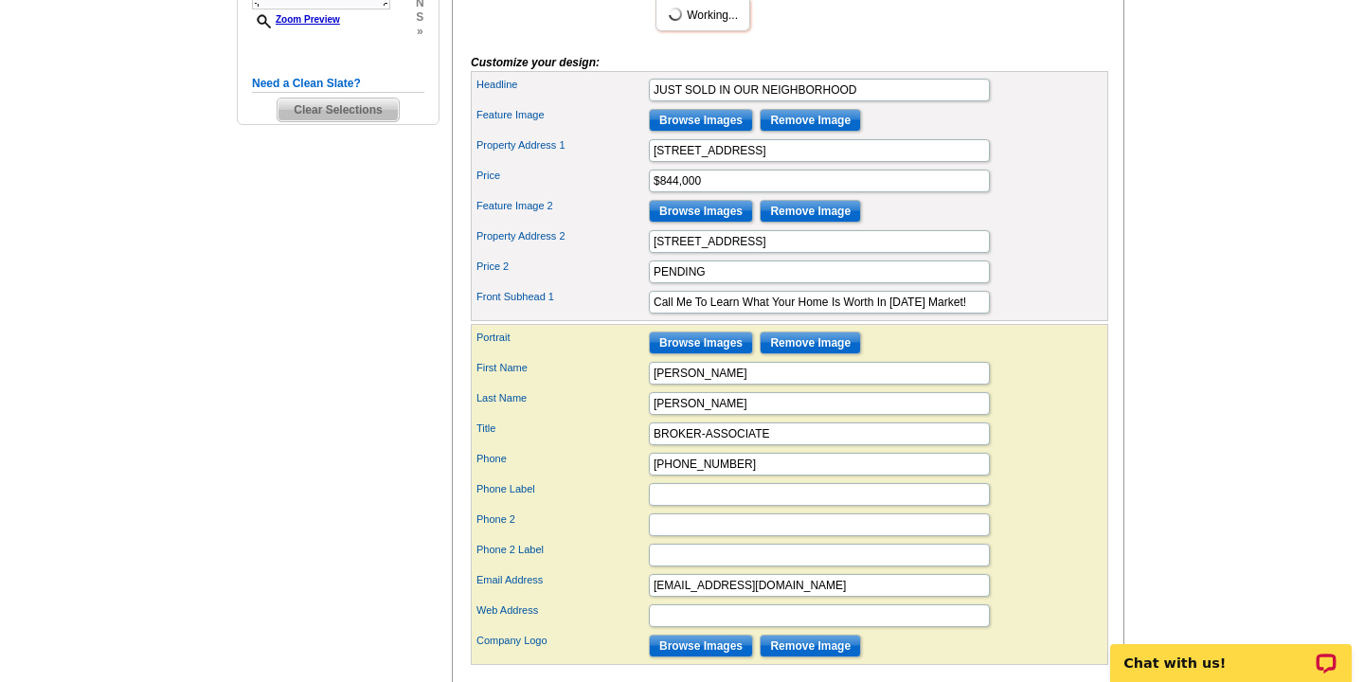
scroll to position [842, 0]
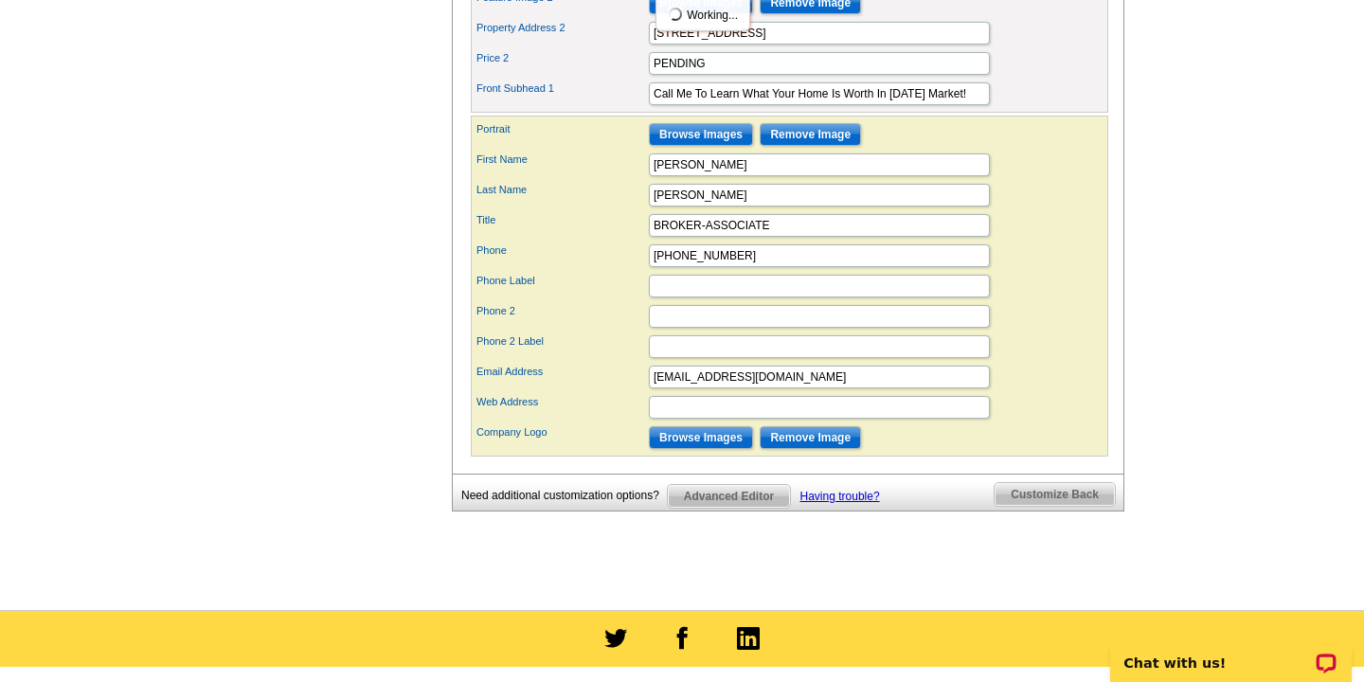
click at [1060, 506] on span "Customize Back" at bounding box center [1055, 494] width 120 height 23
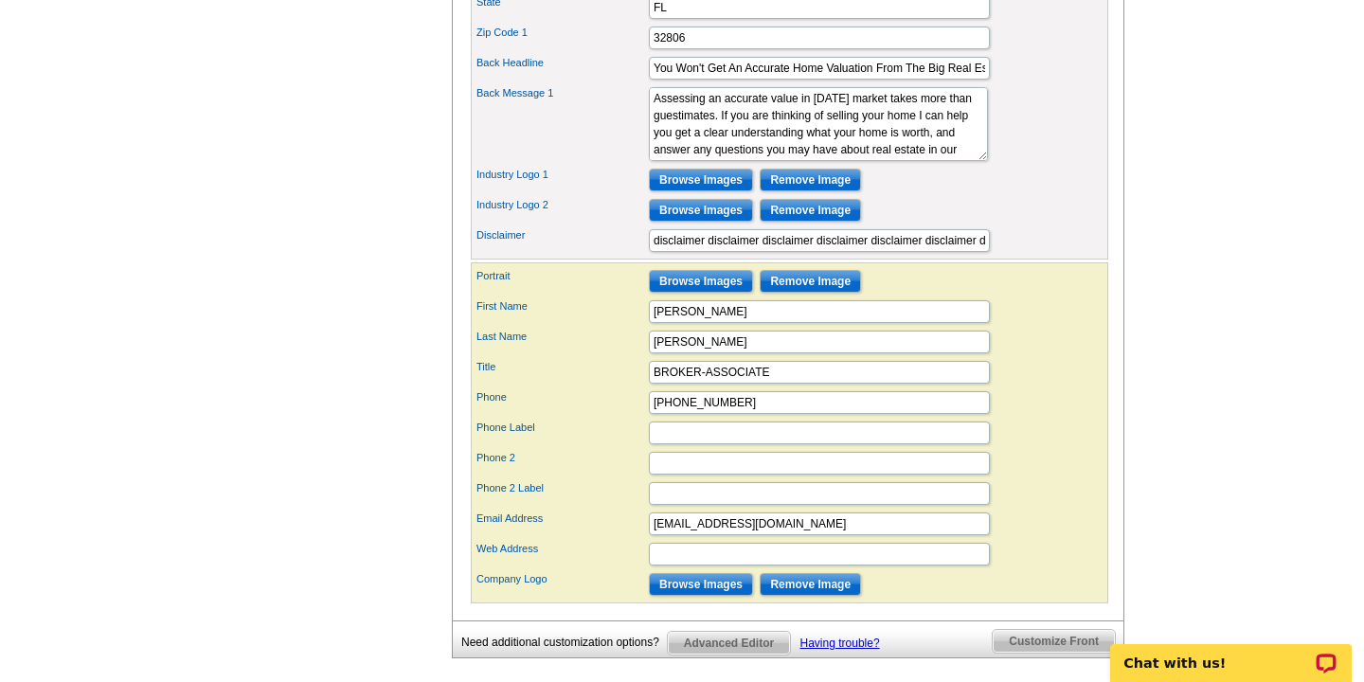
scroll to position [803, 0]
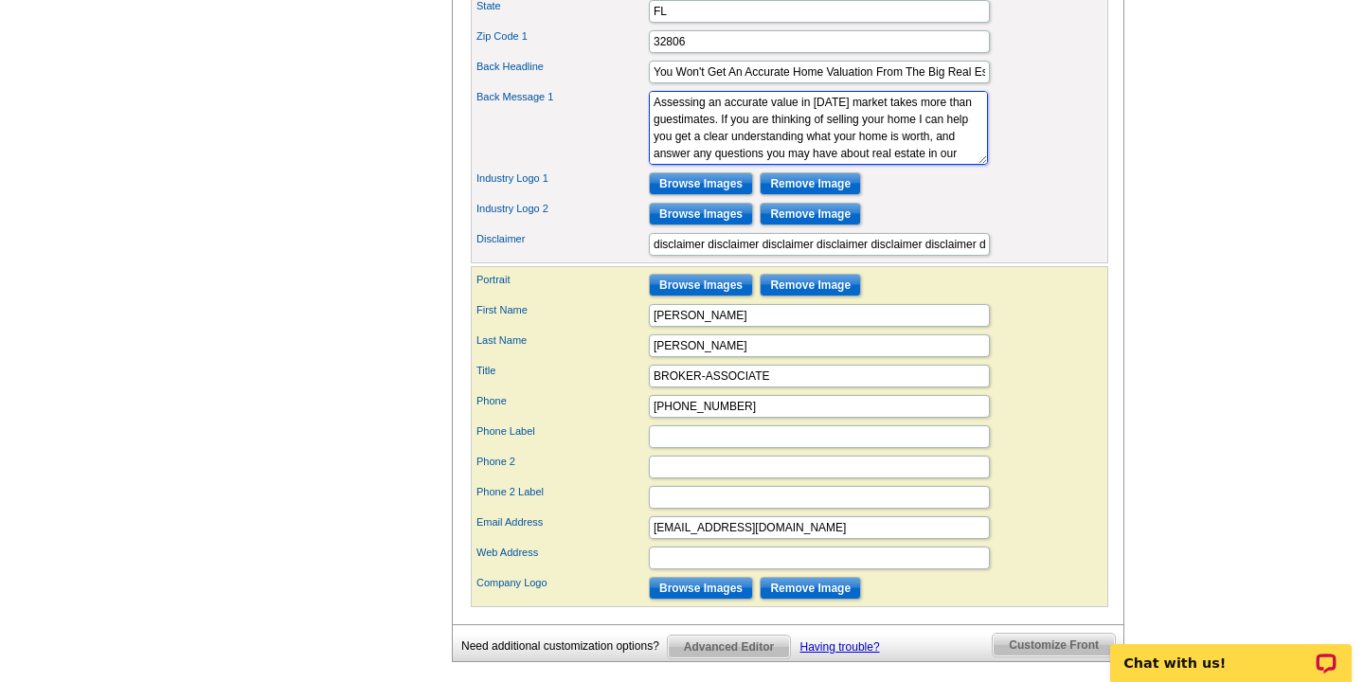
click at [914, 165] on textarea "Assessing an accurate value in [DATE] market takes more than guestimates. If yo…" at bounding box center [818, 128] width 339 height 74
click at [871, 165] on textarea "Assessing an accurate value in today's market takes more than guestimates. If y…" at bounding box center [818, 128] width 339 height 74
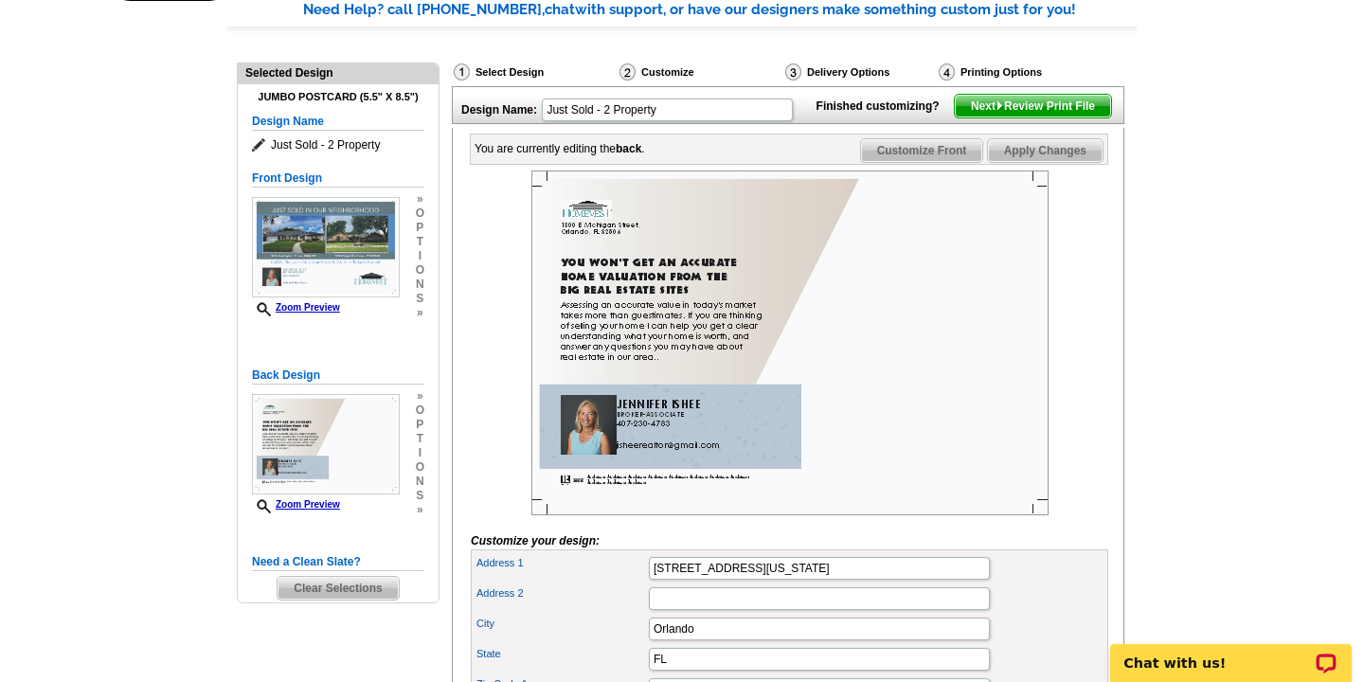
scroll to position [60, 0]
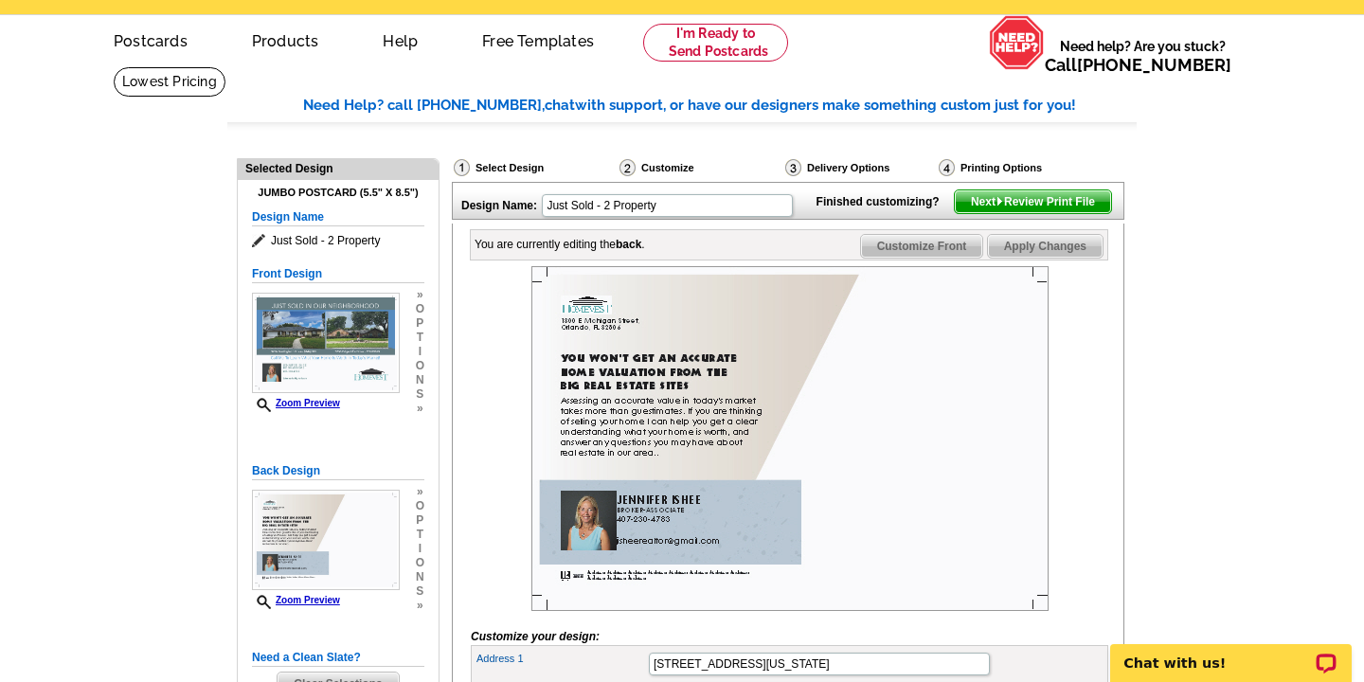
type textarea "Assessing an accurate value in today's market takes more than guestimates. If y…"
click at [1031, 258] on span "Apply Changes" at bounding box center [1045, 246] width 115 height 23
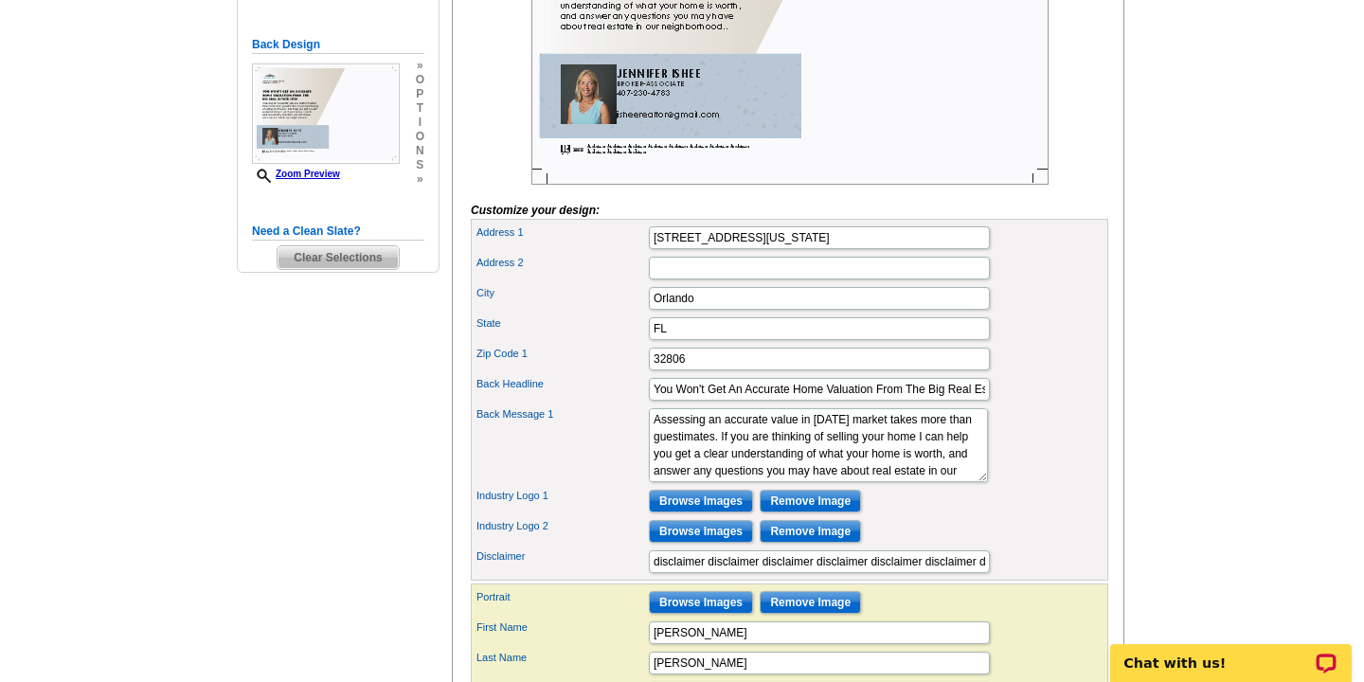
scroll to position [0, 0]
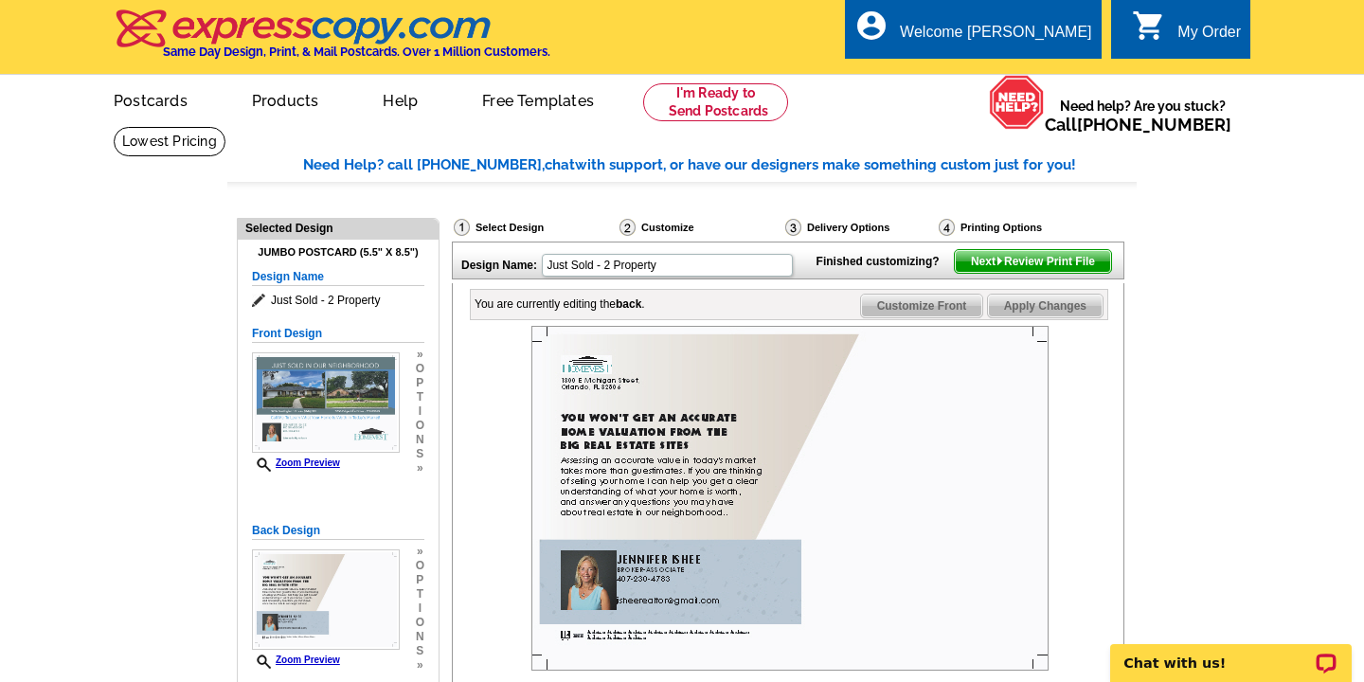
click at [1013, 273] on span "Next Review Print File" at bounding box center [1033, 261] width 156 height 23
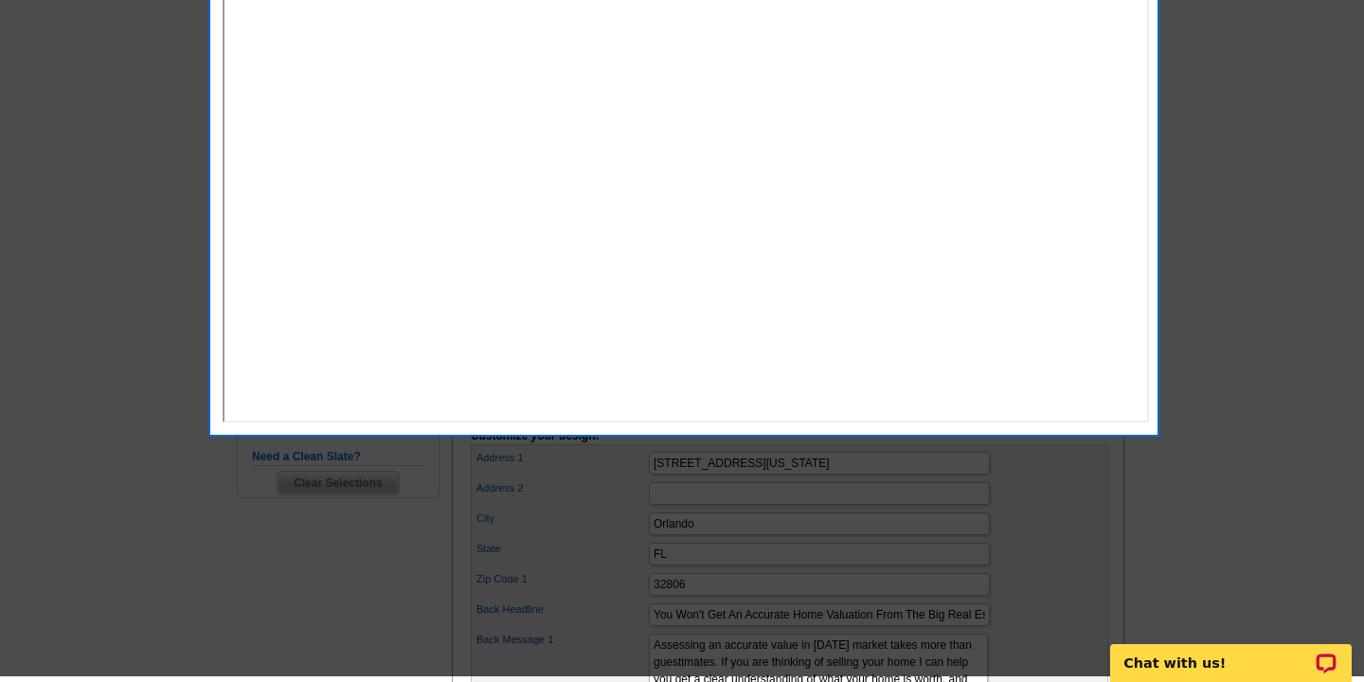
scroll to position [253, 0]
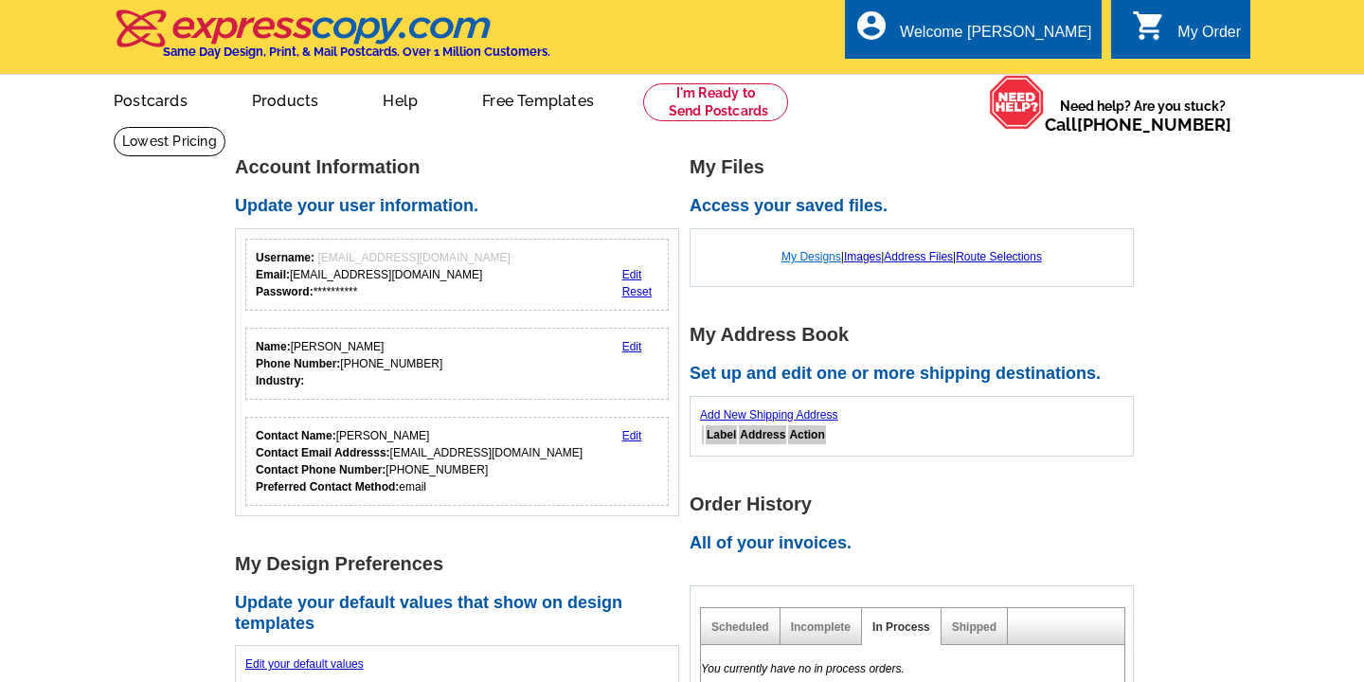
click at [813, 254] on link "My Designs" at bounding box center [811, 256] width 60 height 13
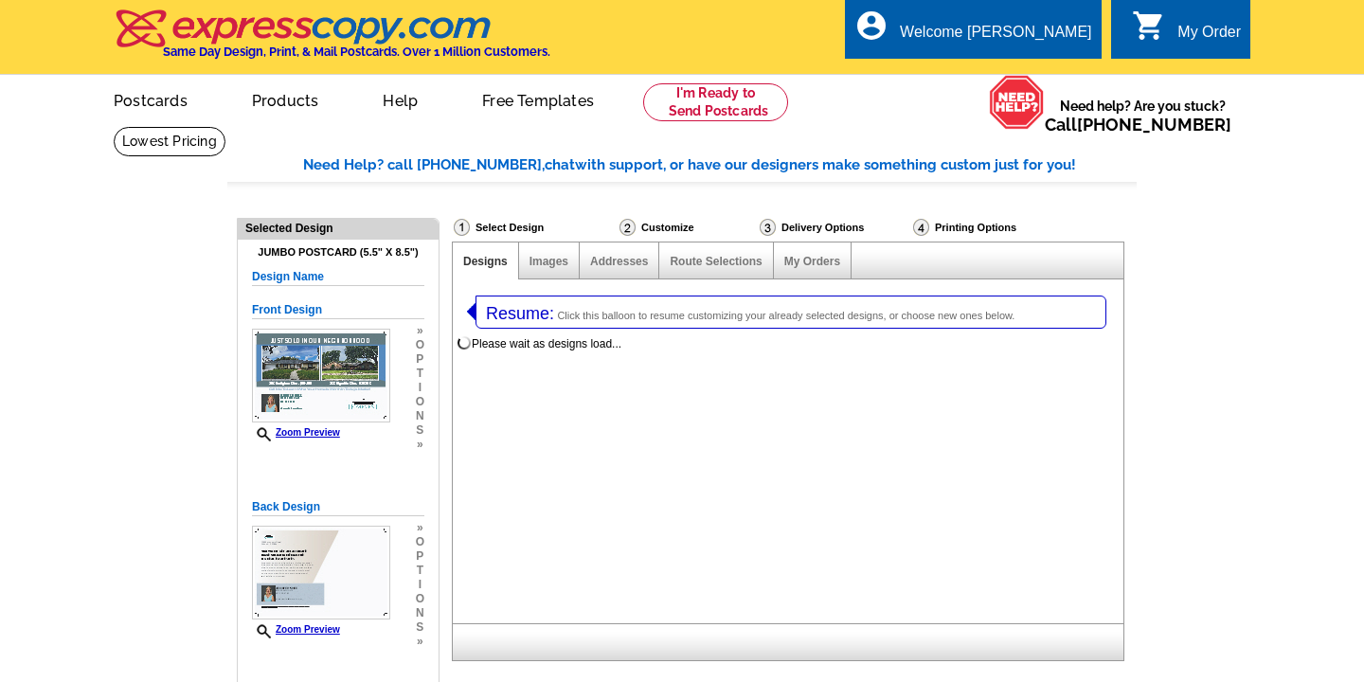
select select "1"
select select "2"
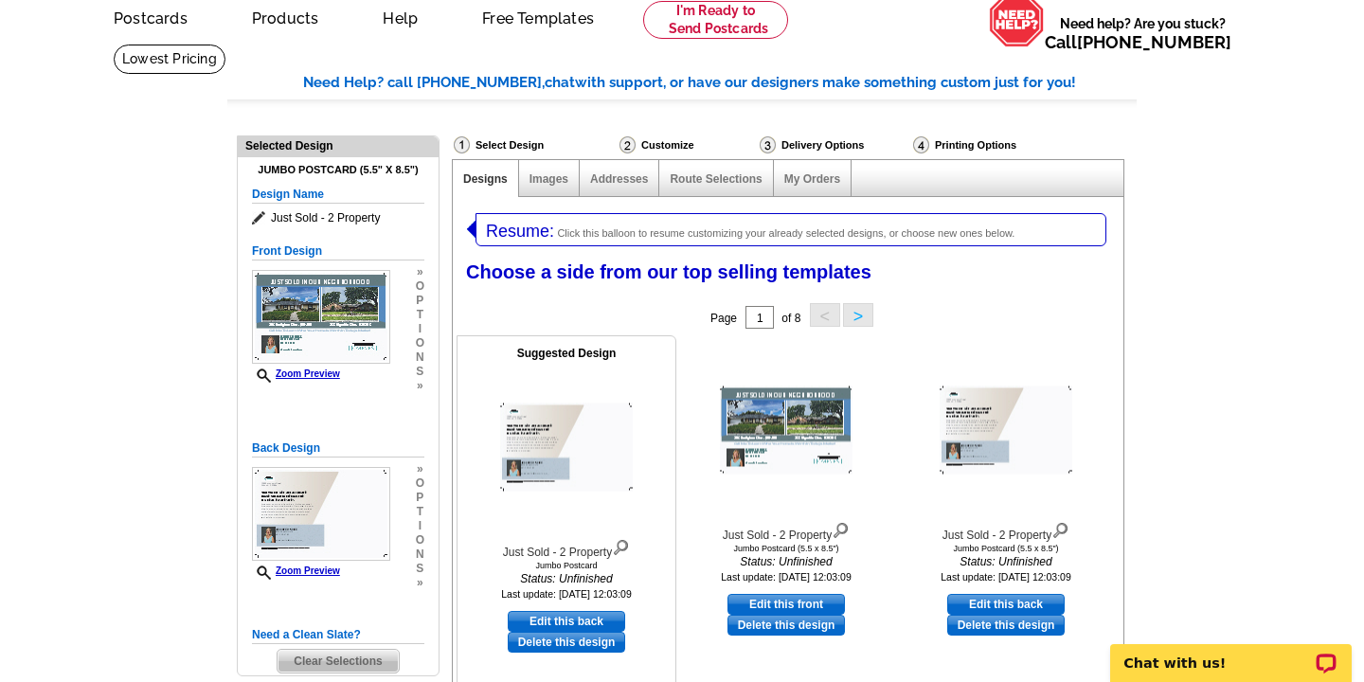
scroll to position [90, 0]
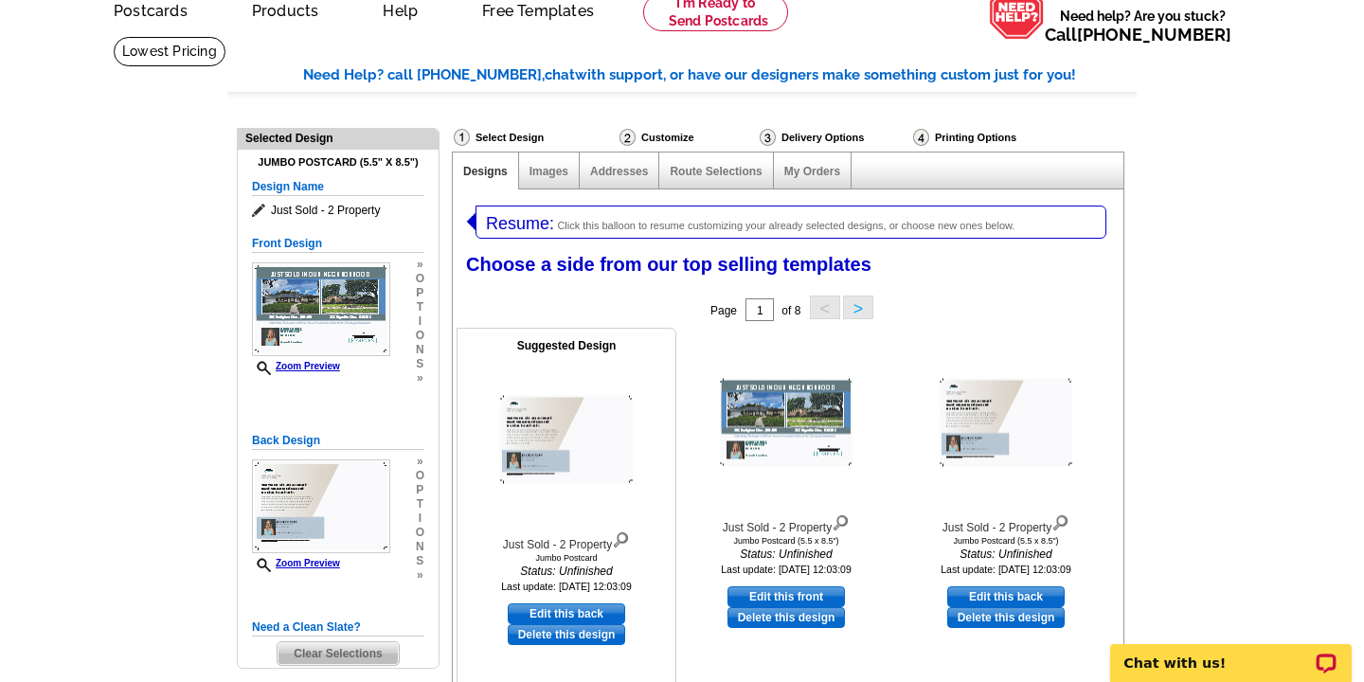
click at [606, 475] on img at bounding box center [566, 440] width 133 height 88
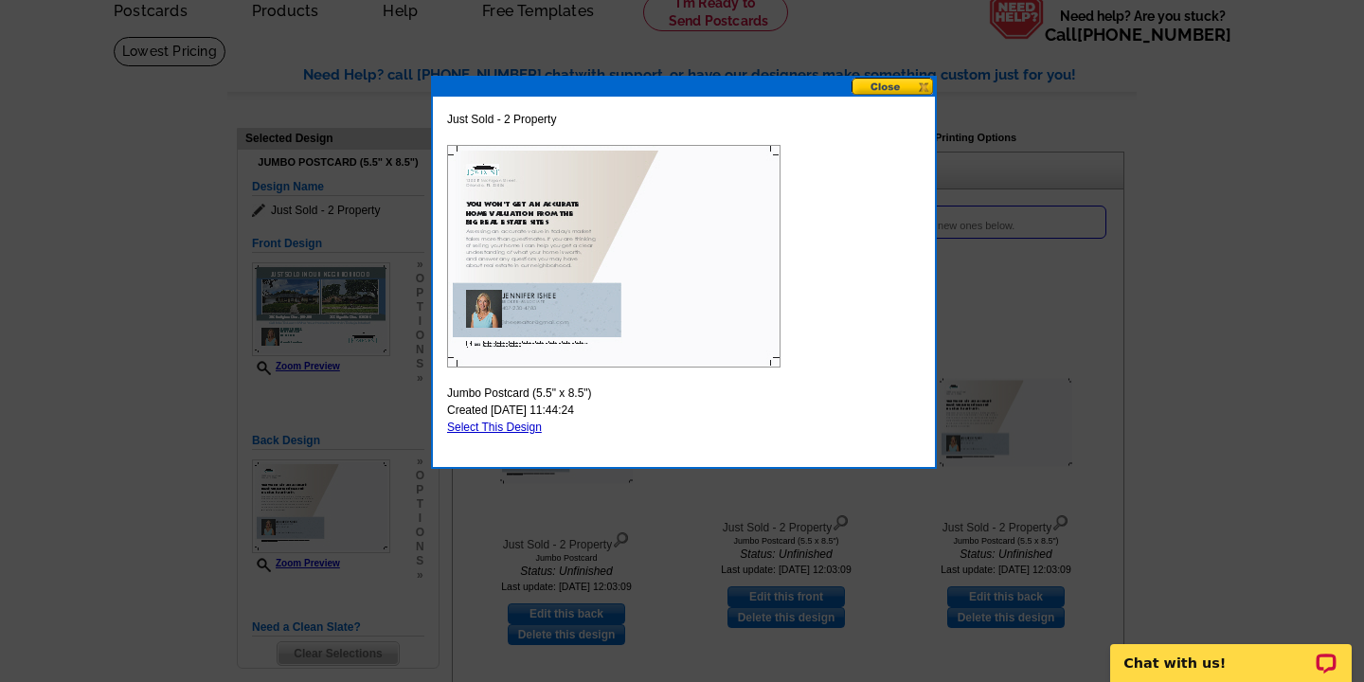
click at [689, 299] on img at bounding box center [613, 256] width 333 height 223
click at [880, 83] on button at bounding box center [893, 87] width 83 height 18
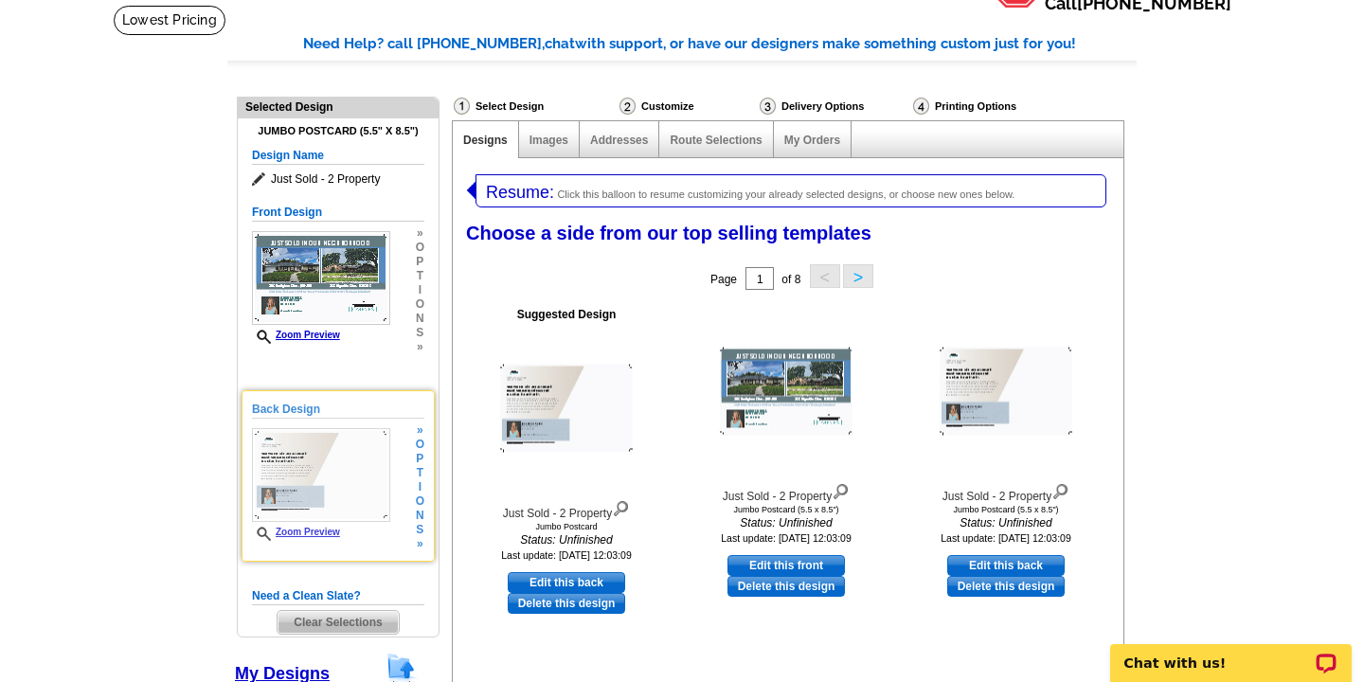
scroll to position [37, 0]
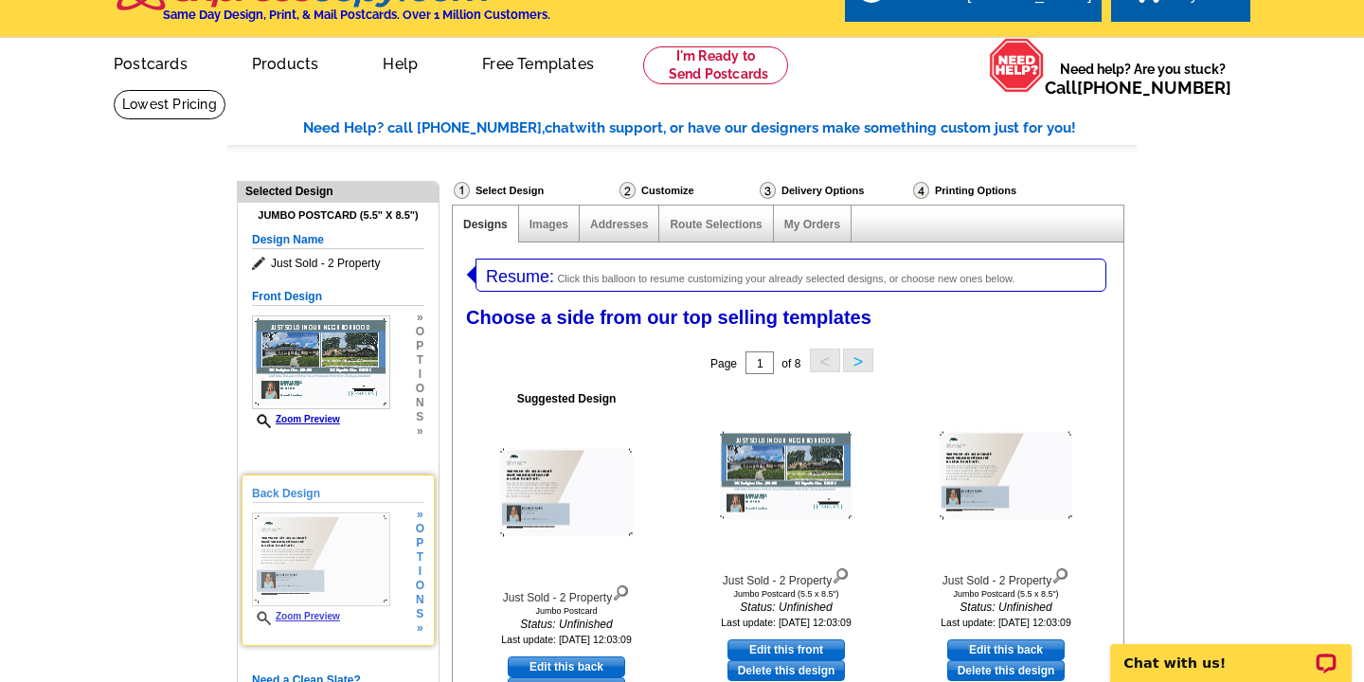
click at [358, 553] on img at bounding box center [321, 559] width 138 height 94
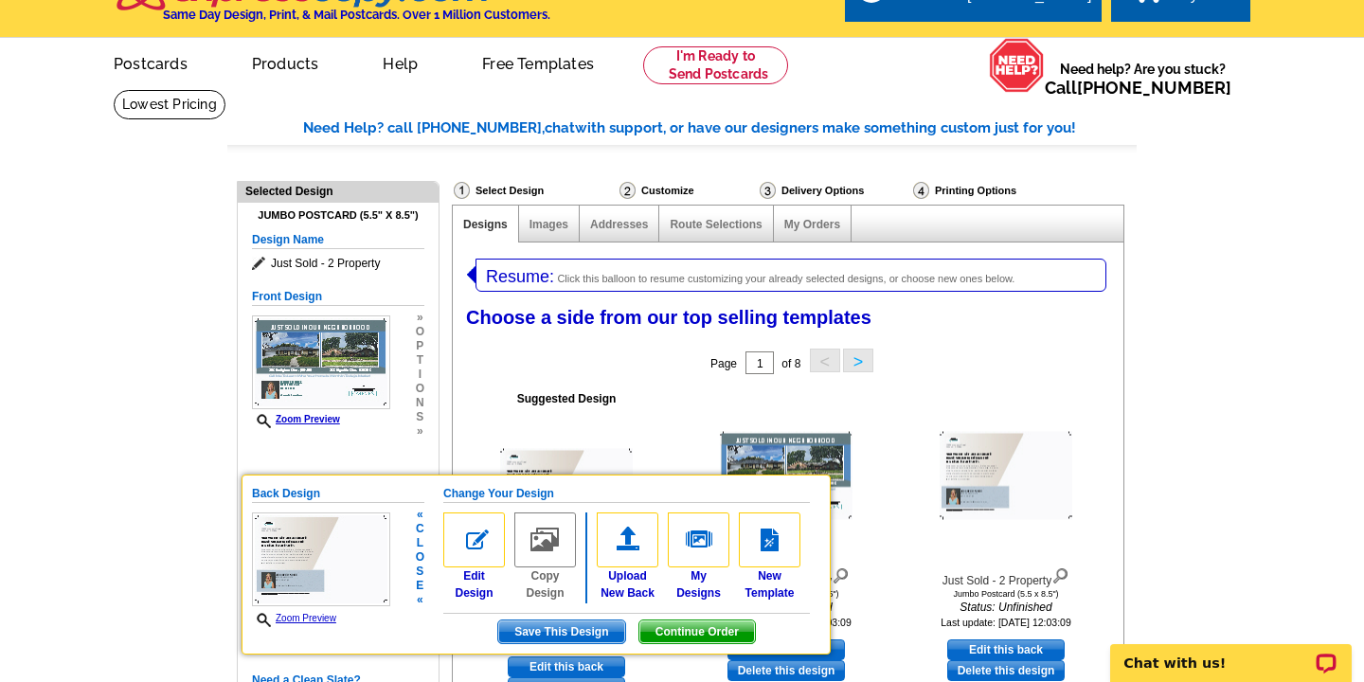
click at [360, 552] on img at bounding box center [321, 559] width 138 height 94
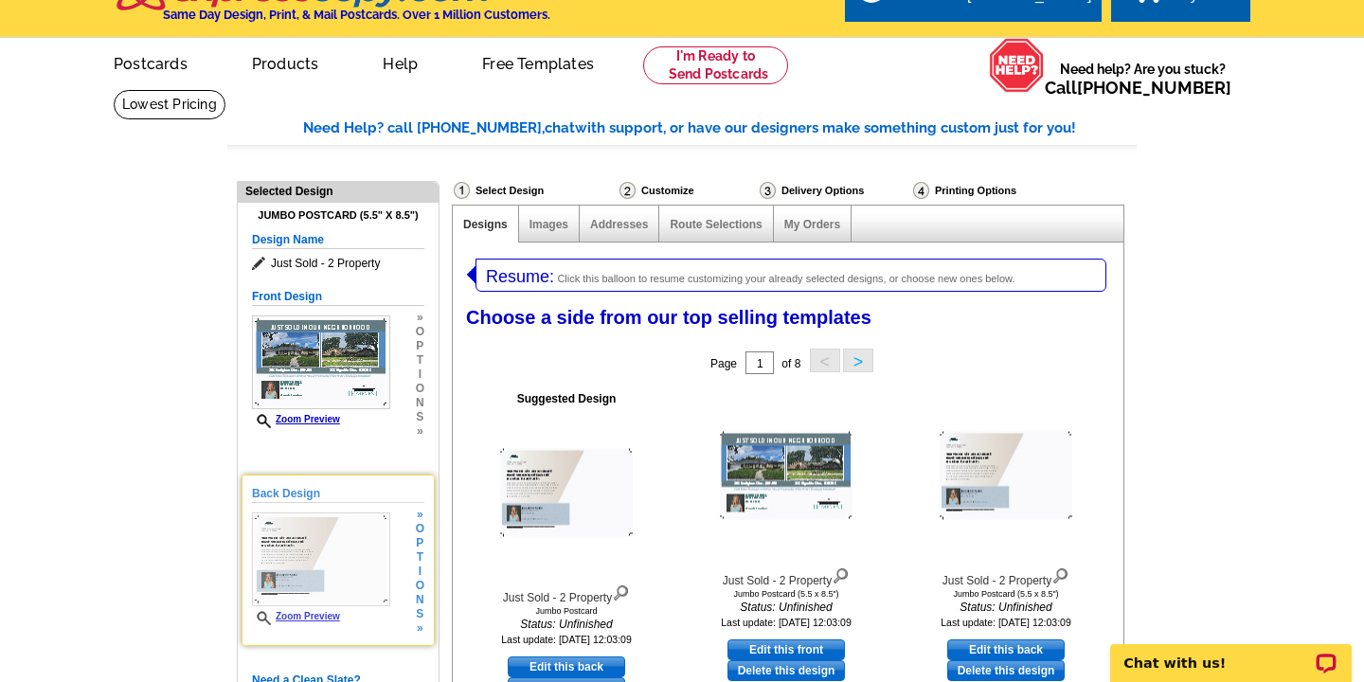
click at [360, 552] on img at bounding box center [321, 559] width 138 height 94
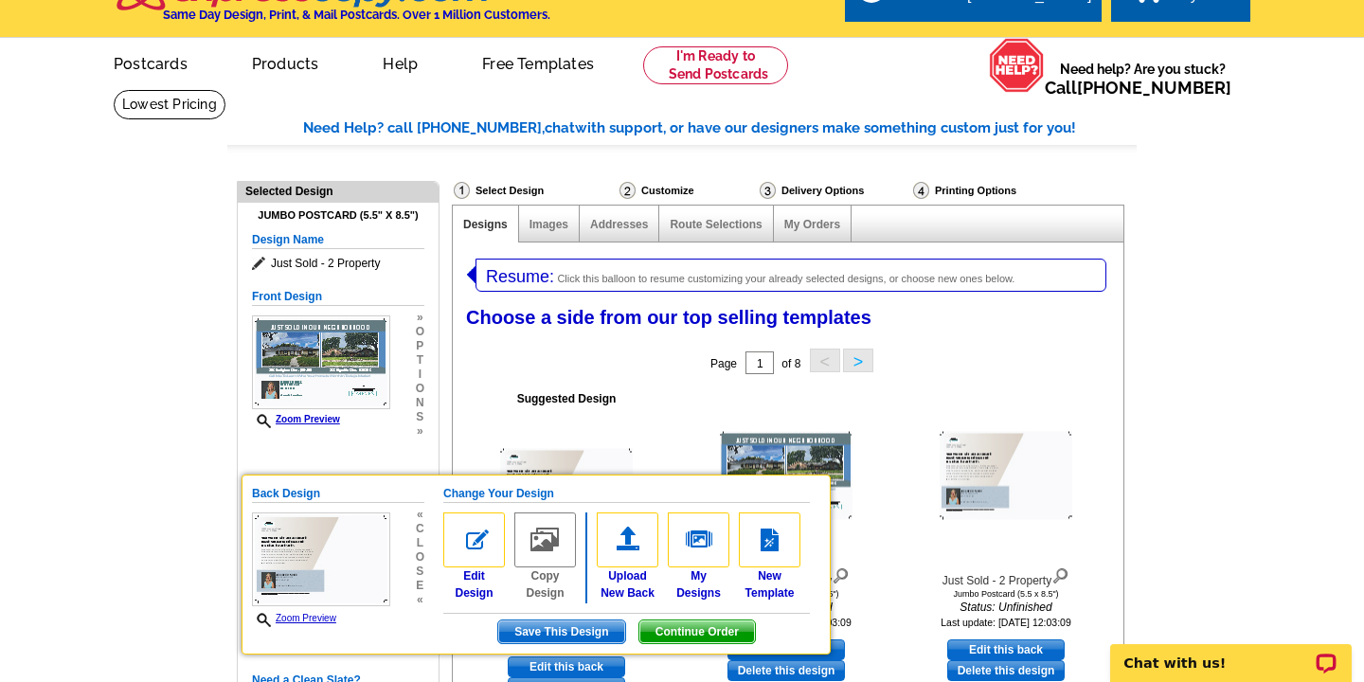
click at [702, 631] on span "Continue Order" at bounding box center [697, 631] width 116 height 23
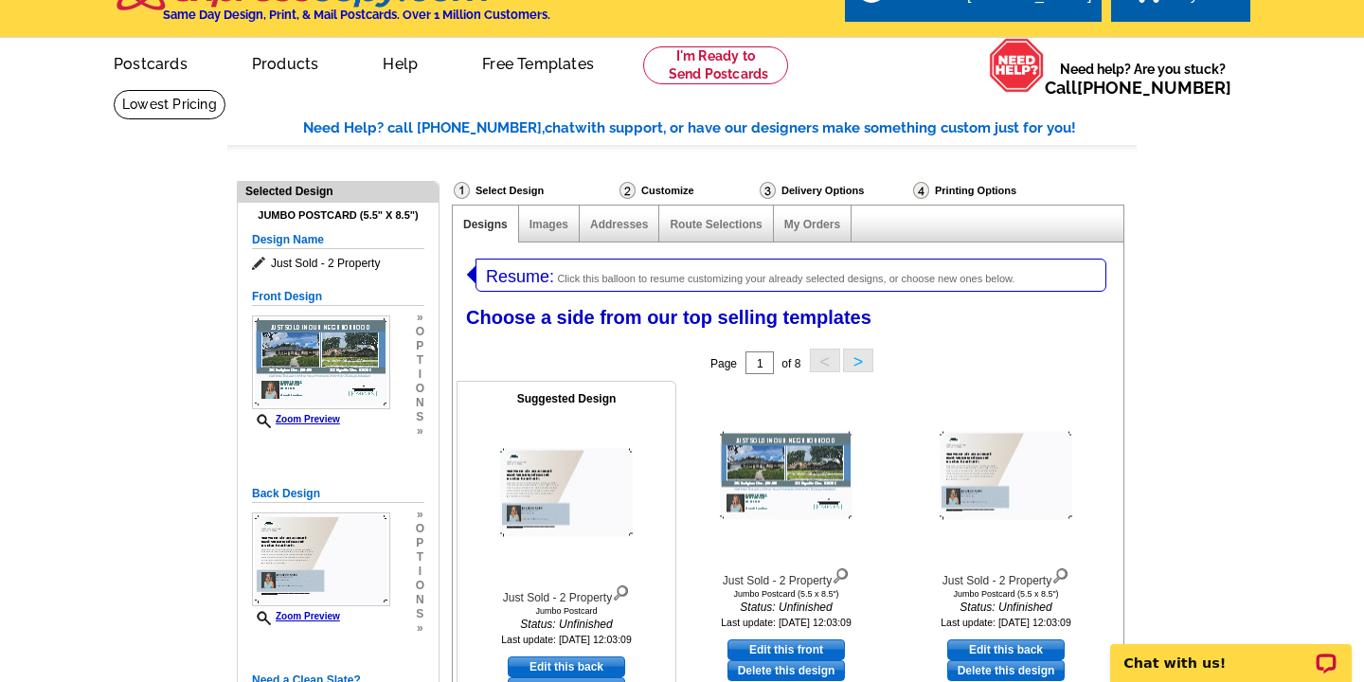
scroll to position [77, 0]
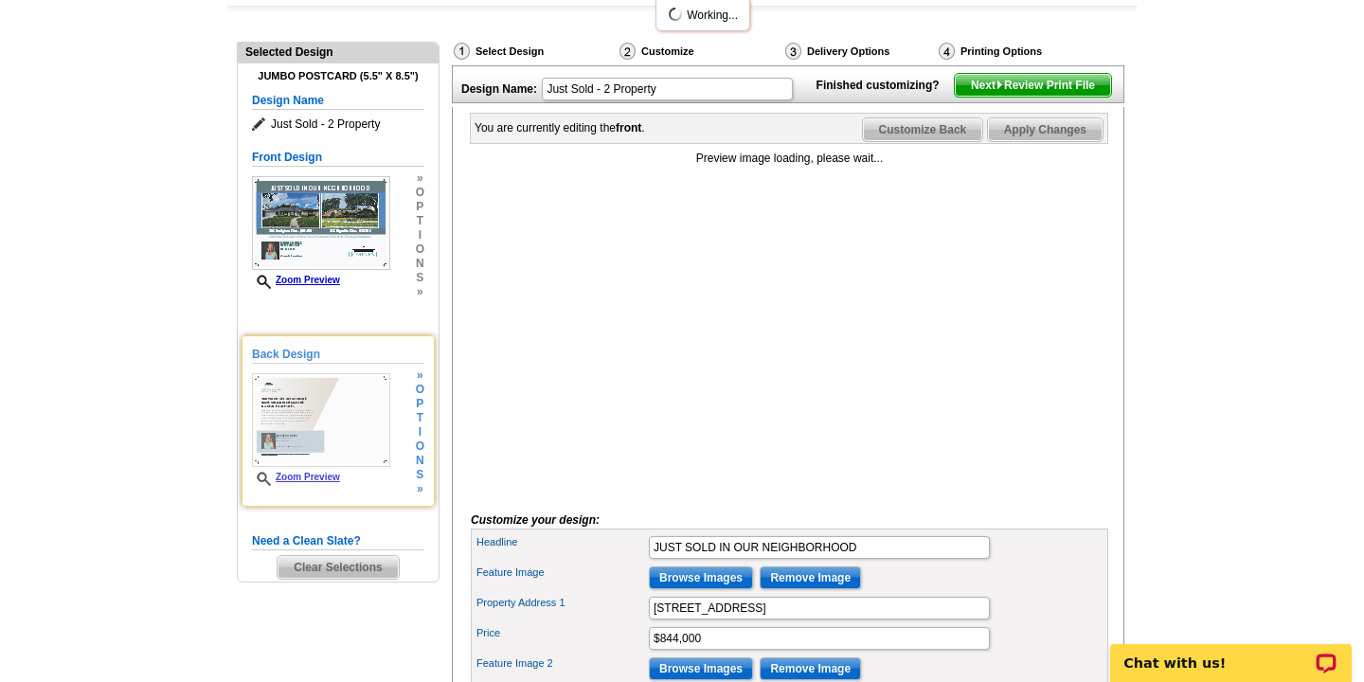
click at [350, 430] on img at bounding box center [321, 420] width 138 height 94
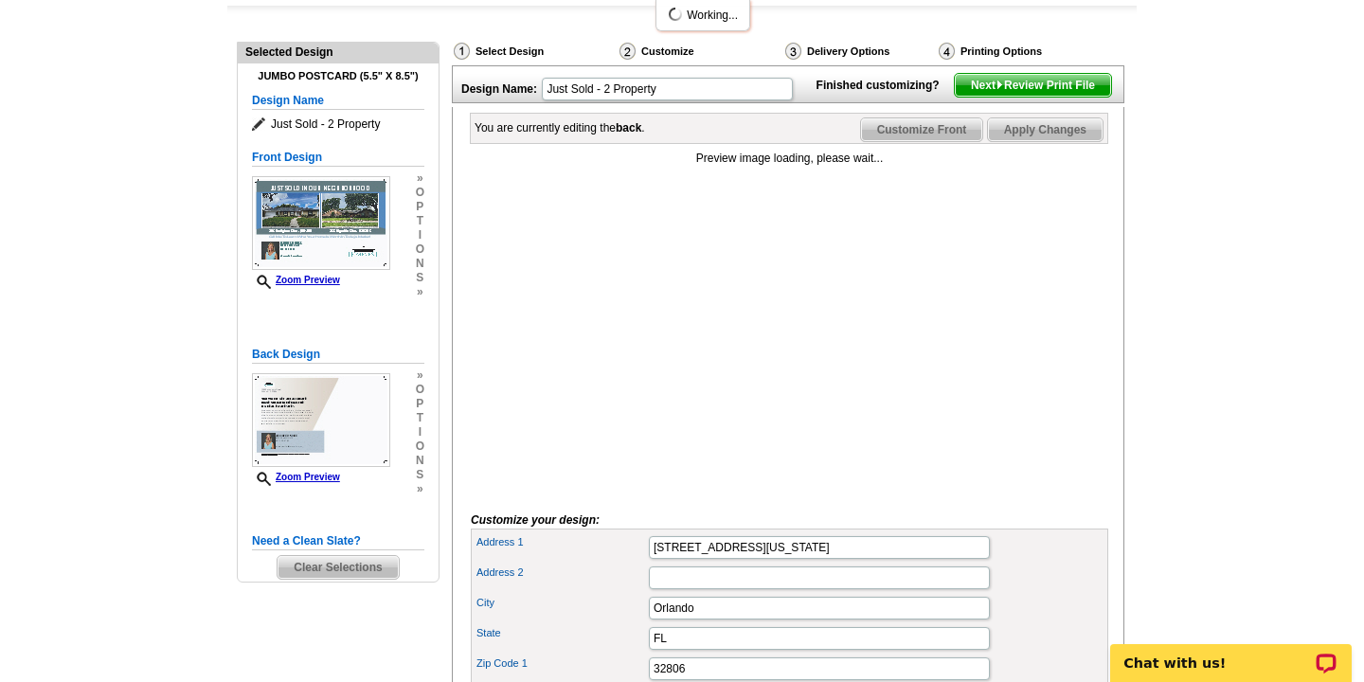
click at [1016, 97] on span "Next Review Print File" at bounding box center [1033, 85] width 156 height 23
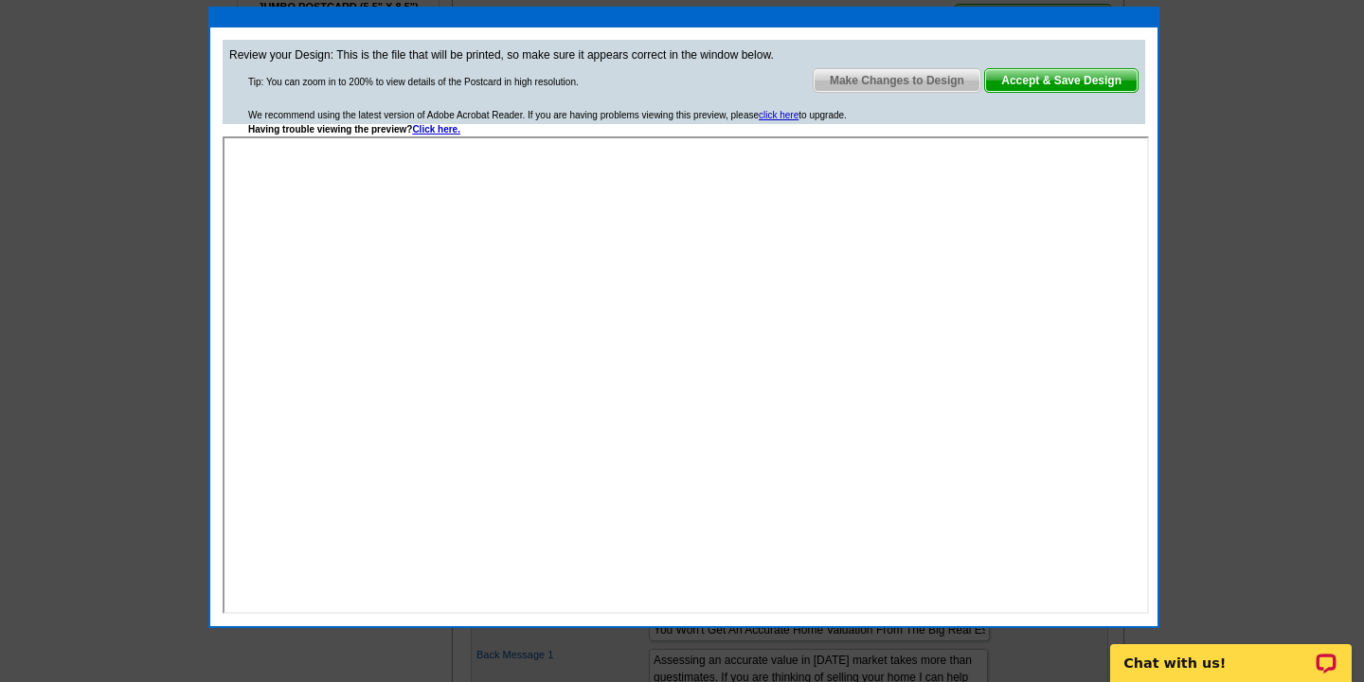
scroll to position [257, 0]
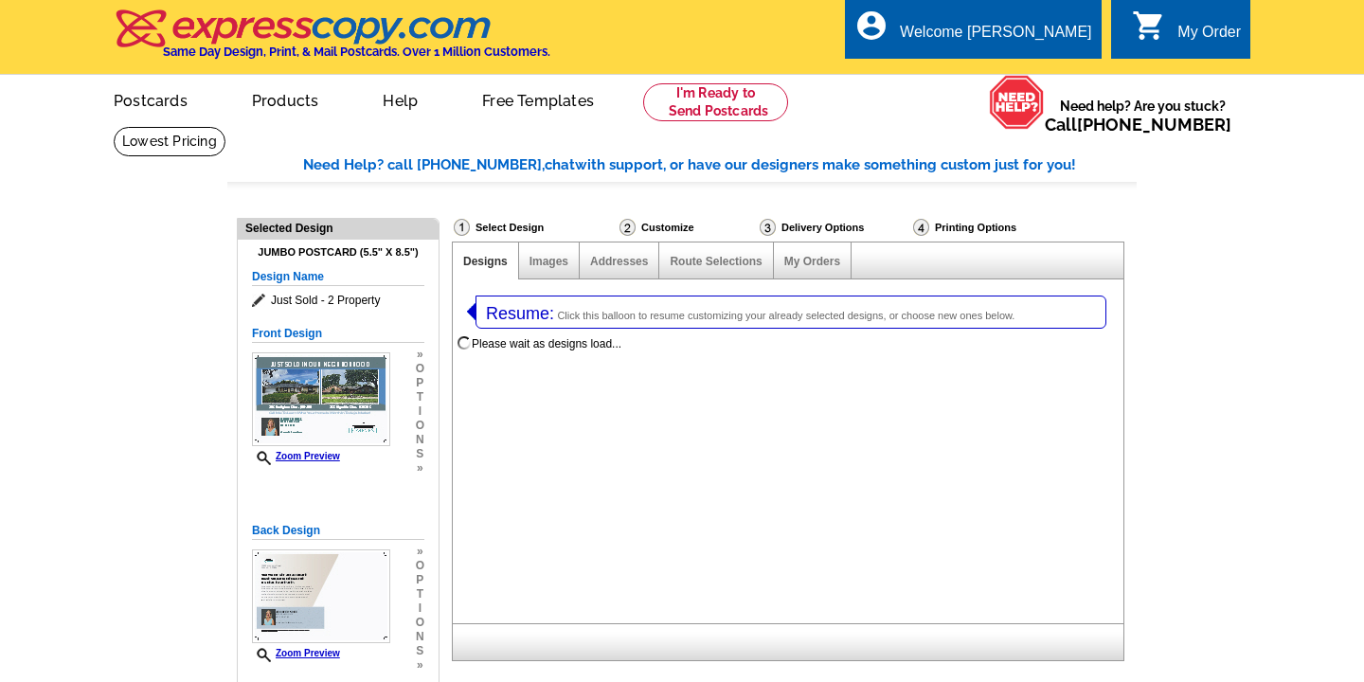
select select "1"
select select "2"
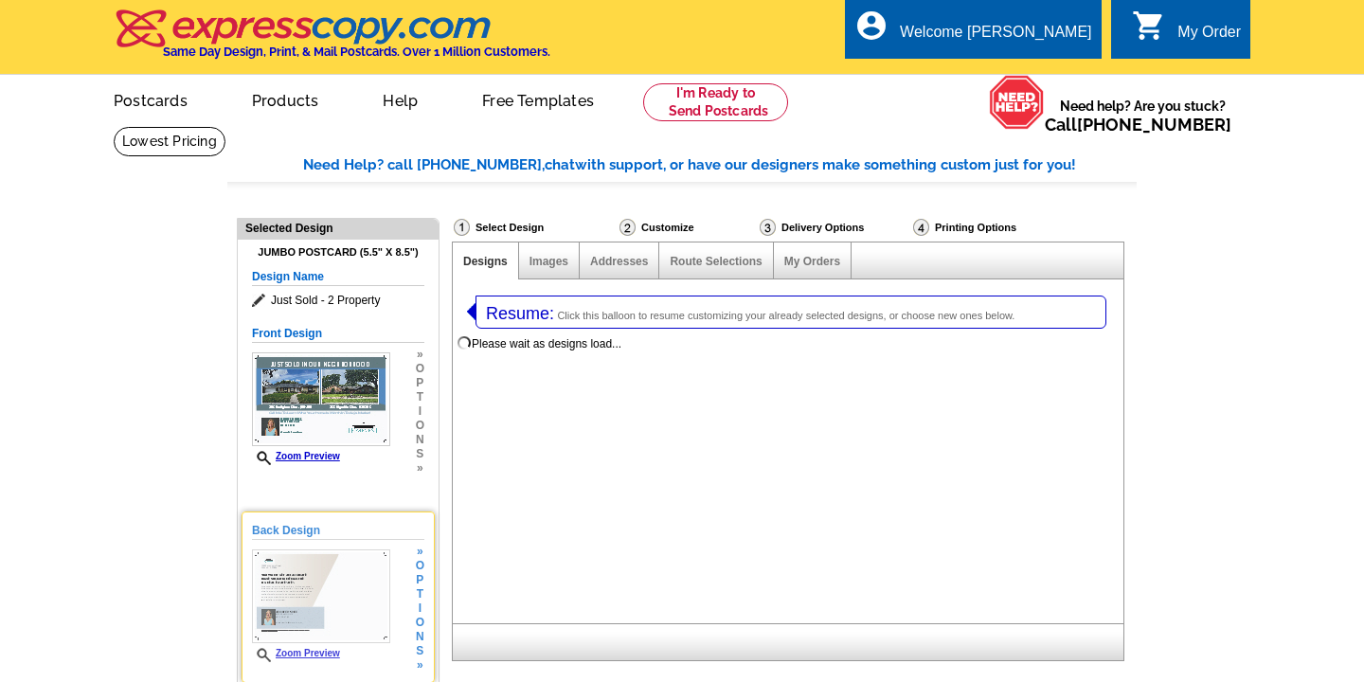
scroll to position [93, 0]
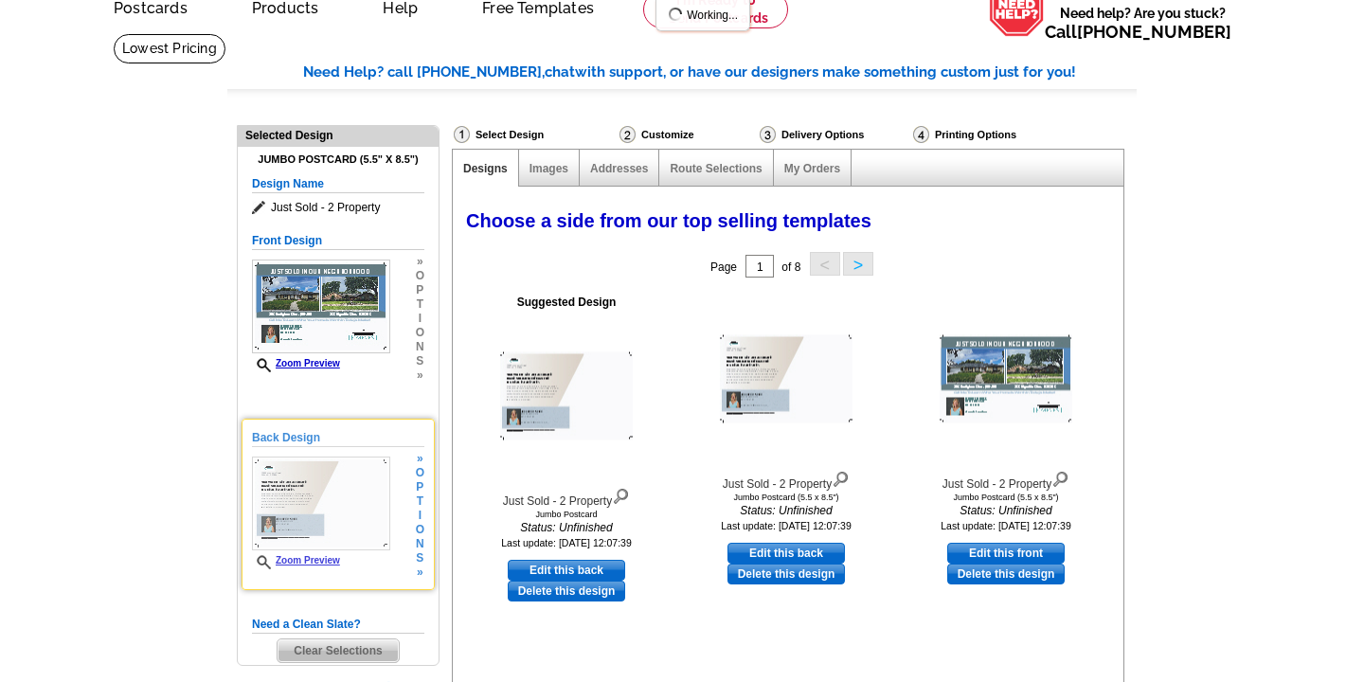
click at [363, 506] on img at bounding box center [321, 504] width 138 height 94
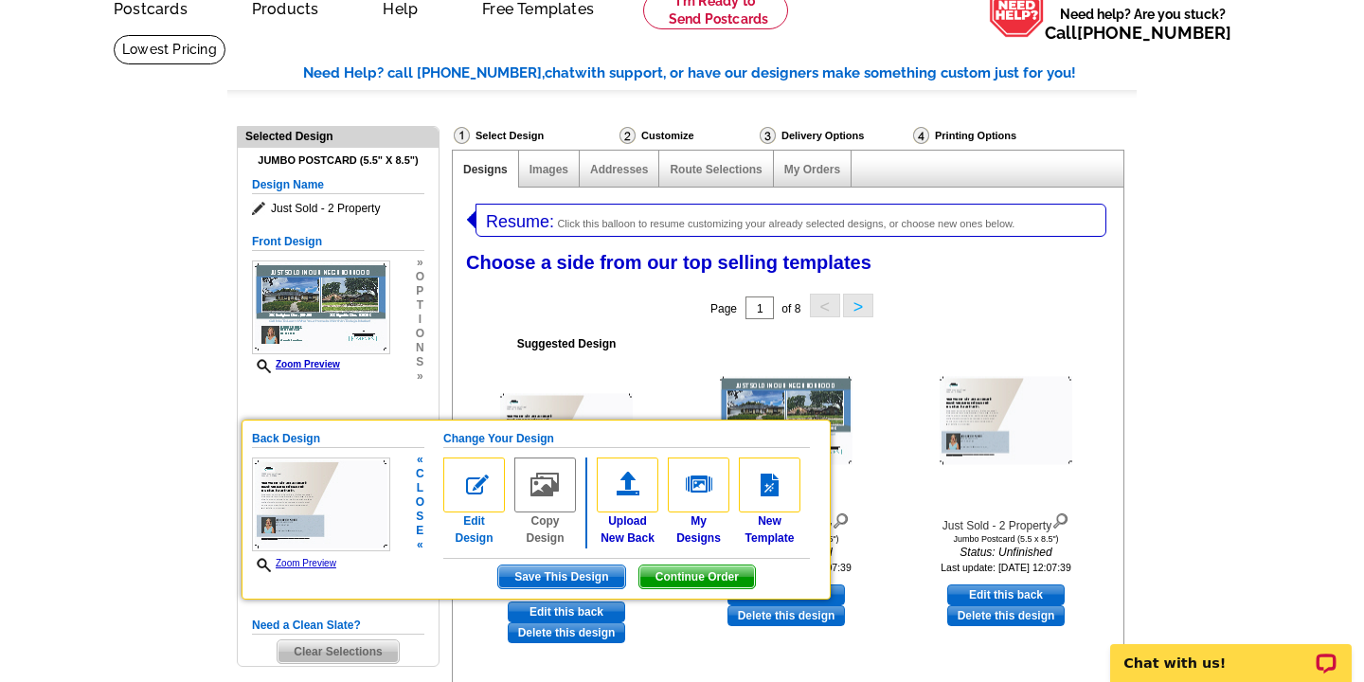
scroll to position [0, 0]
click at [474, 530] on link "Edit Design" at bounding box center [474, 501] width 62 height 89
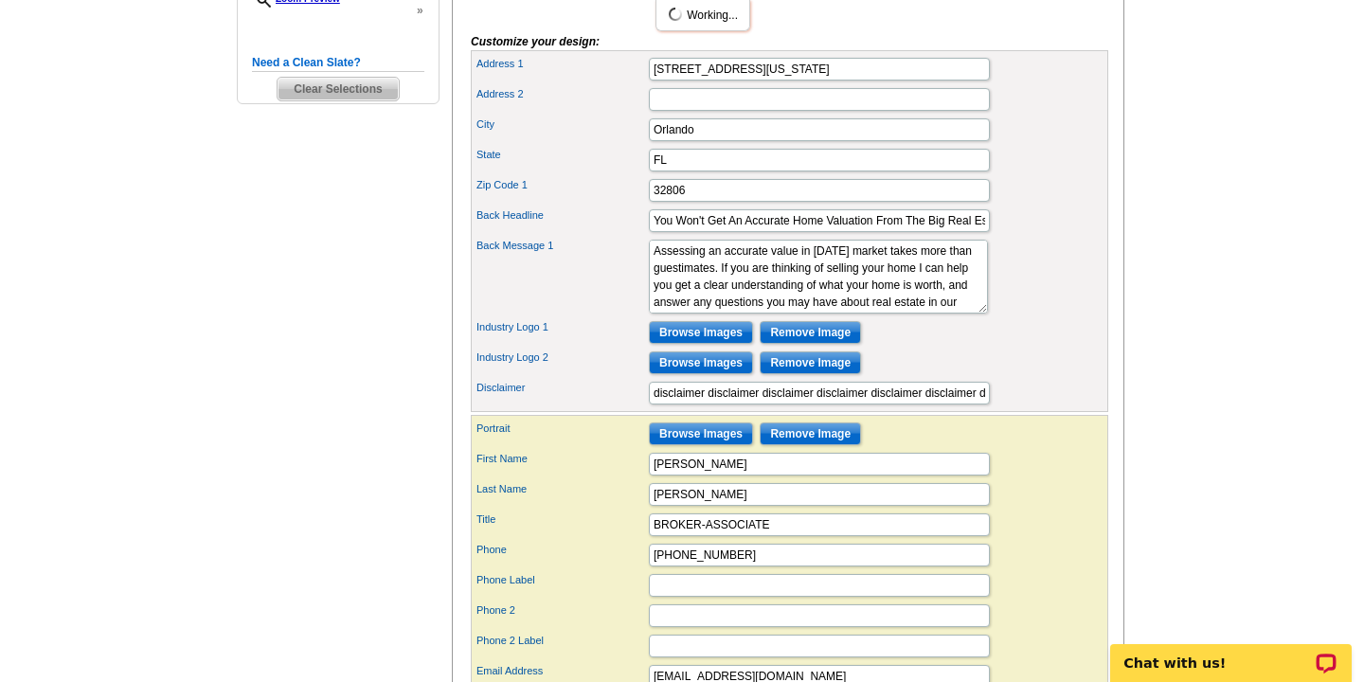
scroll to position [648, 0]
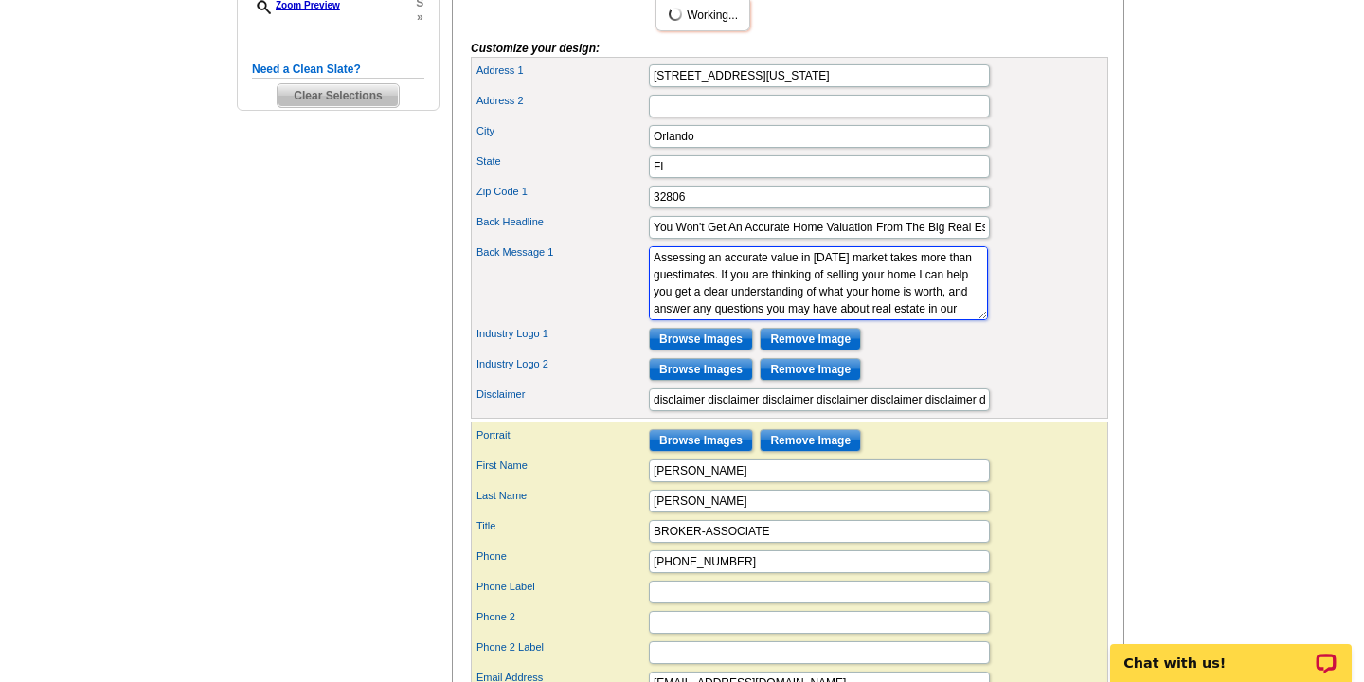
click at [923, 320] on textarea "Assessing an accurate value in [DATE] market takes more than guestimates. If yo…" at bounding box center [818, 283] width 339 height 74
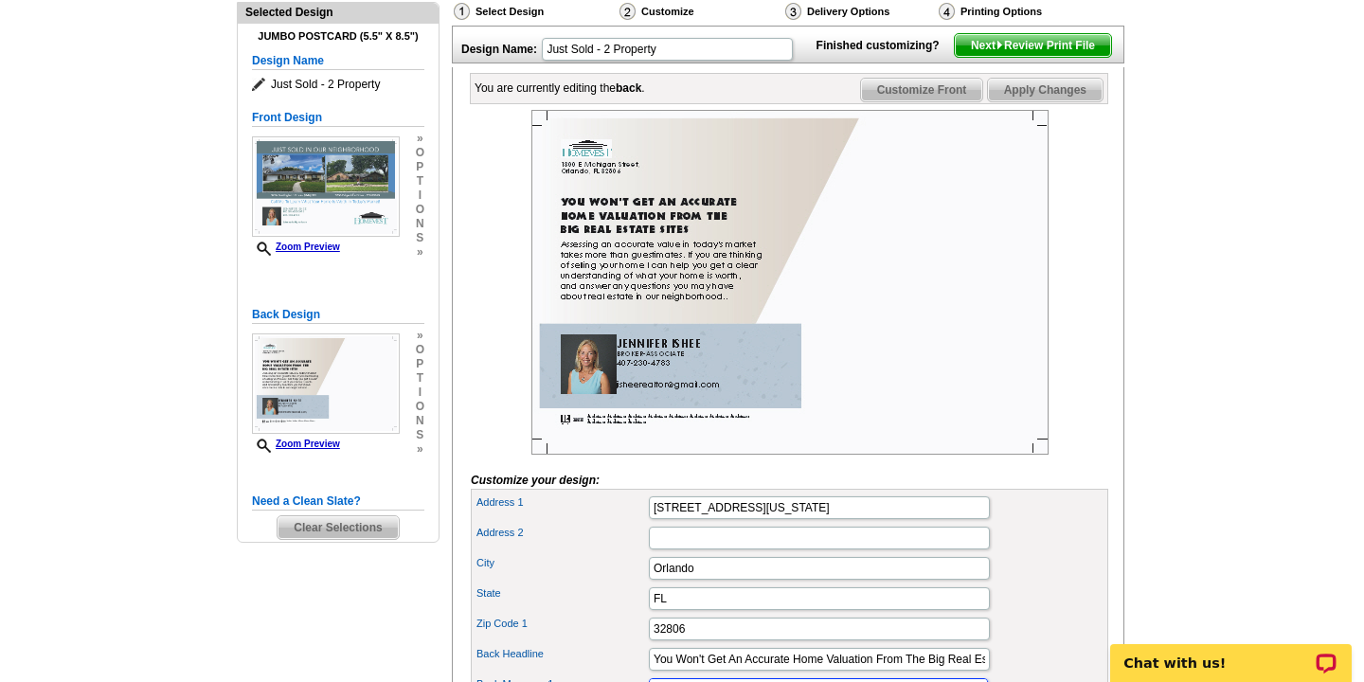
scroll to position [206, 0]
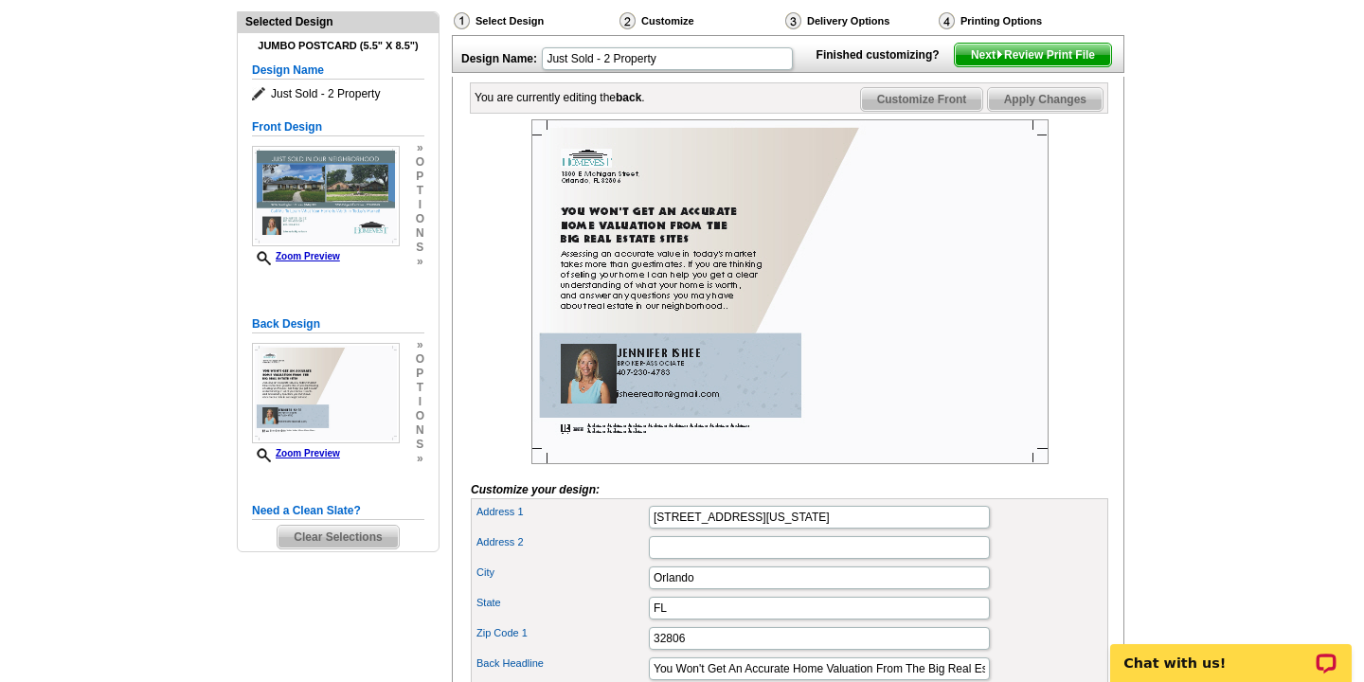
click at [1040, 111] on span "Apply Changes" at bounding box center [1045, 99] width 115 height 23
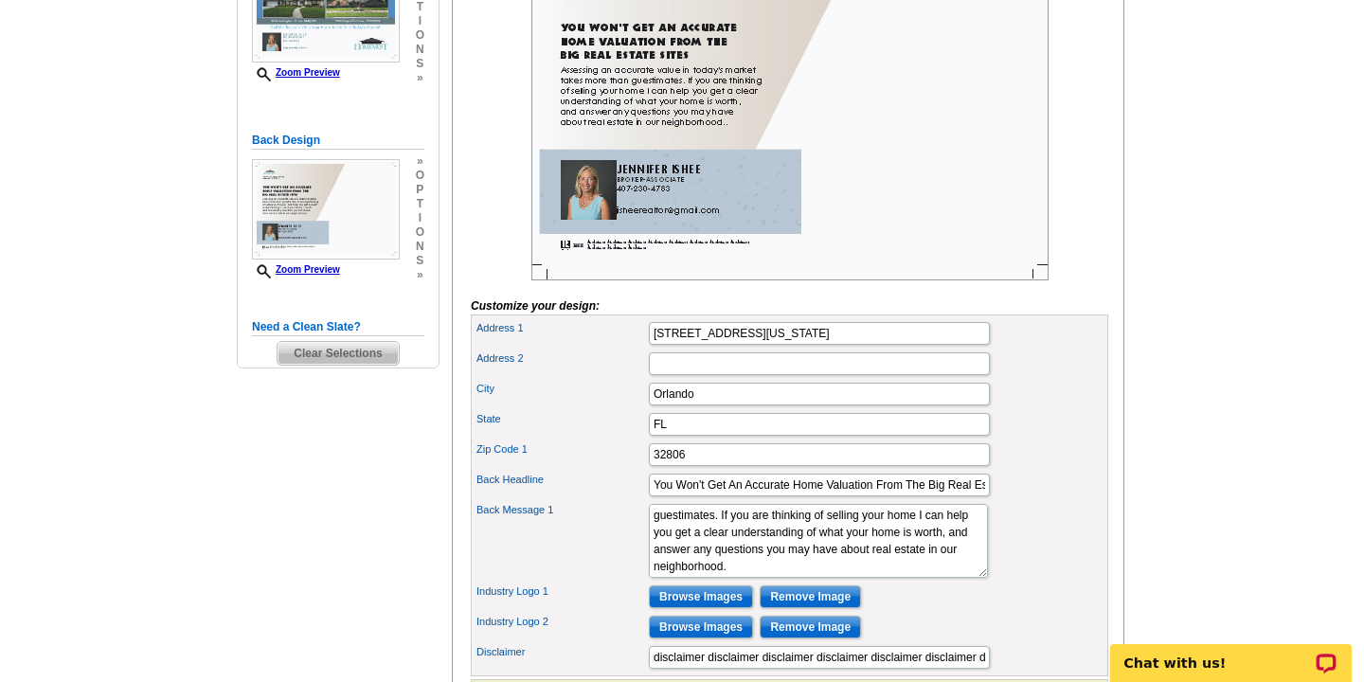
scroll to position [674, 0]
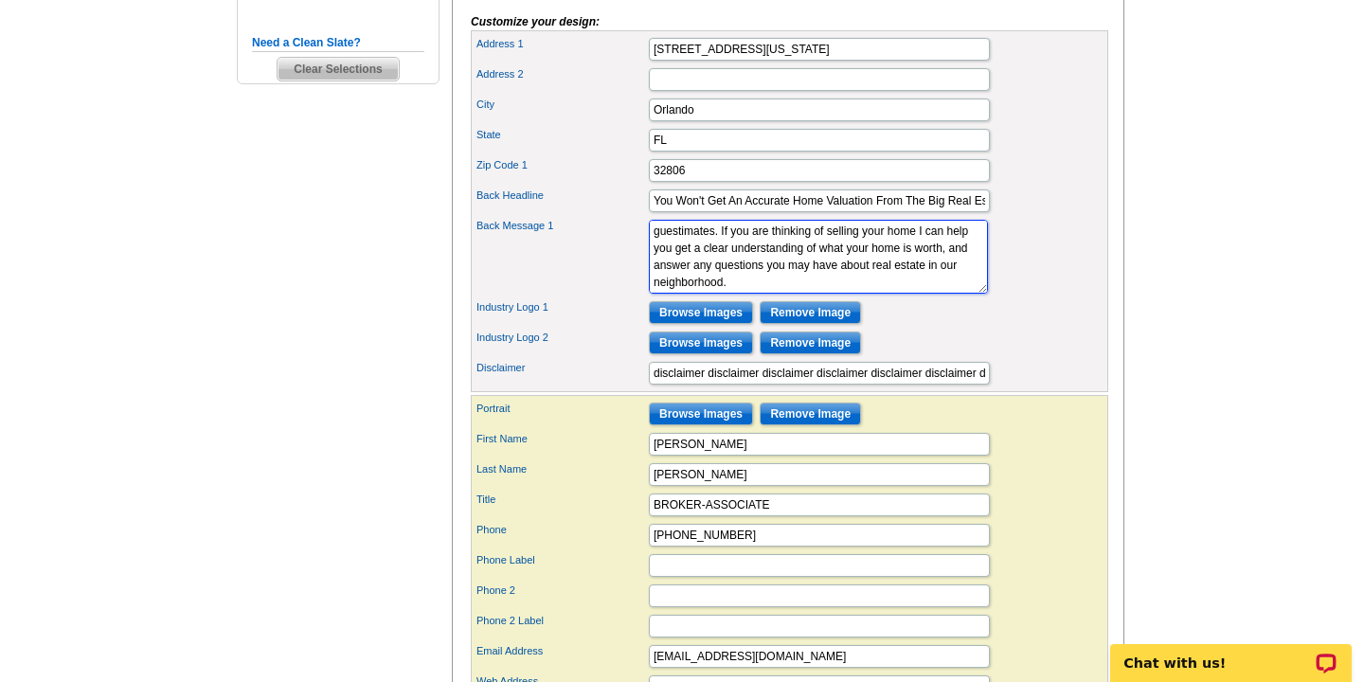
click at [923, 294] on textarea "Assessing an accurate value in [DATE] market takes more than guestimates. If yo…" at bounding box center [818, 257] width 339 height 74
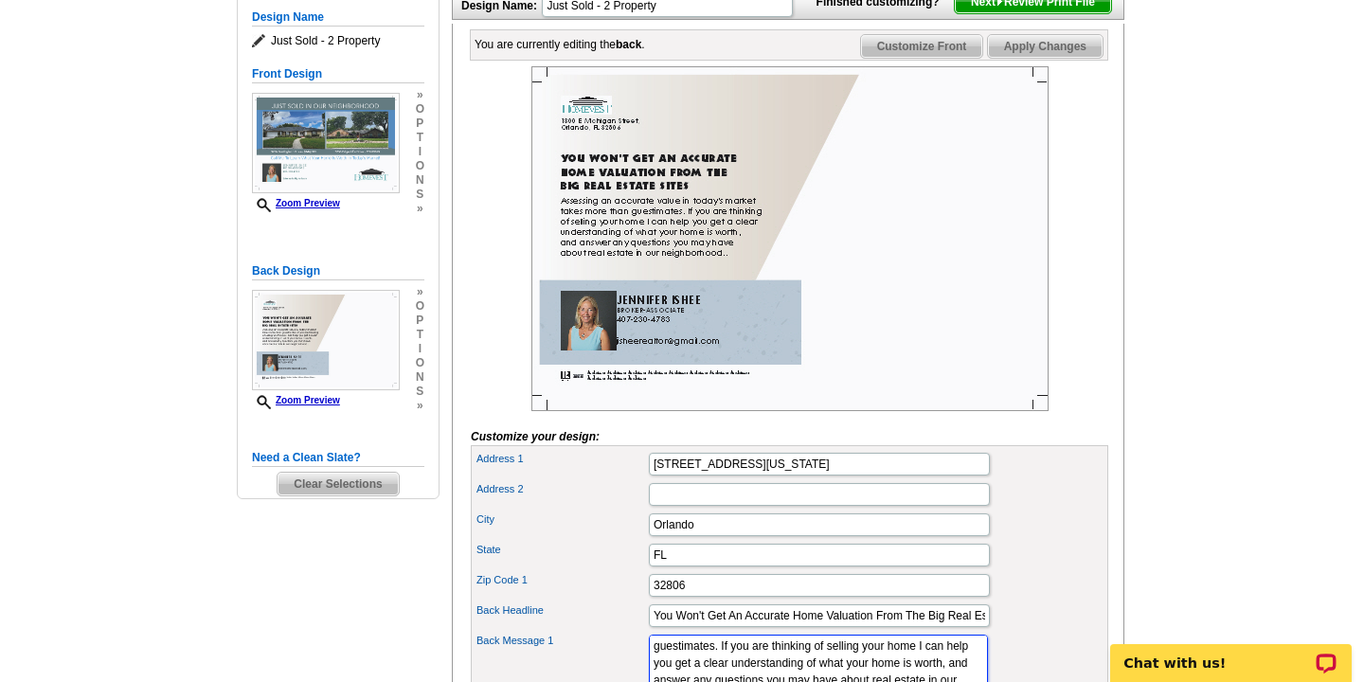
scroll to position [63, 0]
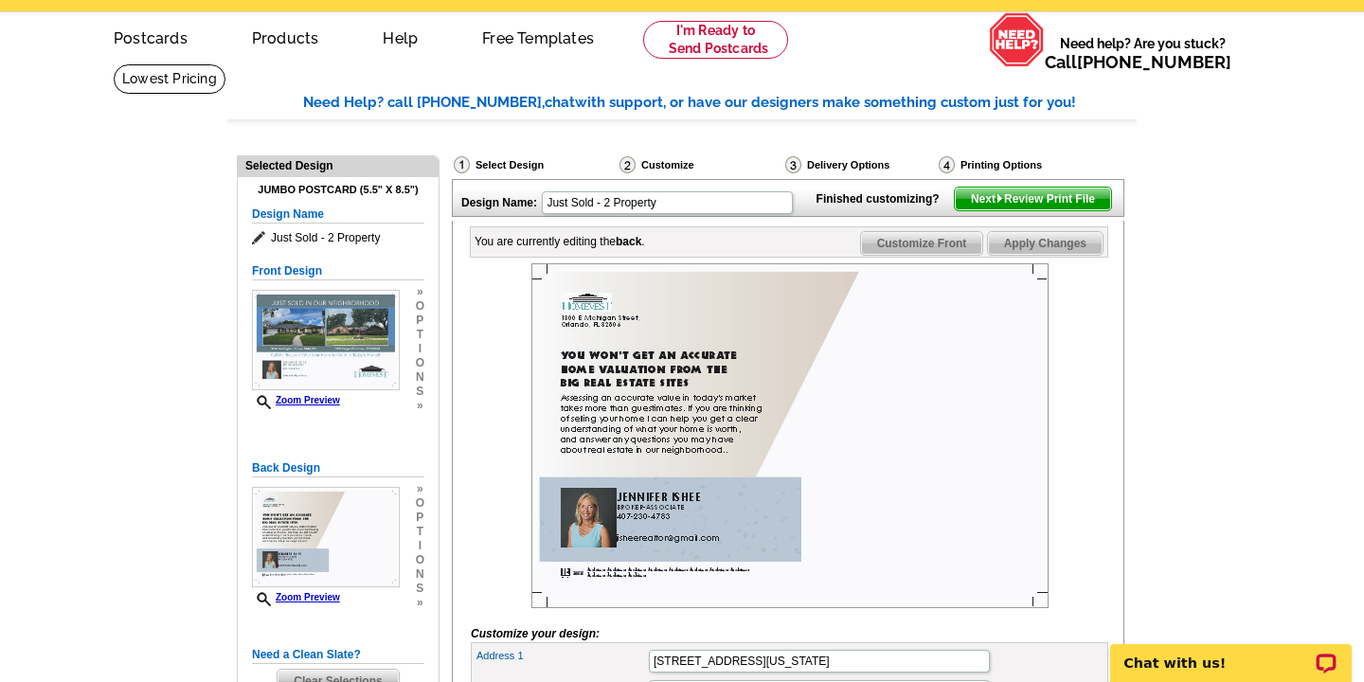
type textarea "Assessing an accurate value in [DATE] market takes more than guestimates. If yo…"
click at [1031, 255] on span "Apply Changes" at bounding box center [1045, 243] width 115 height 23
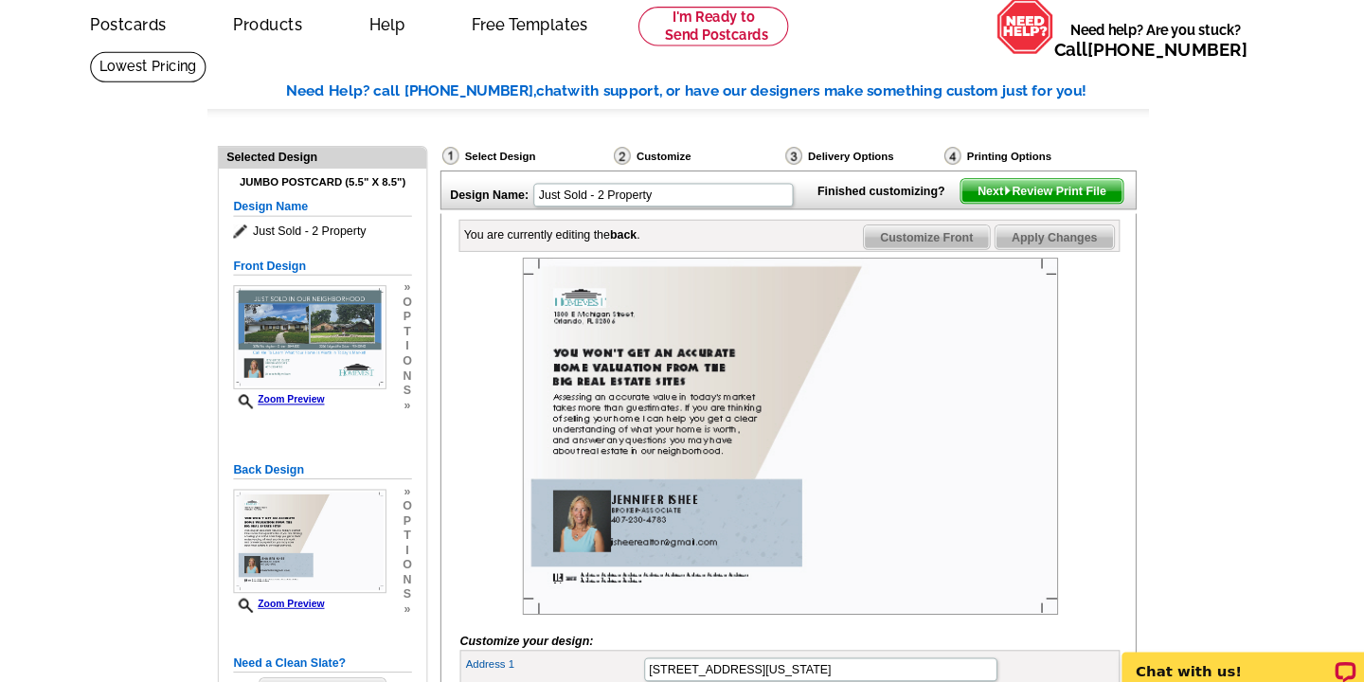
scroll to position [61, 0]
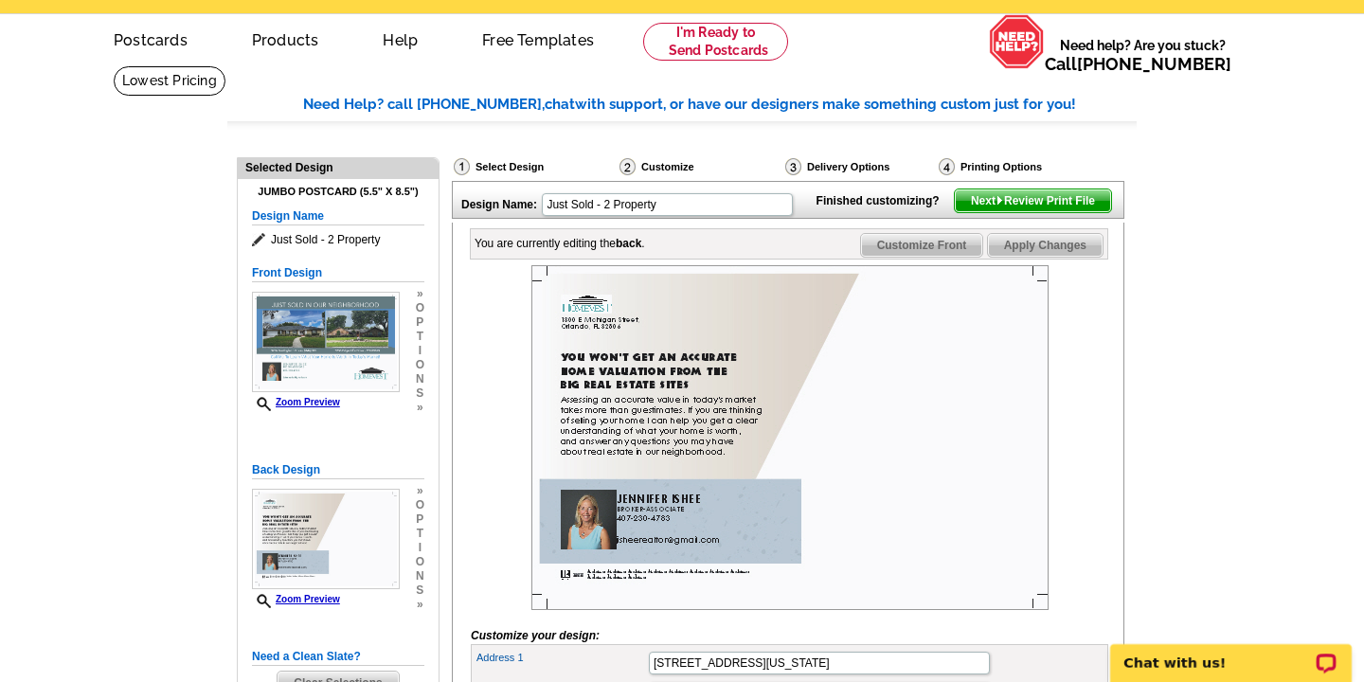
click at [1012, 212] on span "Next Review Print File" at bounding box center [1033, 200] width 156 height 23
